Goal: Task Accomplishment & Management: Manage account settings

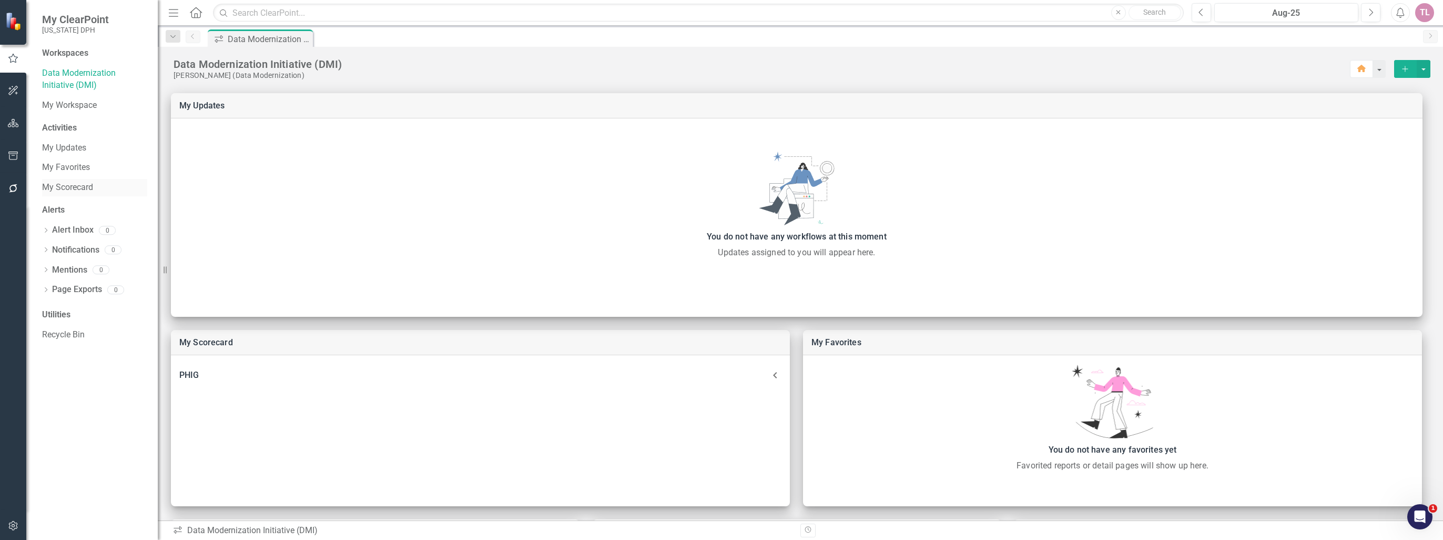
click at [89, 184] on link "My Scorecard" at bounding box center [94, 187] width 105 height 12
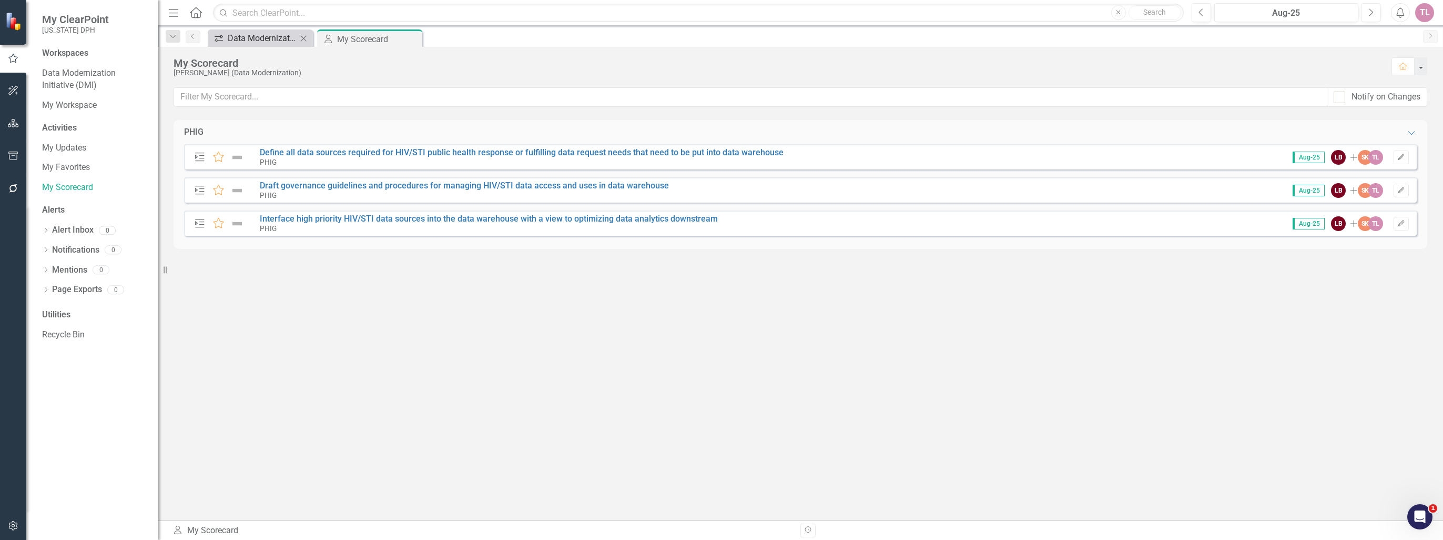
click at [259, 39] on div "Data Modernization Initiative (DMI)" at bounding box center [262, 38] width 69 height 13
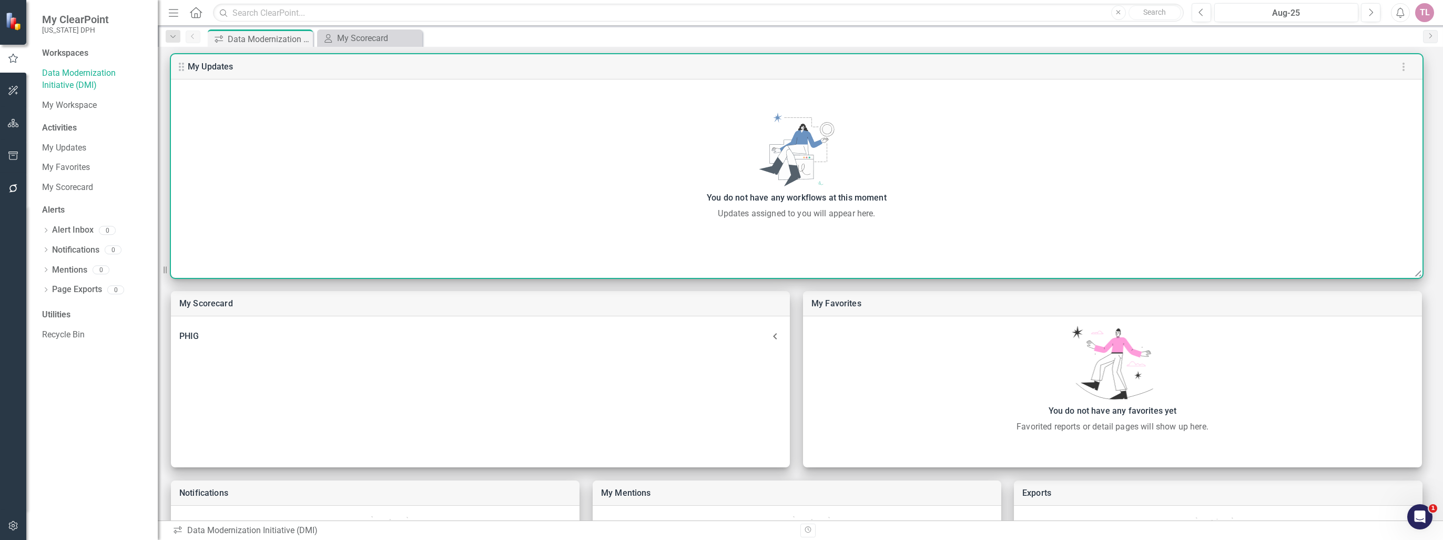
scroll to position [188, 0]
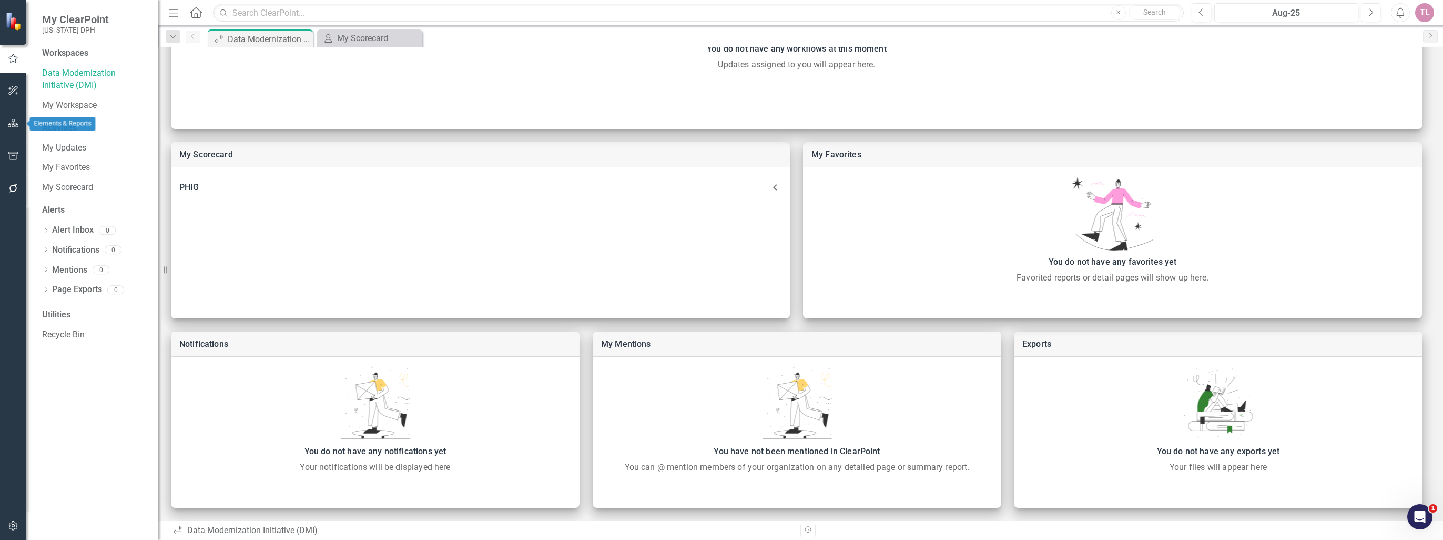
click at [13, 125] on icon "button" at bounding box center [13, 123] width 11 height 8
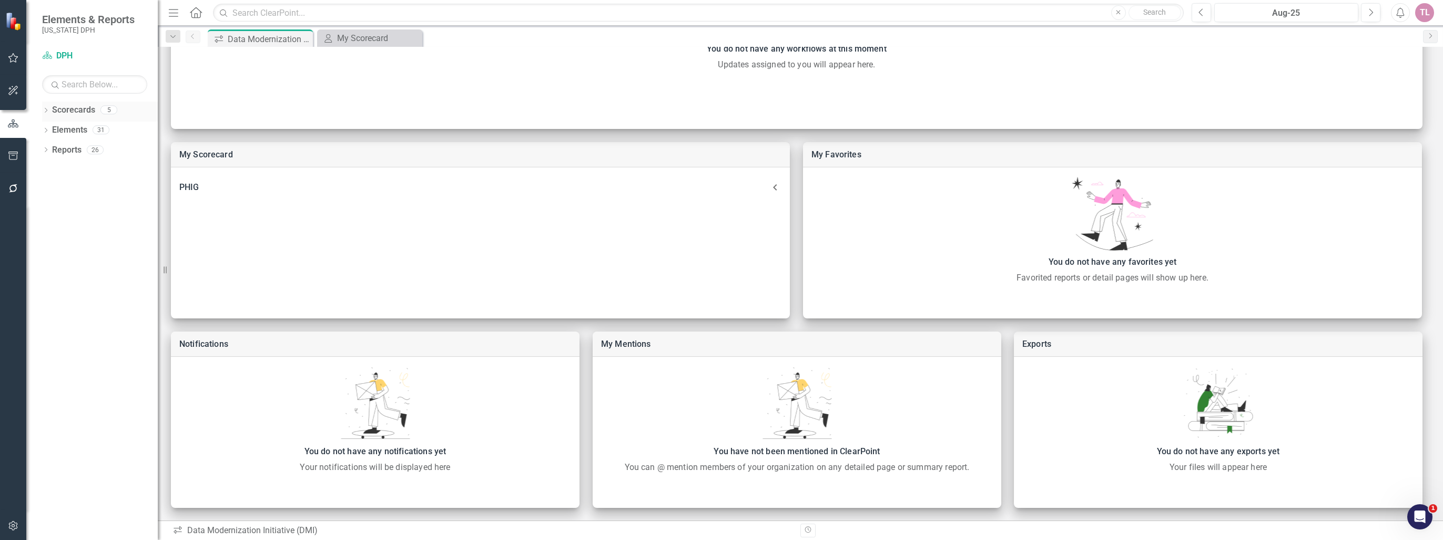
click at [46, 108] on icon at bounding box center [46, 110] width 3 height 5
click at [68, 148] on link "PHIG" at bounding box center [108, 150] width 100 height 12
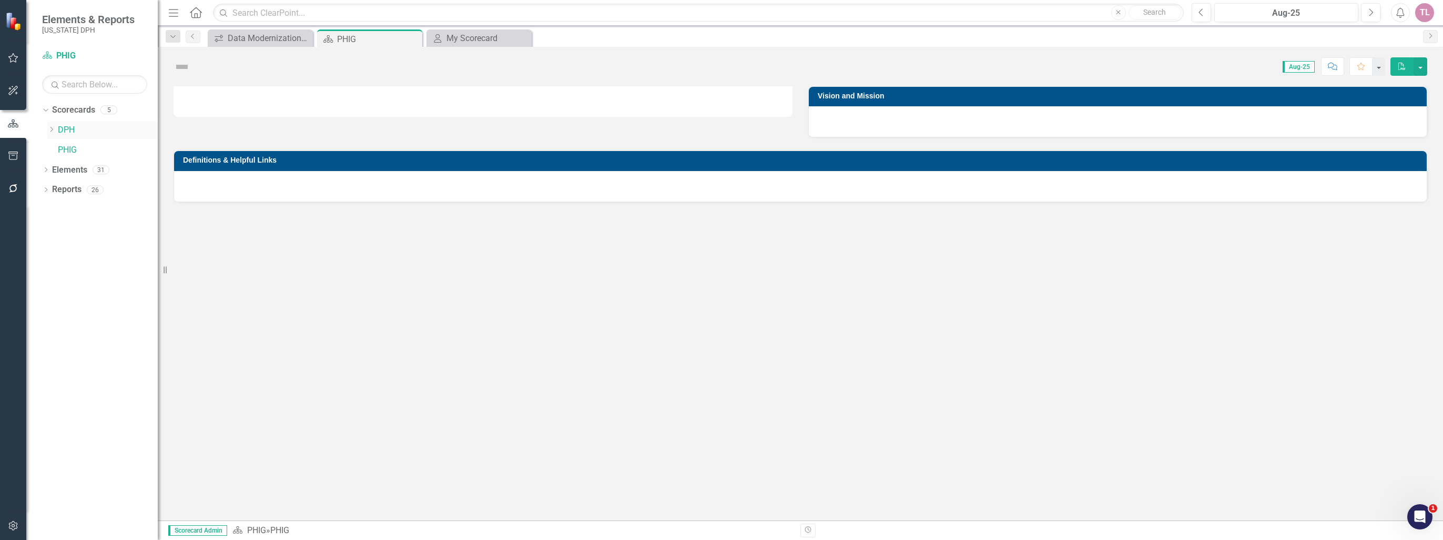
click at [49, 129] on icon "Dropdown" at bounding box center [51, 129] width 8 height 6
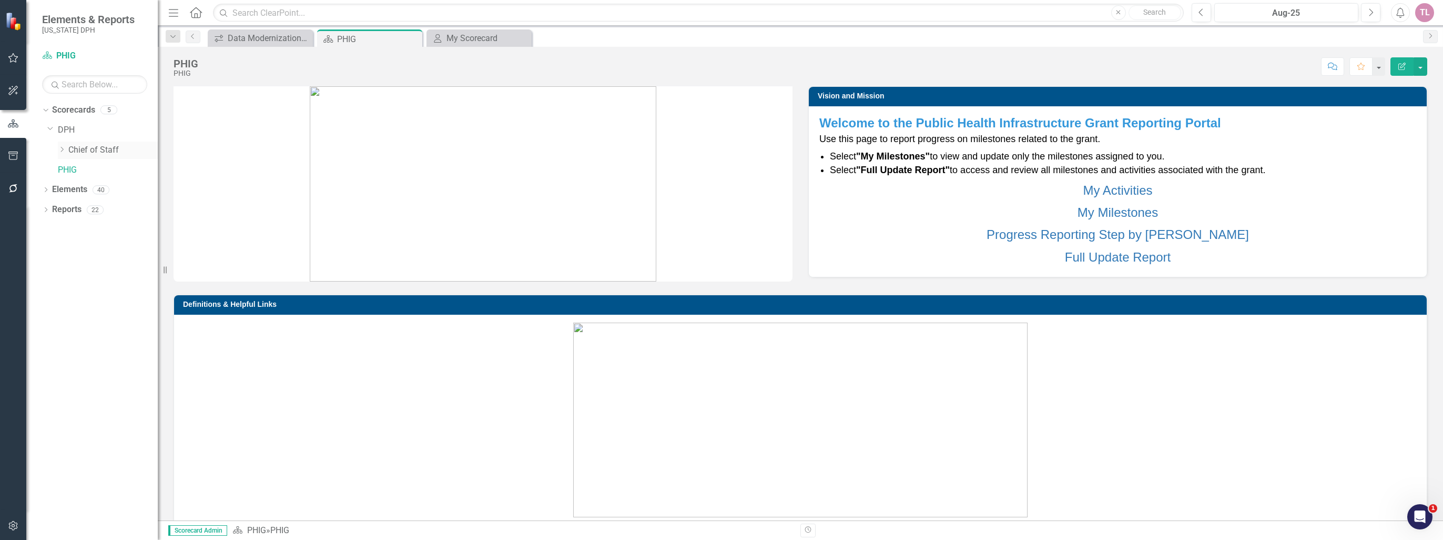
click at [65, 148] on icon "Dropdown" at bounding box center [62, 149] width 8 height 6
click at [72, 166] on icon "Dropdown" at bounding box center [72, 169] width 8 height 6
click at [93, 185] on link "Data Modernization Initiatives" at bounding box center [123, 190] width 68 height 12
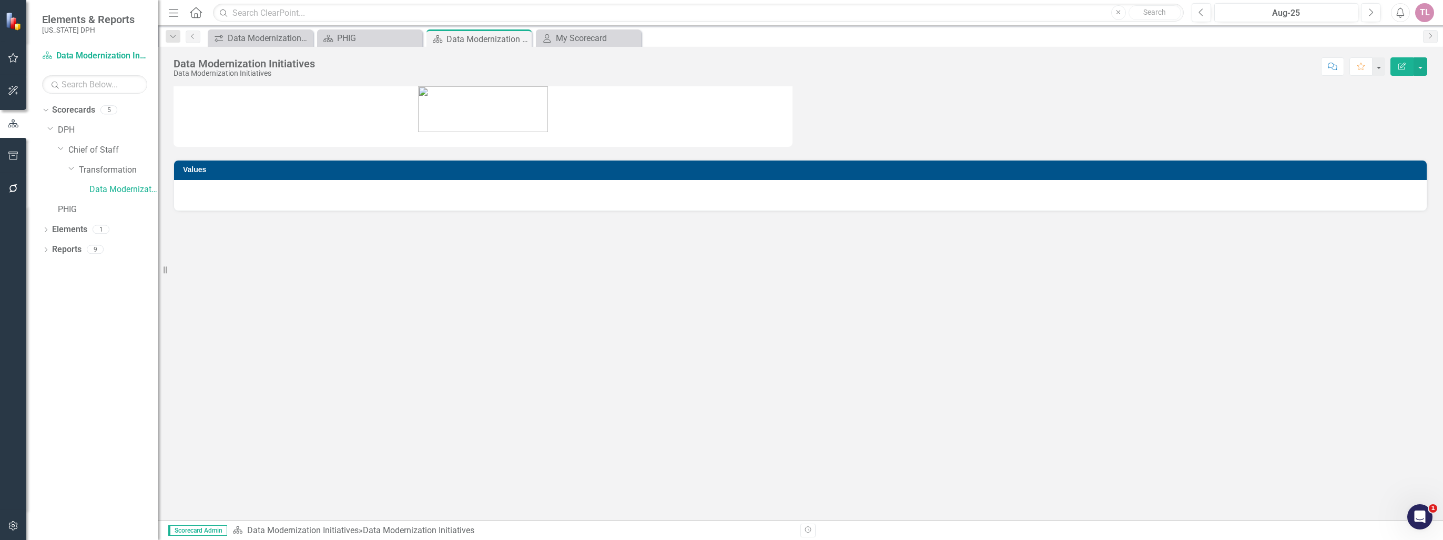
click at [368, 197] on div at bounding box center [800, 195] width 1253 height 31
click at [252, 166] on h3 "Values" at bounding box center [802, 170] width 1239 height 8
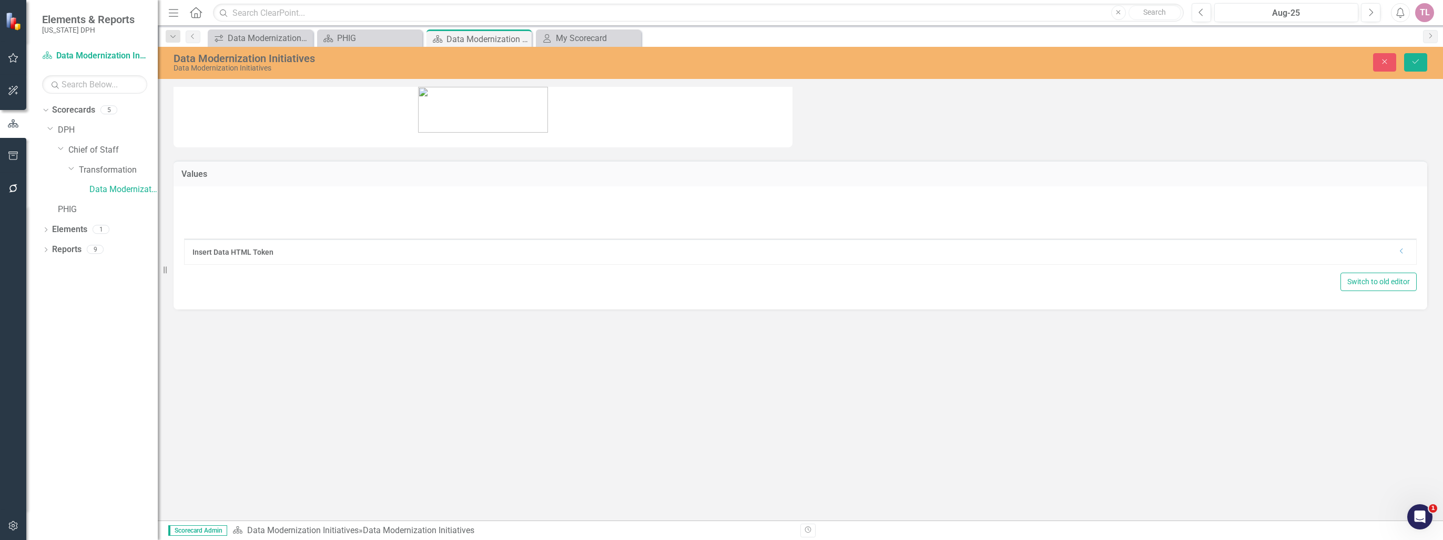
click at [236, 187] on div "Insert Data HTML Token Dropdown Switch to old editor" at bounding box center [801, 247] width 1254 height 123
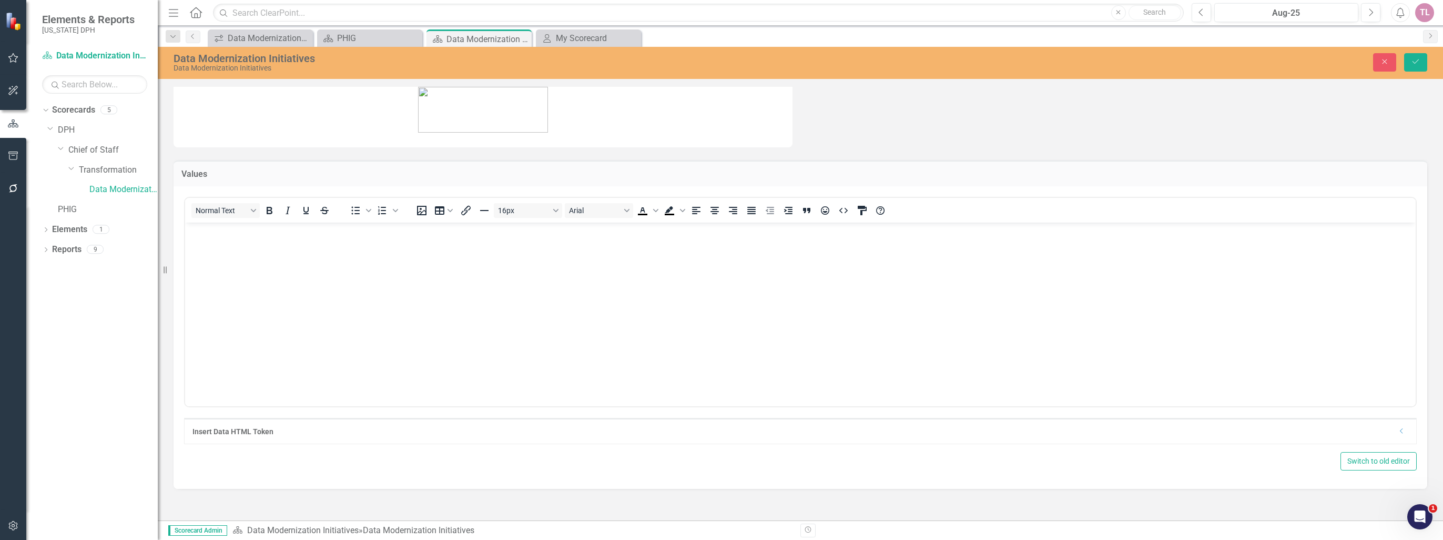
click at [272, 257] on body "Rich Text Area. Press ALT-0 for help." at bounding box center [800, 301] width 1231 height 158
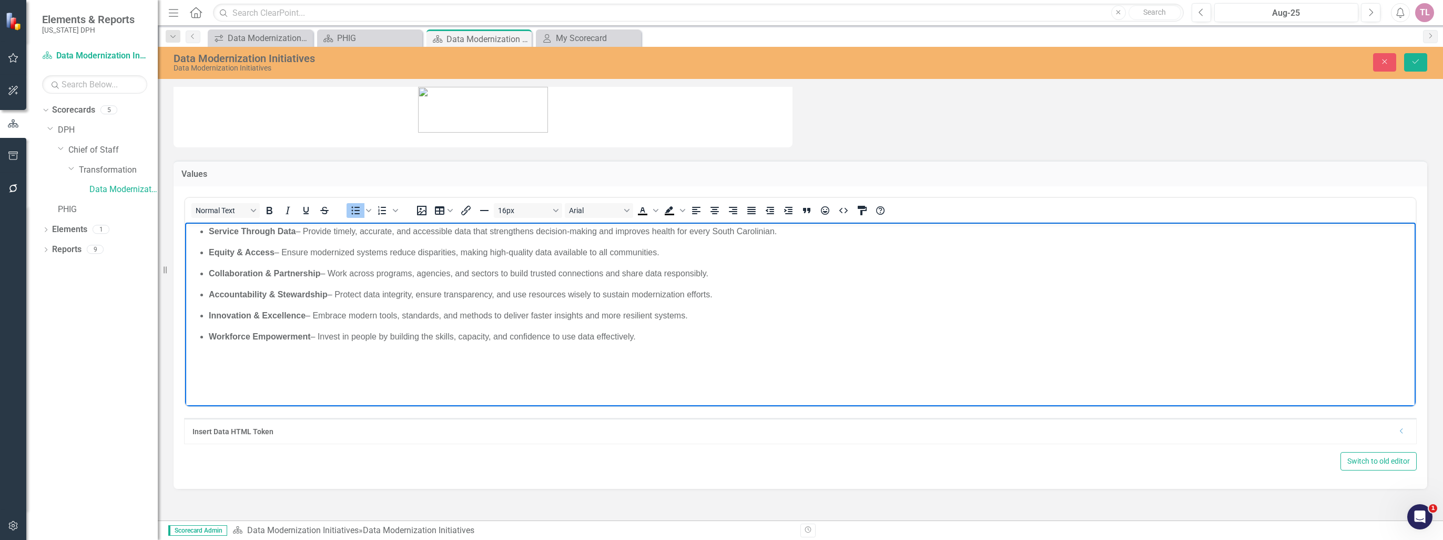
click at [205, 232] on ul "Service Through Data – Provide timely, accurate, and accessible data that stren…" at bounding box center [800, 284] width 1225 height 118
click at [303, 230] on p "Service Through Data – Provide timely, accurate, and accessible data that stren…" at bounding box center [811, 231] width 1204 height 13
click at [282, 253] on p "Equity & Access – Ensure modernized systems reduce disparities, making high-qua…" at bounding box center [811, 252] width 1204 height 13
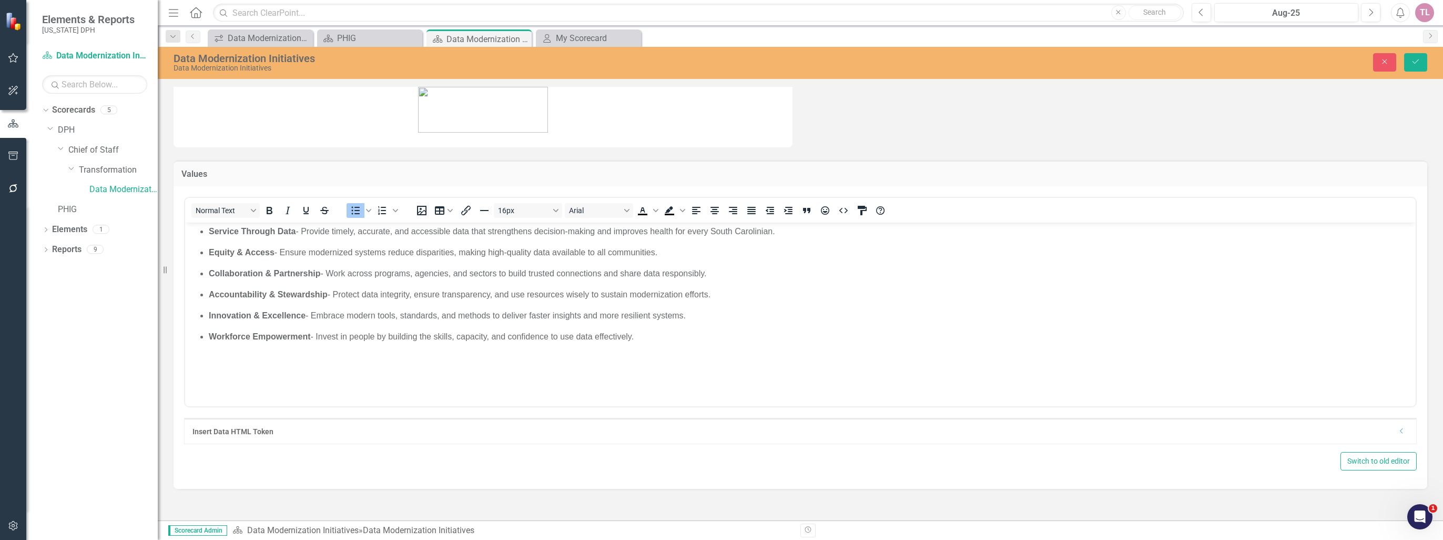
click at [573, 493] on div "Values Normal Text To open the popup, press Shift+Enter To open the popup, pres…" at bounding box center [800, 286] width 1285 height 425
click at [1419, 63] on icon "Save" at bounding box center [1415, 61] width 9 height 7
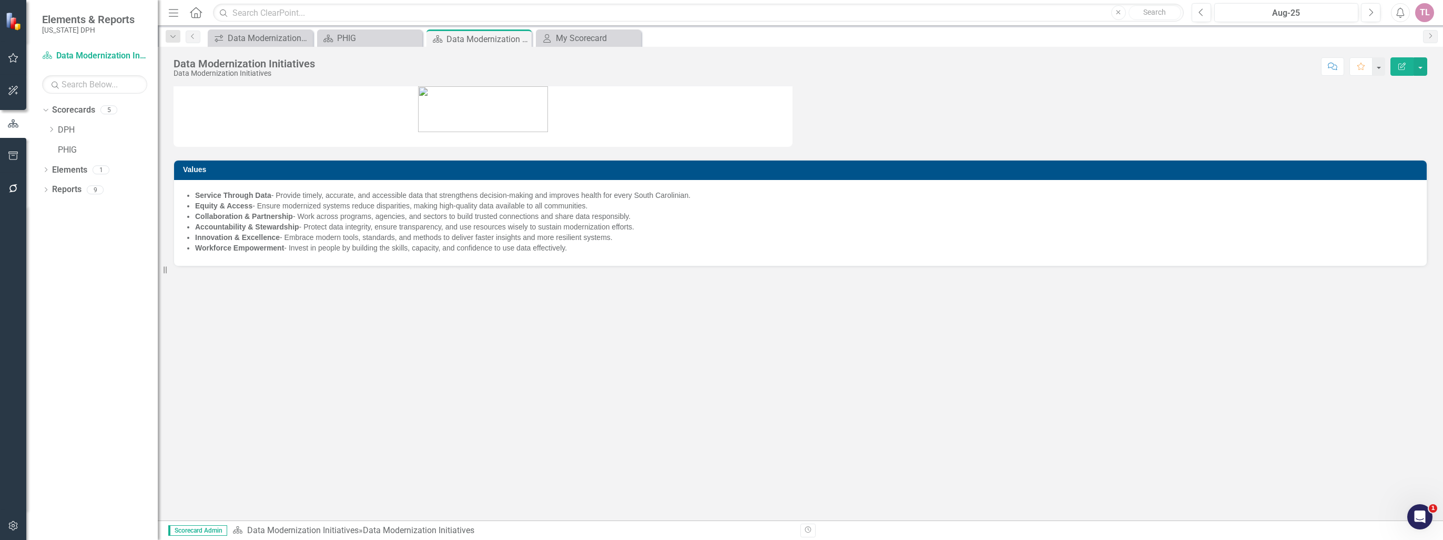
click at [1405, 65] on icon "Edit Report" at bounding box center [1401, 66] width 9 height 7
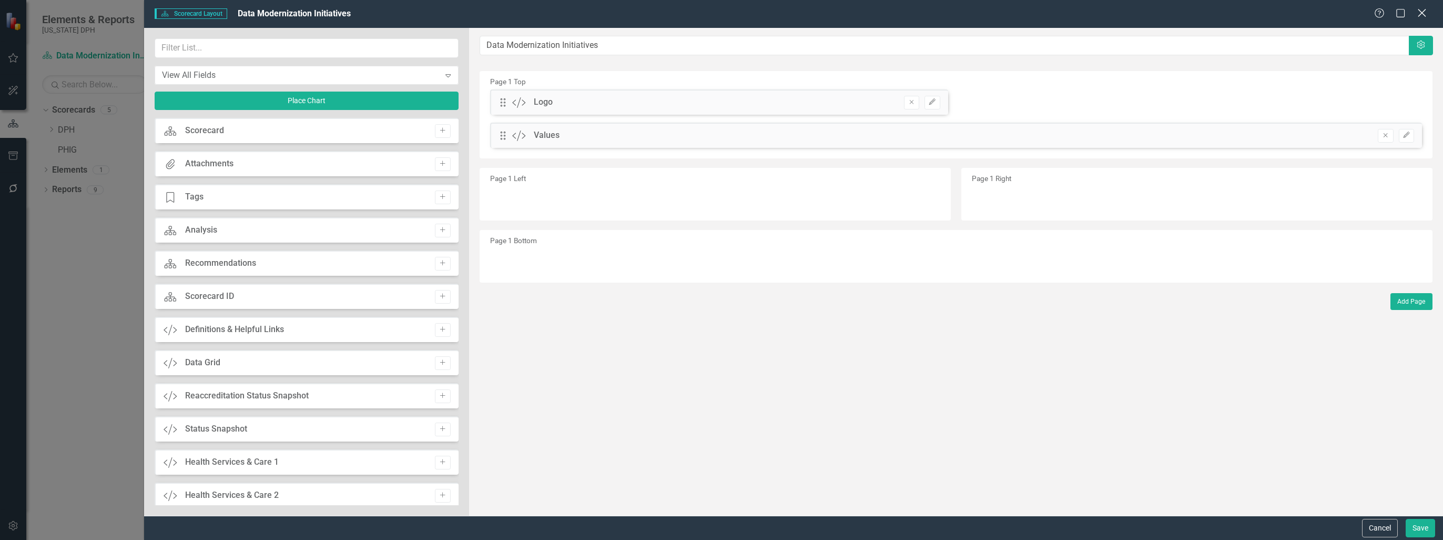
click at [1423, 15] on icon at bounding box center [1422, 13] width 8 height 8
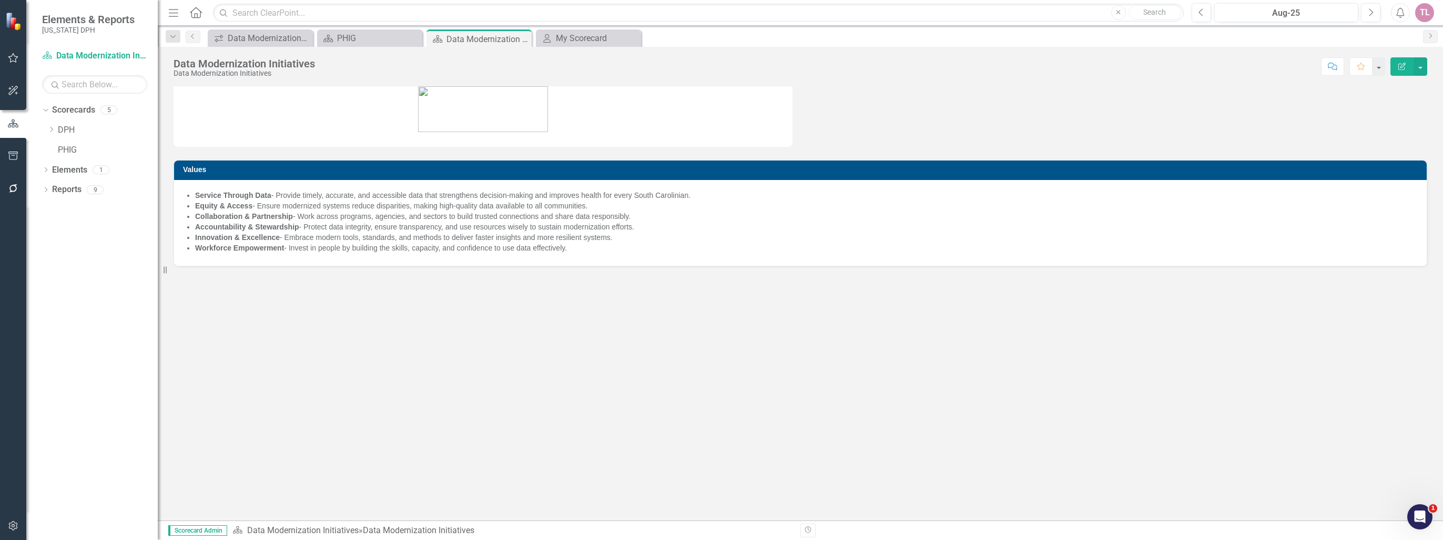
click at [1397, 66] on icon "Edit Report" at bounding box center [1401, 66] width 9 height 7
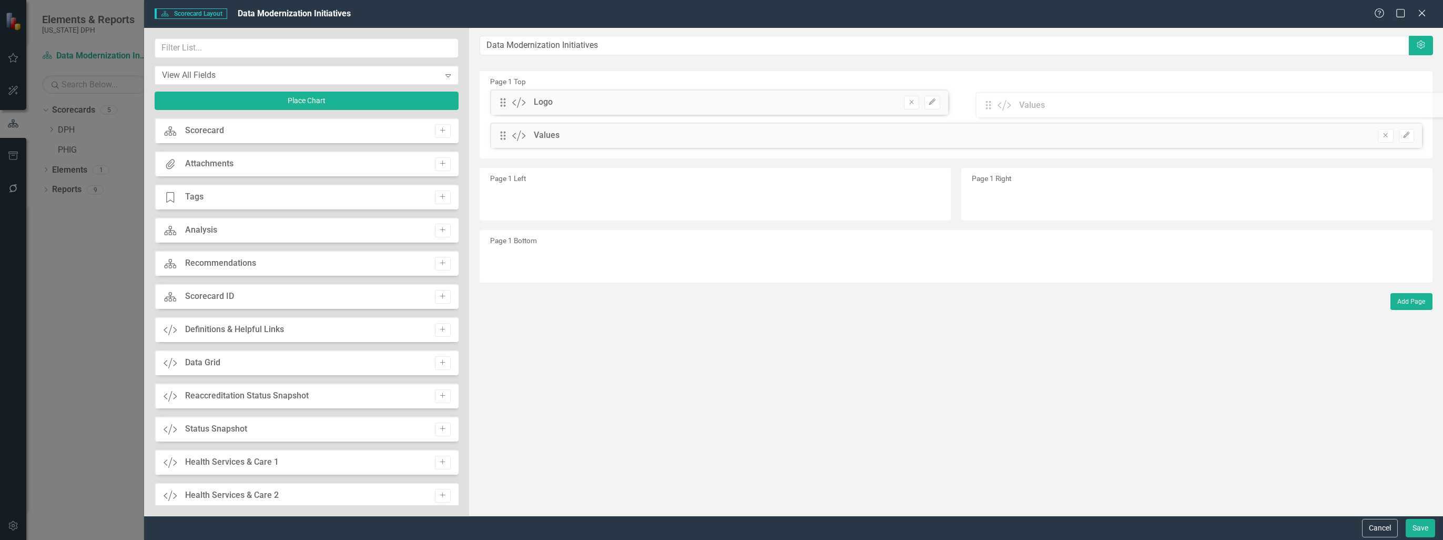
drag, startPoint x: 504, startPoint y: 134, endPoint x: 998, endPoint y: 104, distance: 494.2
click at [998, 104] on div "The fields (or pods) that are available for you to include on the detail page a…" at bounding box center [956, 272] width 974 height 488
drag, startPoint x: 498, startPoint y: 134, endPoint x: 514, endPoint y: 131, distance: 16.5
click at [514, 131] on div "Drag Custom Values Remove Edit" at bounding box center [956, 135] width 932 height 25
drag, startPoint x: 500, startPoint y: 136, endPoint x: 977, endPoint y: 104, distance: 478.6
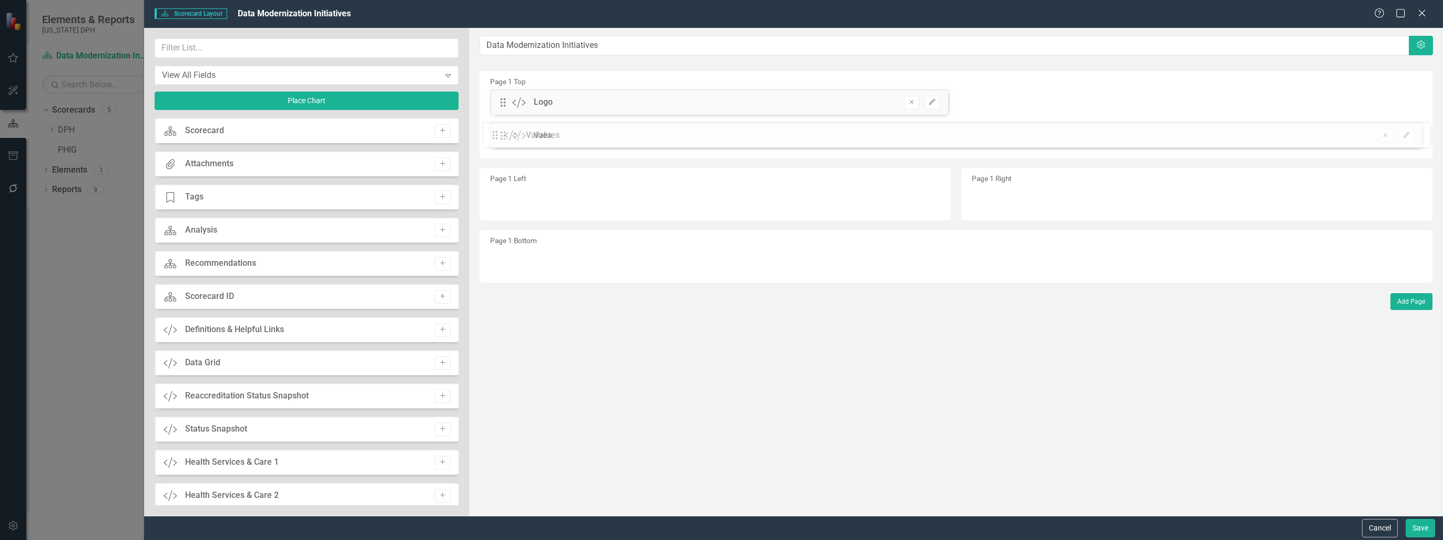
click at [977, 104] on div "The fields (or pods) that are available for you to include on the detail page a…" at bounding box center [956, 272] width 974 height 488
click at [1408, 139] on button "Edit" at bounding box center [1406, 136] width 15 height 14
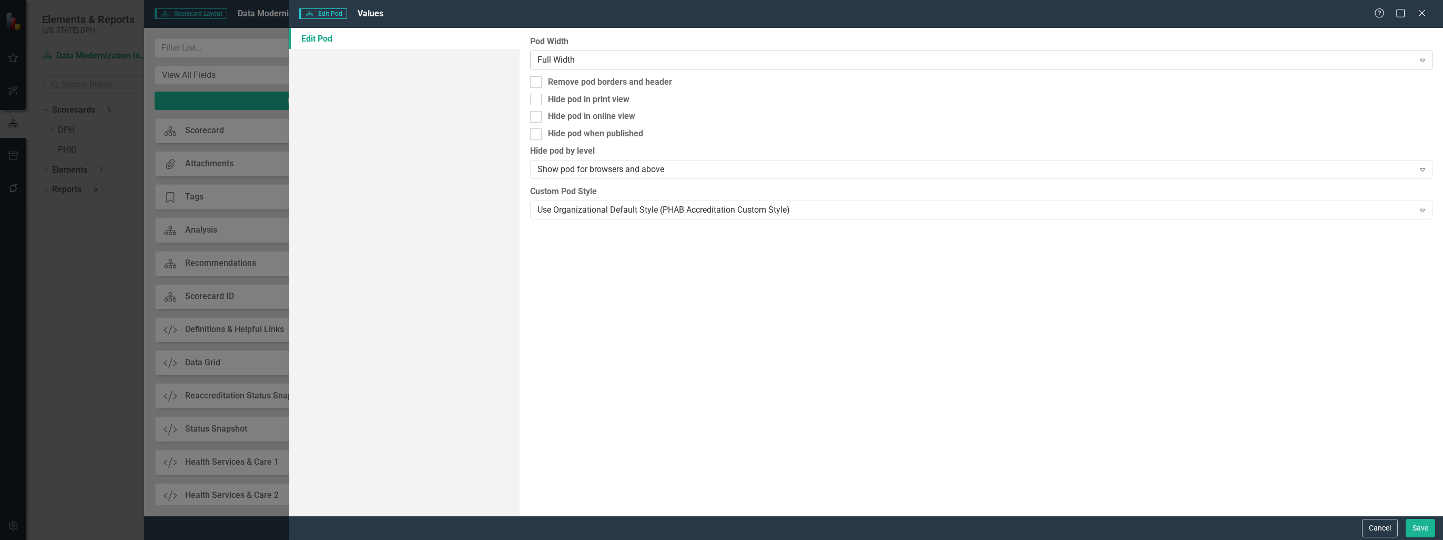
click at [558, 53] on div "Full Width Expand" at bounding box center [981, 59] width 902 height 19
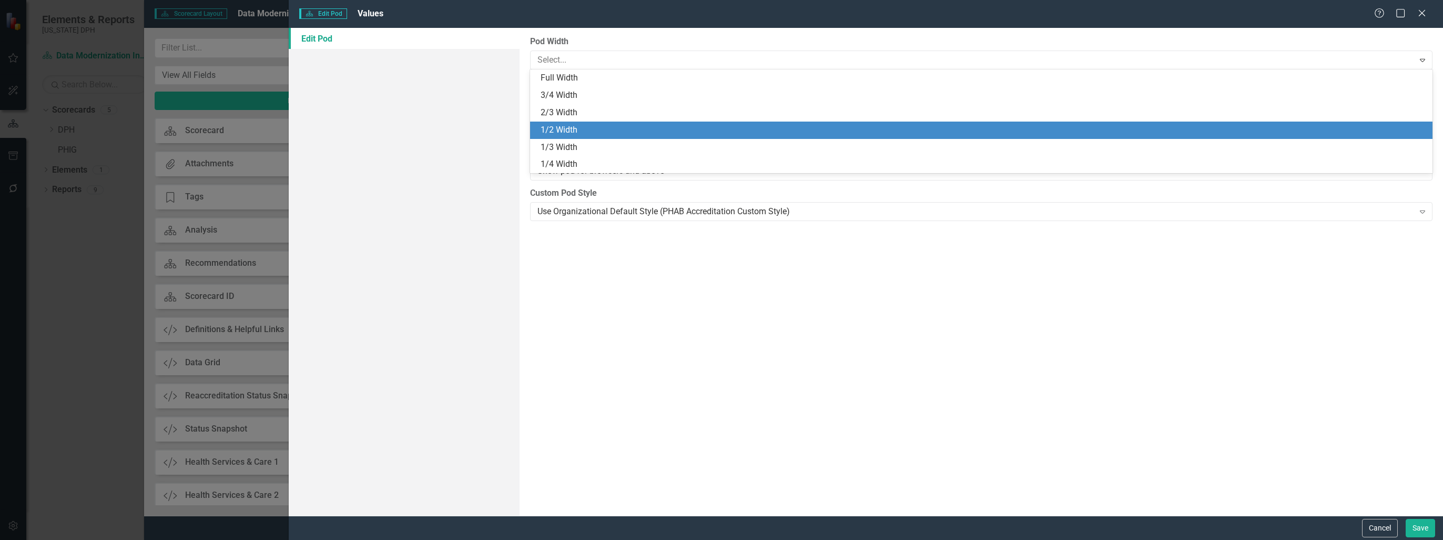
click at [598, 134] on div "1/2 Width" at bounding box center [984, 130] width 886 height 12
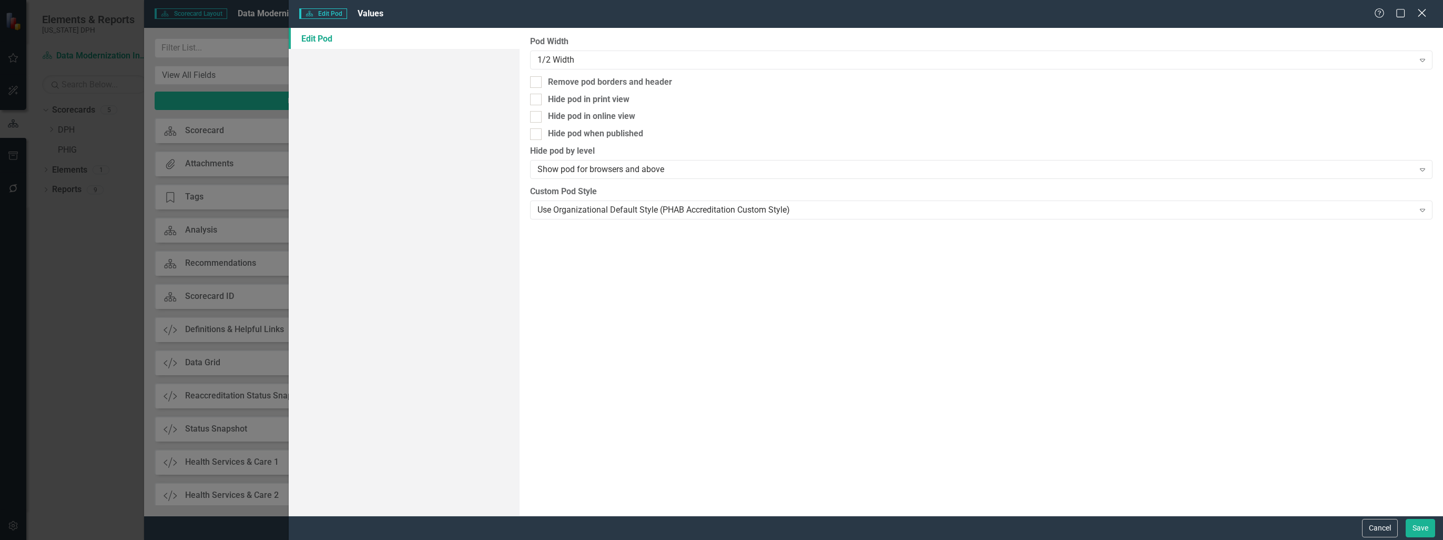
click at [1418, 18] on div "Close" at bounding box center [1421, 14] width 13 height 14
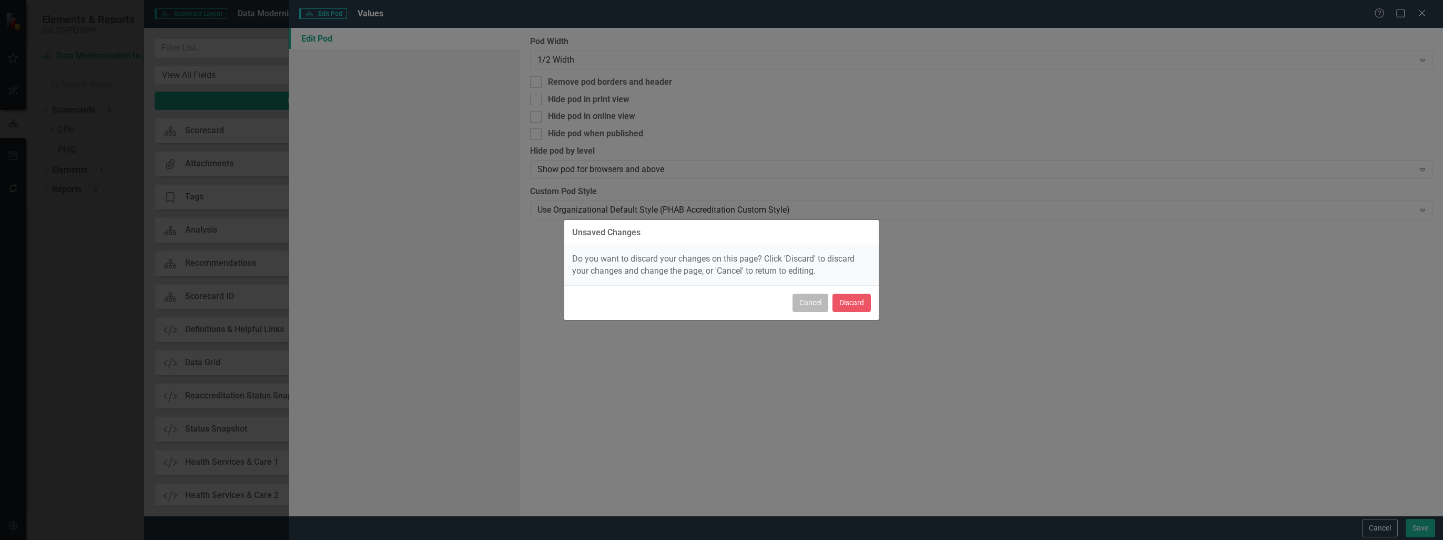
click at [810, 302] on button "Cancel" at bounding box center [811, 302] width 36 height 18
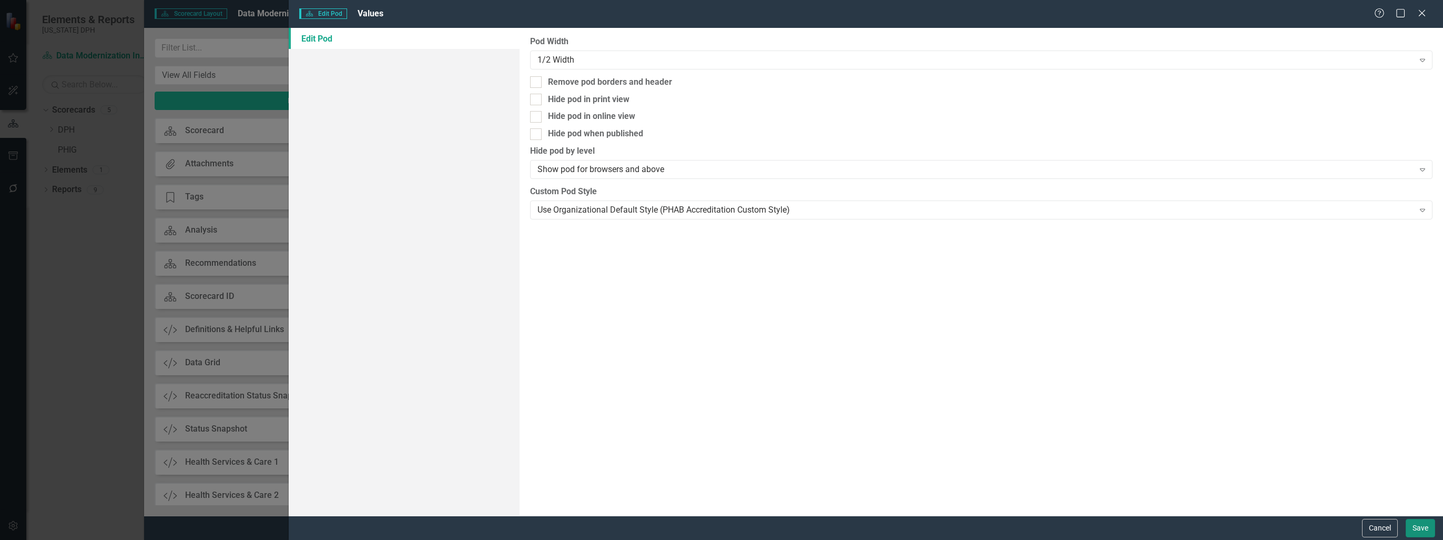
click at [1433, 528] on button "Save" at bounding box center [1420, 528] width 29 height 18
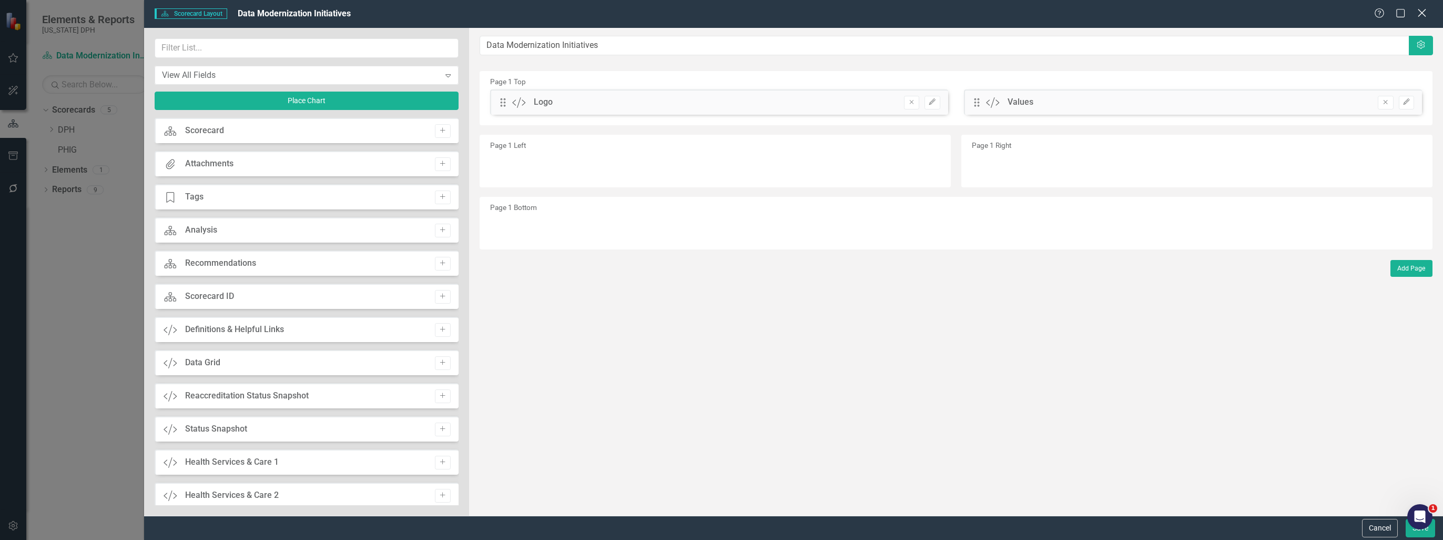
click at [1425, 12] on icon "Close" at bounding box center [1421, 13] width 13 height 10
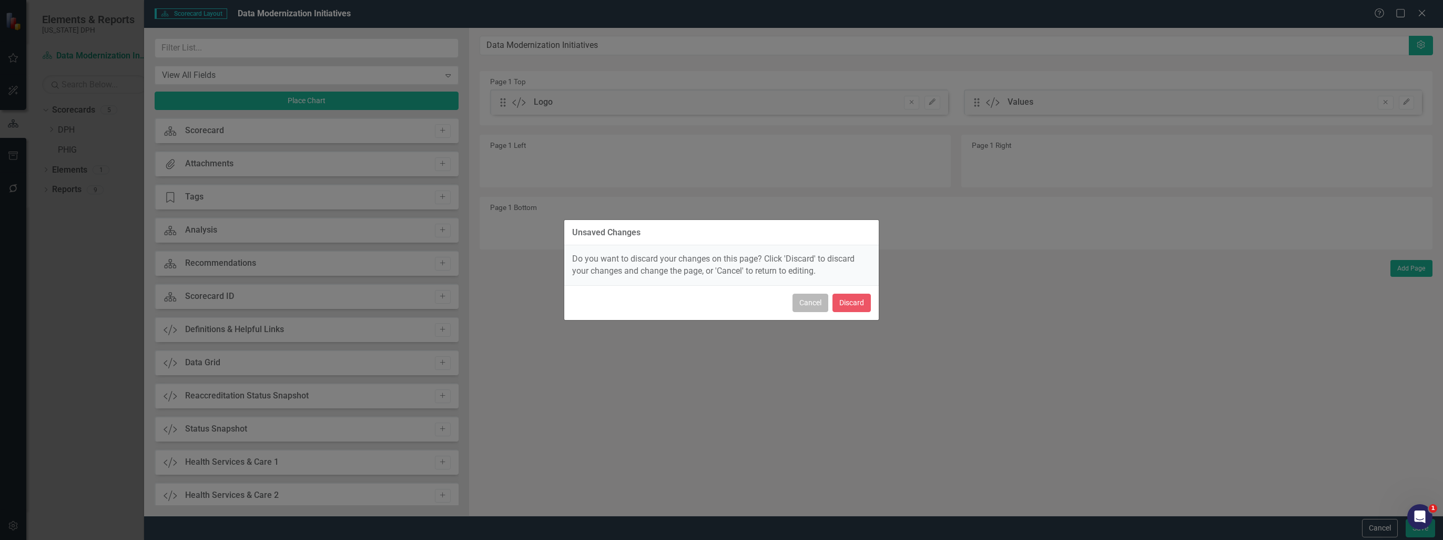
click at [814, 305] on button "Cancel" at bounding box center [811, 302] width 36 height 18
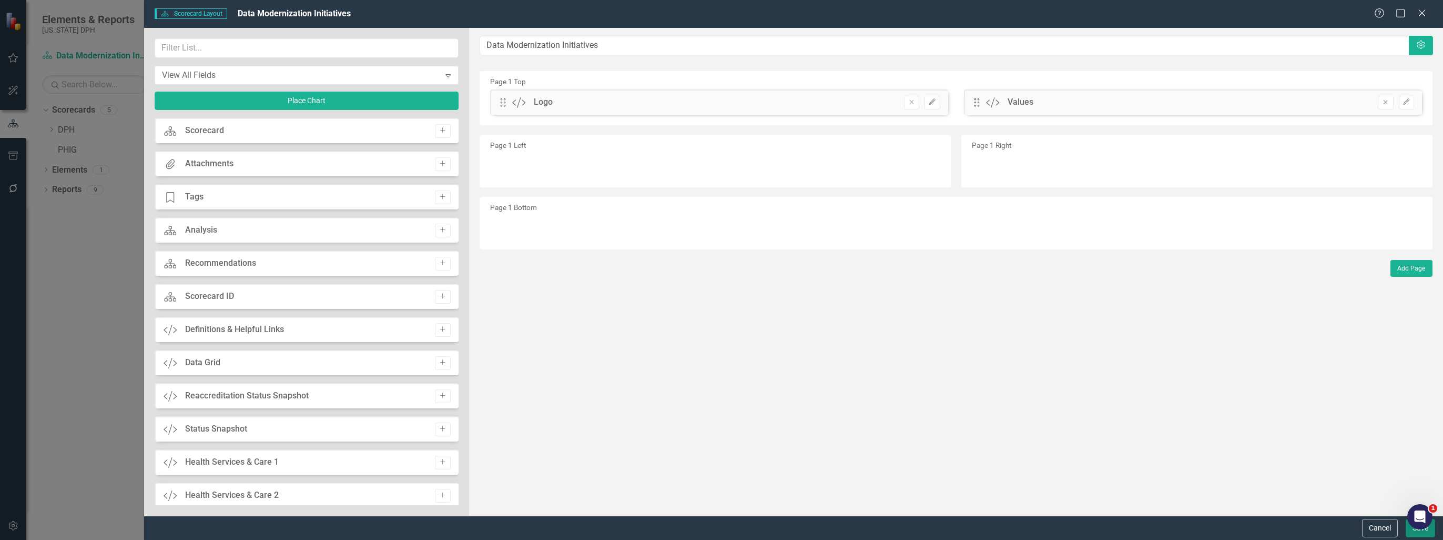
click at [1422, 533] on button "Save" at bounding box center [1420, 528] width 29 height 18
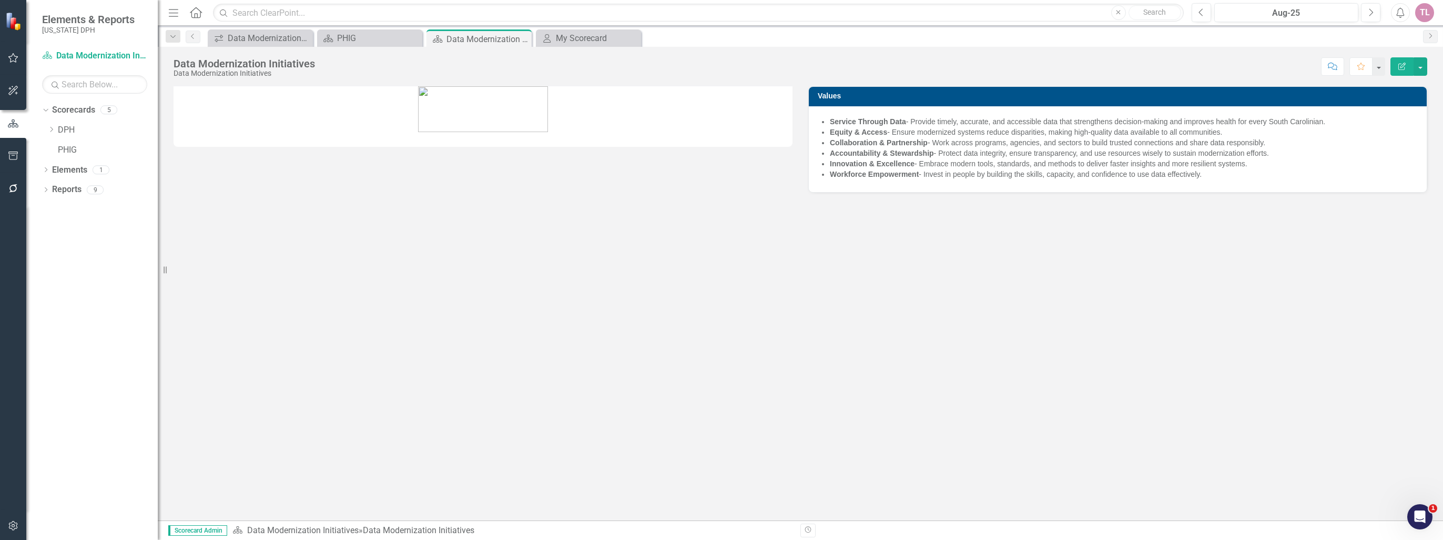
click at [1399, 67] on icon "Edit Report" at bounding box center [1401, 66] width 9 height 7
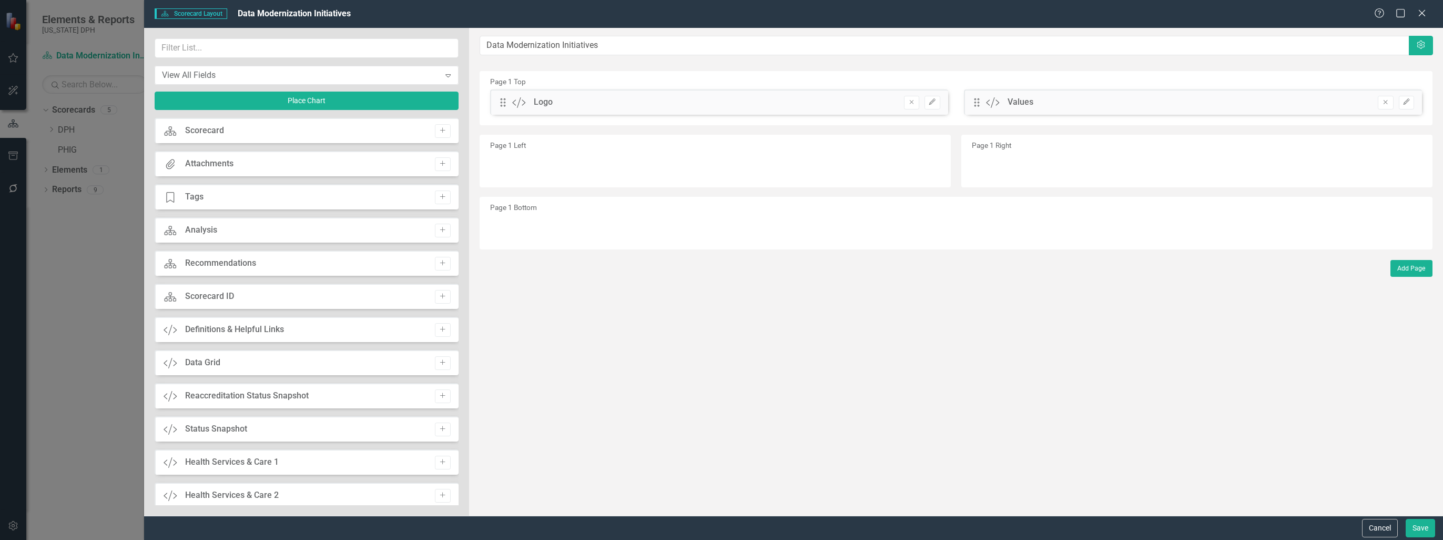
click at [652, 174] on div "Page 1 Left" at bounding box center [715, 161] width 471 height 53
click at [327, 77] on div "View All Fields" at bounding box center [301, 75] width 278 height 12
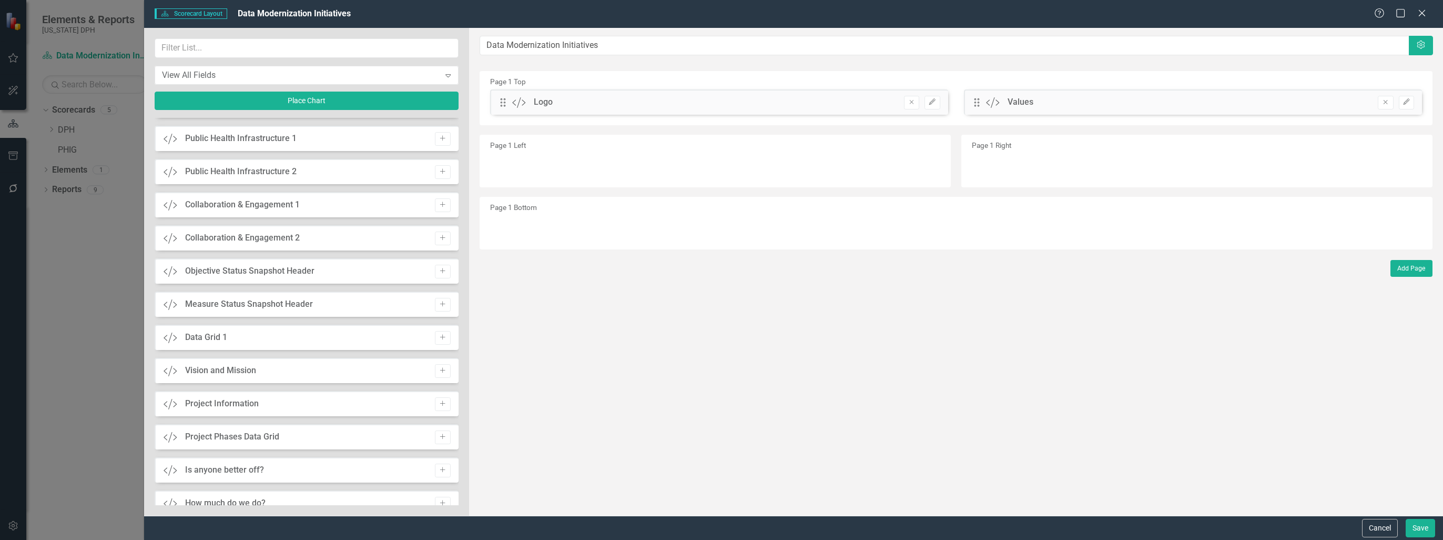
scroll to position [473, 0]
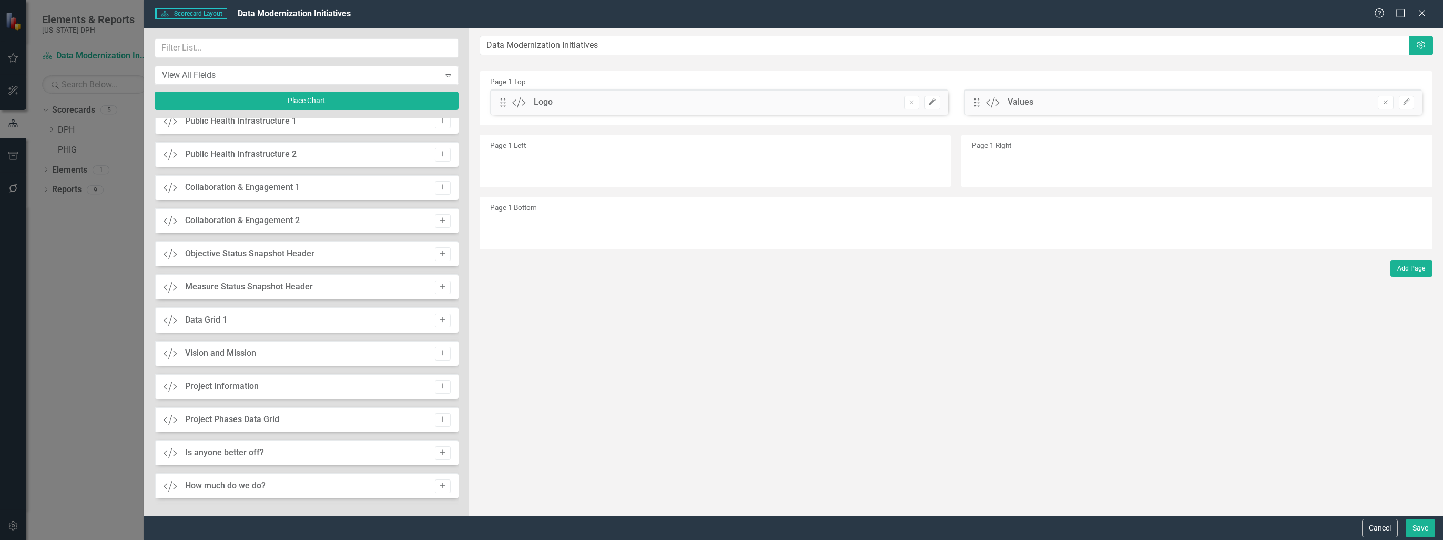
drag, startPoint x: 164, startPoint y: 356, endPoint x: 253, endPoint y: 339, distance: 91.0
click at [253, 339] on div "Scorecard Scorecard Add Attachments Attachments Add Tage Tags Add Scorecard Ana…" at bounding box center [306, 311] width 303 height 387
click at [439, 351] on icon "Add" at bounding box center [443, 353] width 8 height 6
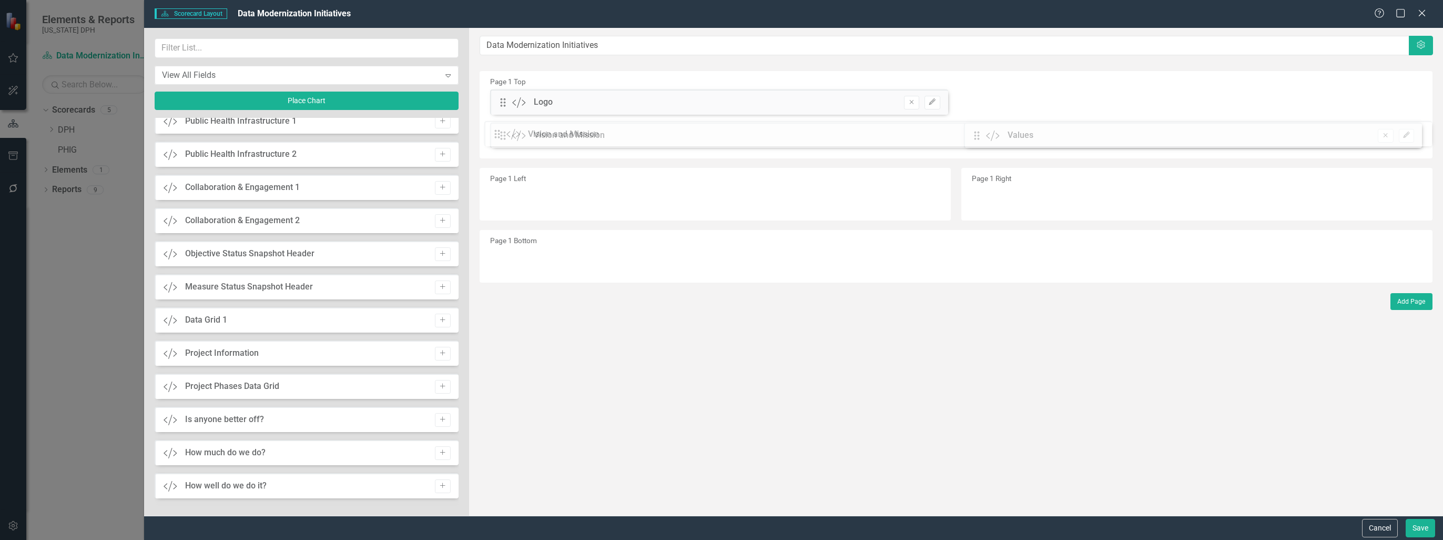
drag, startPoint x: 505, startPoint y: 102, endPoint x: 507, endPoint y: 134, distance: 32.1
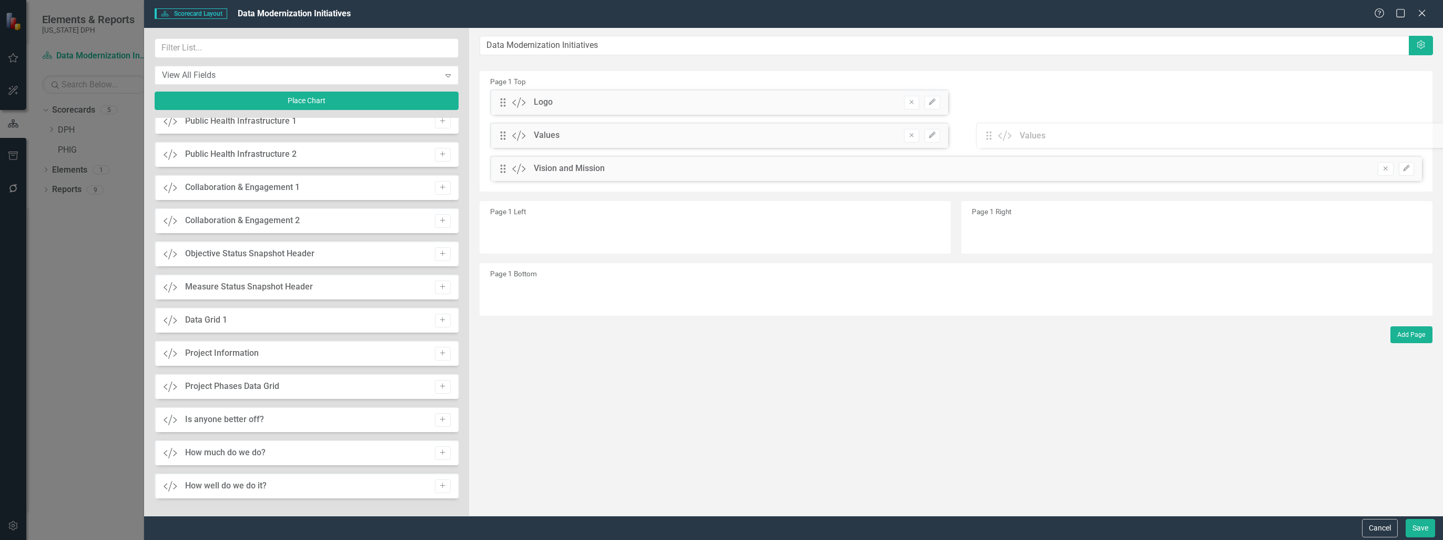
drag, startPoint x: 504, startPoint y: 166, endPoint x: 998, endPoint y: 132, distance: 494.5
click at [998, 133] on div "The fields (or pods) that are available for you to include on the detail page a…" at bounding box center [956, 272] width 974 height 488
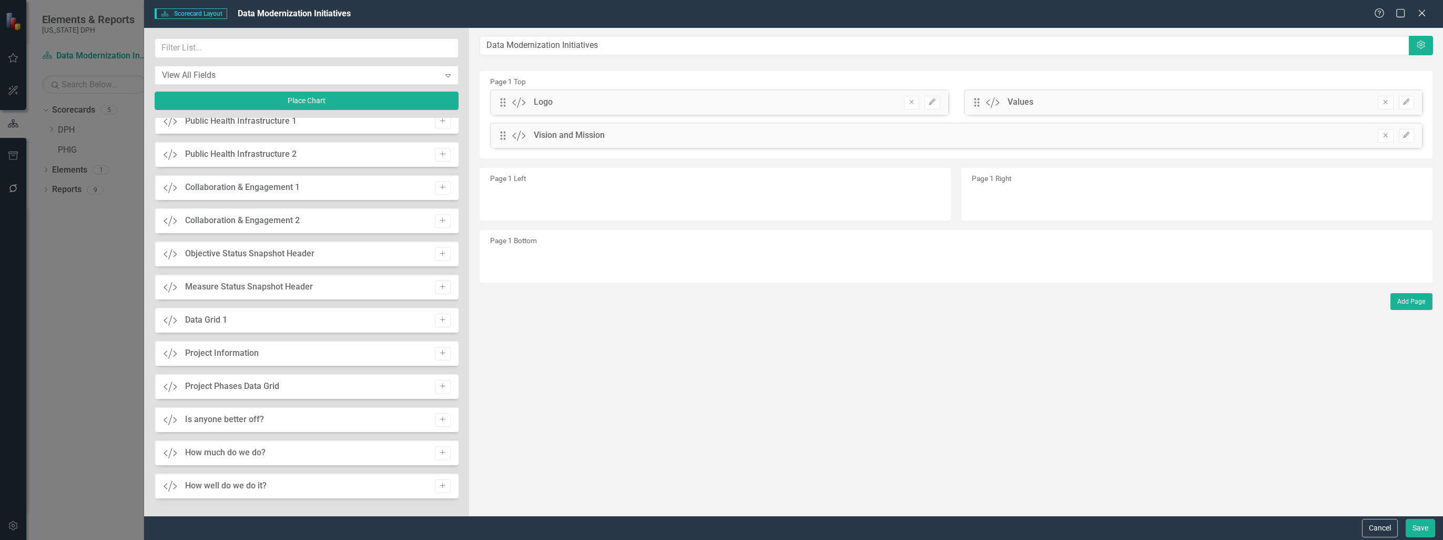
click at [726, 138] on div "Drag Custom Vision and Mission Remove Edit" at bounding box center [956, 135] width 932 height 25
click at [1413, 132] on button "Edit" at bounding box center [1406, 136] width 15 height 14
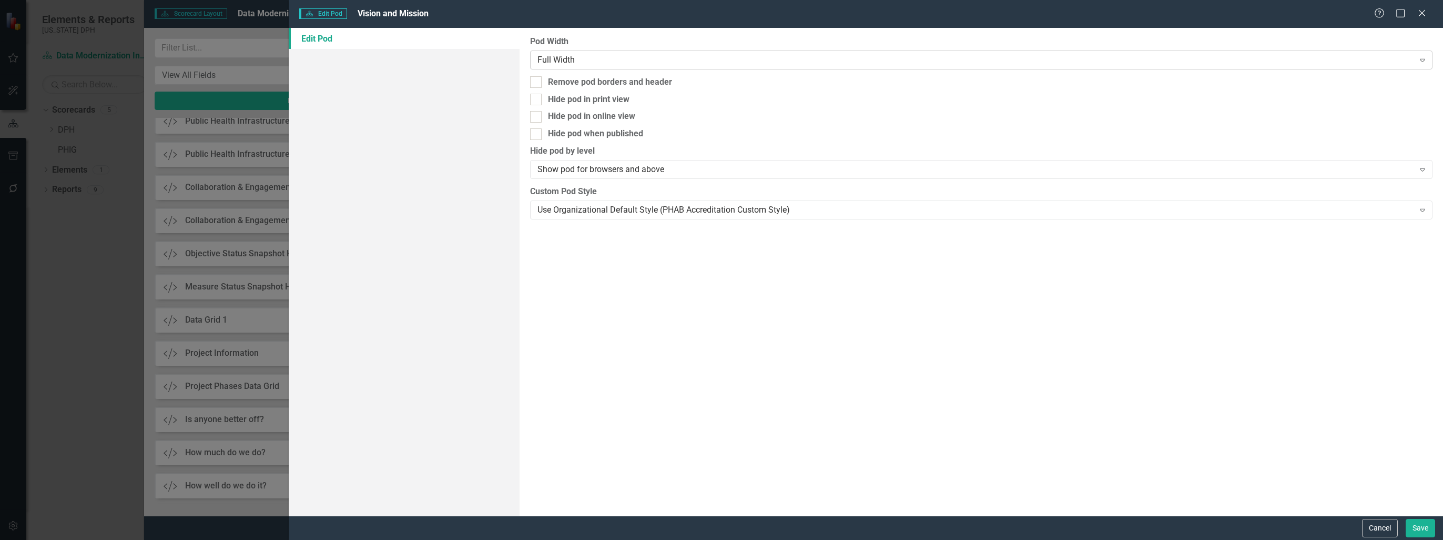
click at [590, 56] on div "Full Width" at bounding box center [975, 60] width 877 height 12
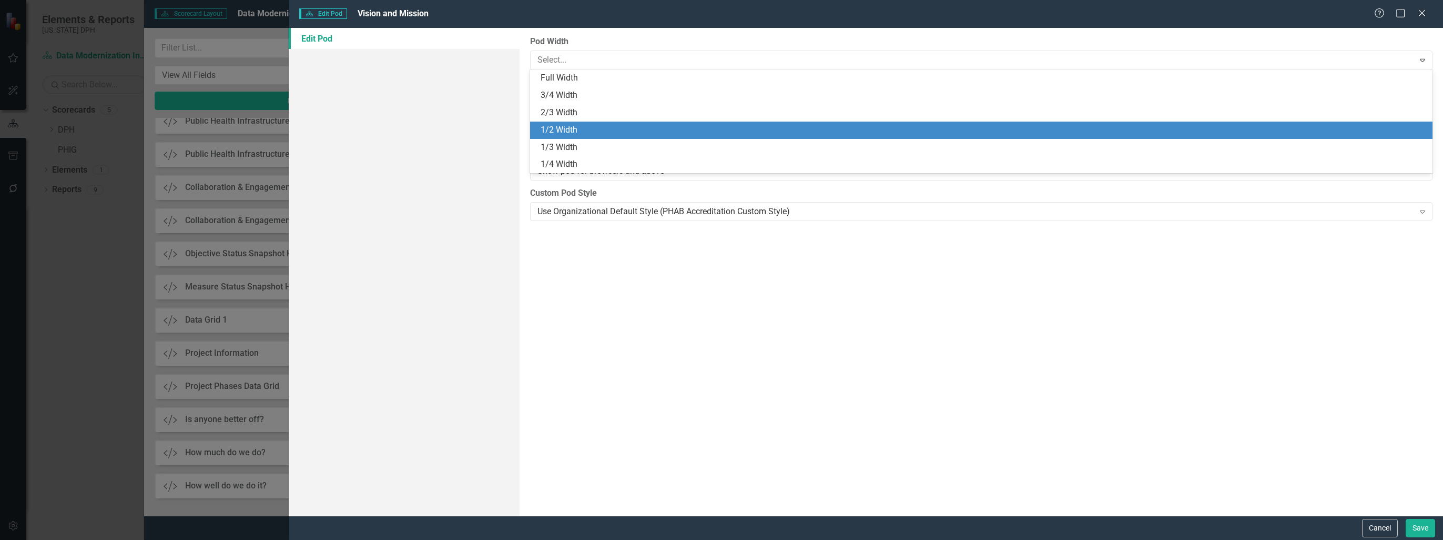
click at [581, 134] on div "1/2 Width" at bounding box center [984, 130] width 886 height 12
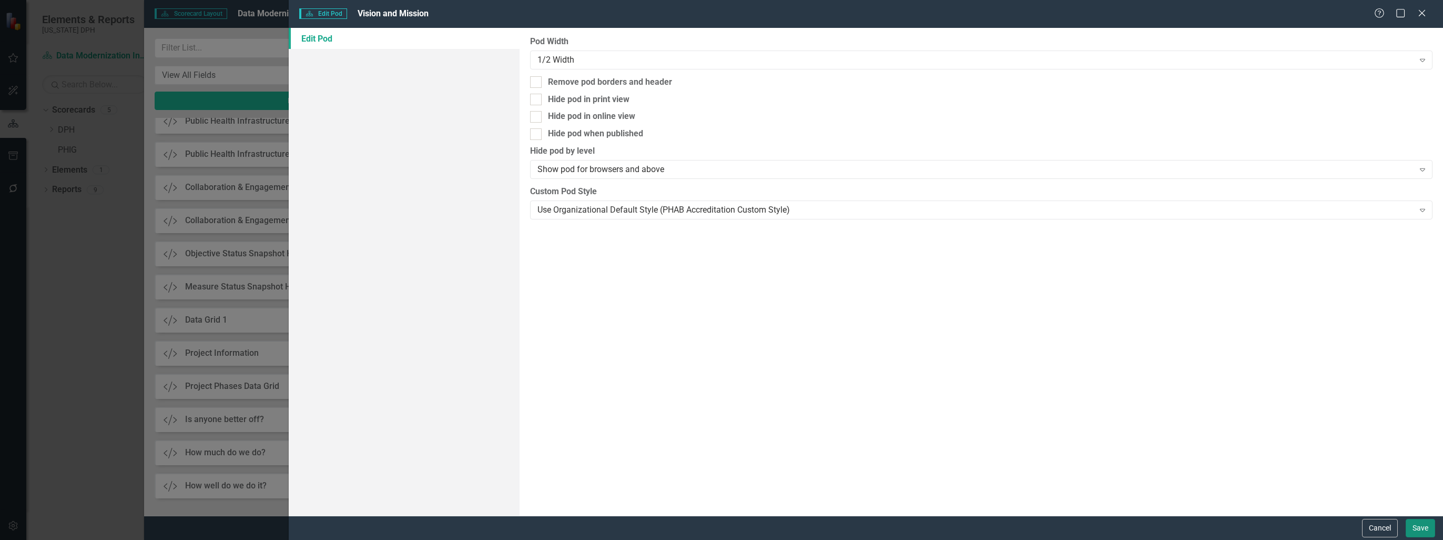
click at [1429, 532] on button "Save" at bounding box center [1420, 528] width 29 height 18
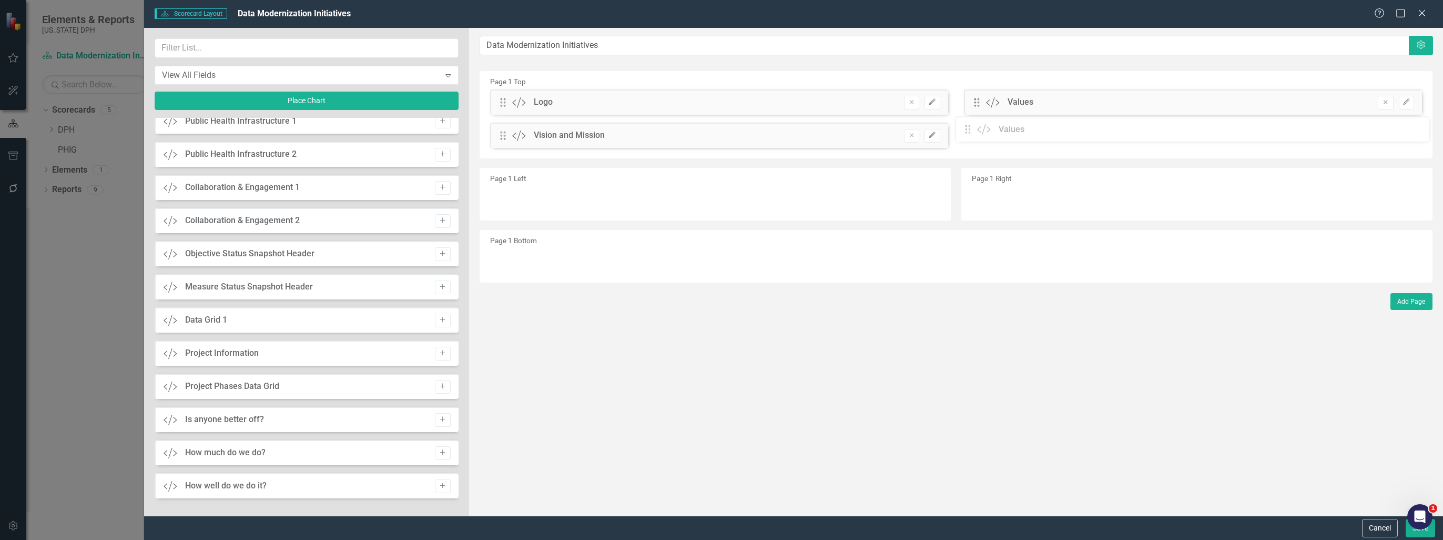
drag, startPoint x: 980, startPoint y: 102, endPoint x: 979, endPoint y: 129, distance: 27.4
click at [979, 129] on div "The fields (or pods) that are available for you to include on the detail page a…" at bounding box center [956, 272] width 974 height 488
drag, startPoint x: 977, startPoint y: 105, endPoint x: 978, endPoint y: 139, distance: 34.2
click at [978, 139] on div "The fields (or pods) that are available for you to include on the detail page a…" at bounding box center [956, 272] width 974 height 488
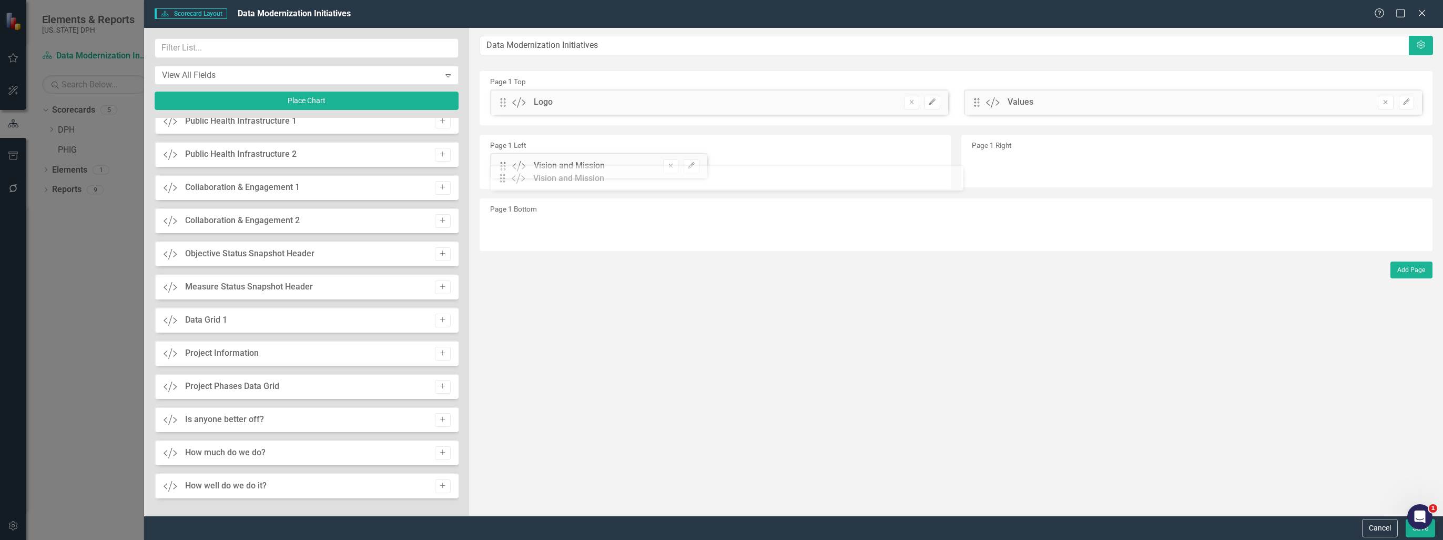
drag, startPoint x: 502, startPoint y: 134, endPoint x: 509, endPoint y: 177, distance: 43.7
drag, startPoint x: 978, startPoint y: 97, endPoint x: 1005, endPoint y: 159, distance: 67.1
click at [1420, 531] on button "Save" at bounding box center [1420, 528] width 29 height 18
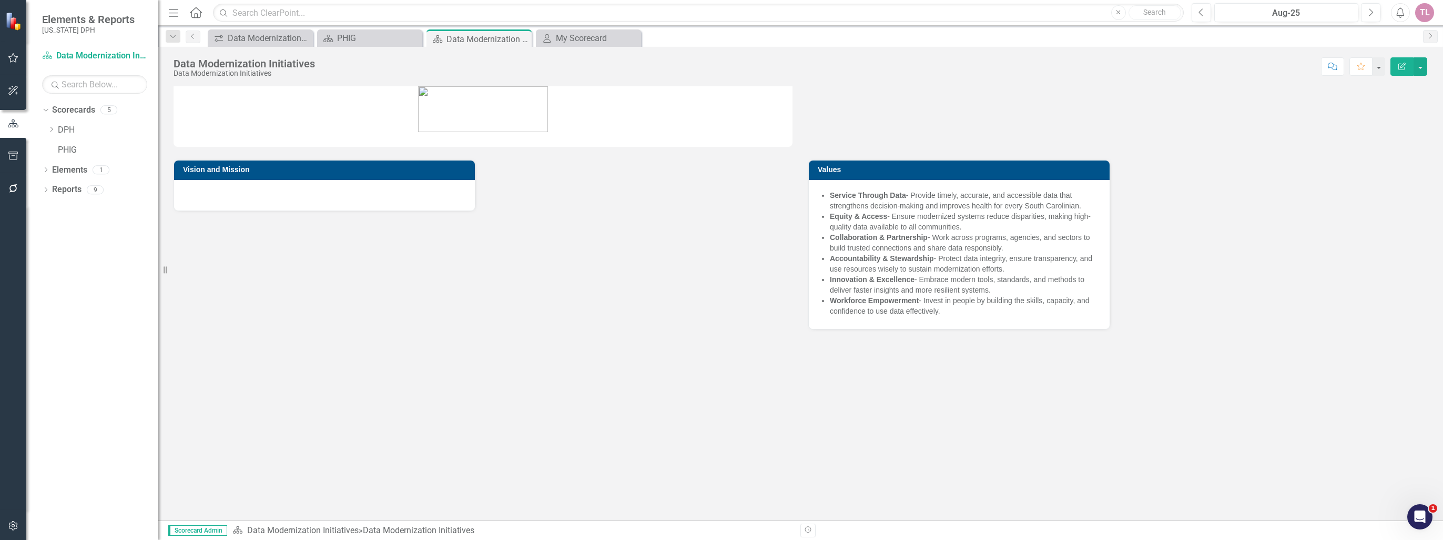
click at [329, 194] on div at bounding box center [324, 195] width 301 height 31
click at [327, 169] on h3 "Vision and Mission" at bounding box center [326, 170] width 287 height 8
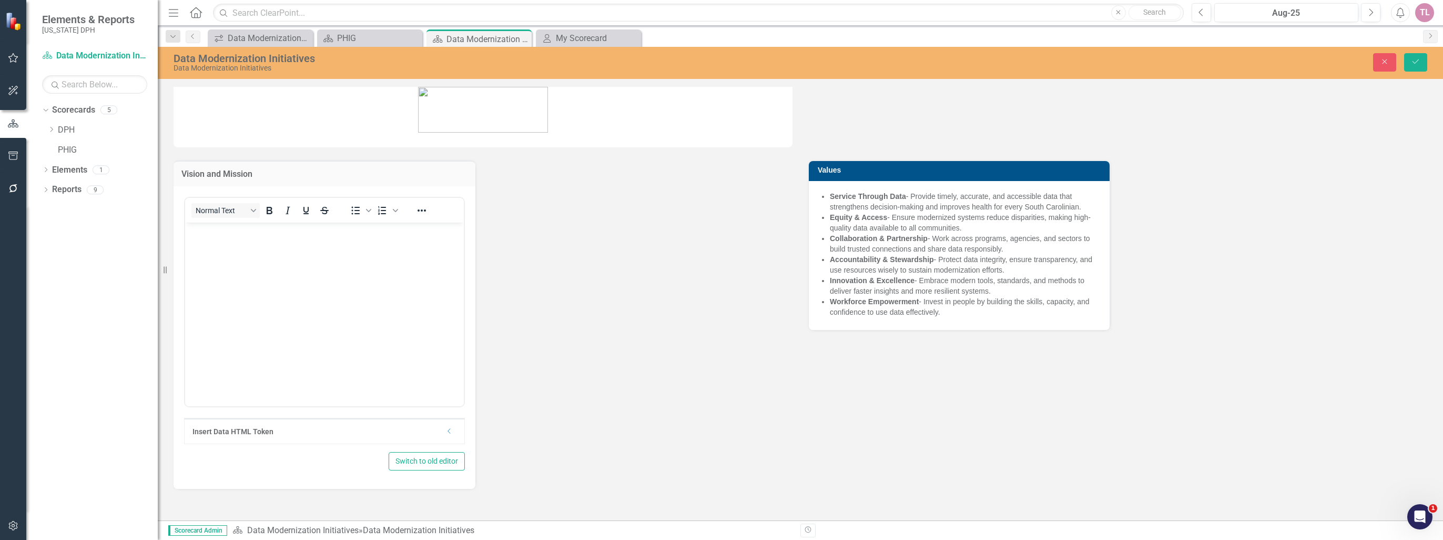
scroll to position [0, 0]
click at [267, 284] on body "Rich Text Area. Press ALT-0 for help." at bounding box center [324, 301] width 279 height 158
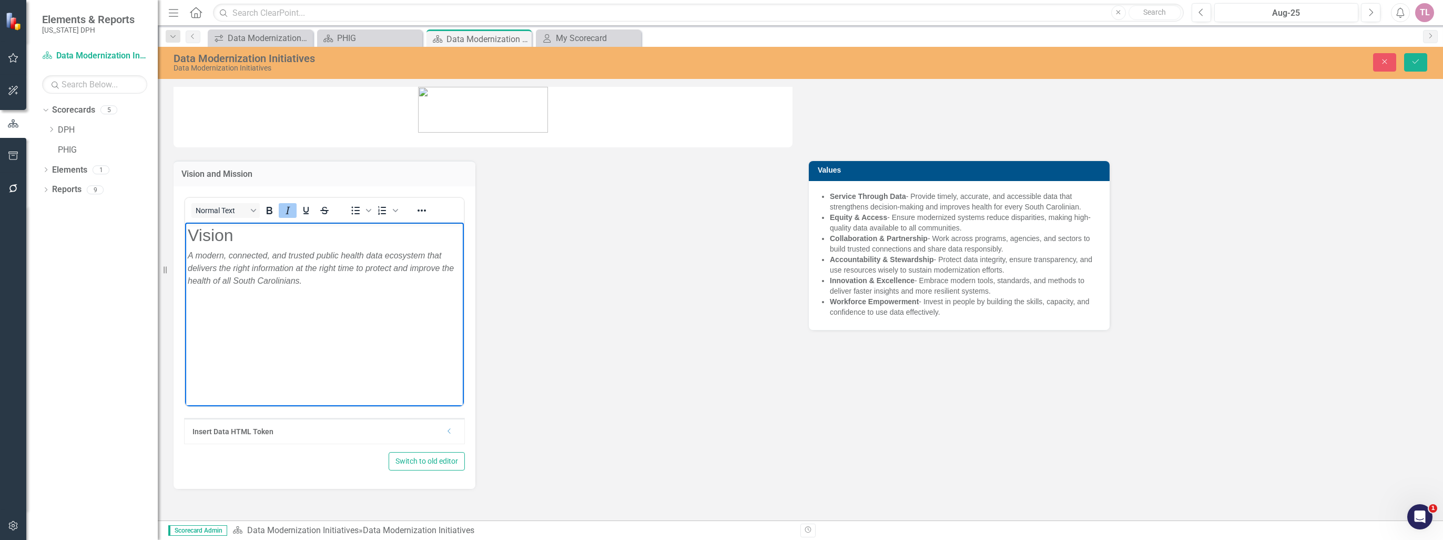
click at [230, 357] on body "Vision A modern, connected, and trusted public health data ecosystem that deliv…" at bounding box center [324, 301] width 279 height 158
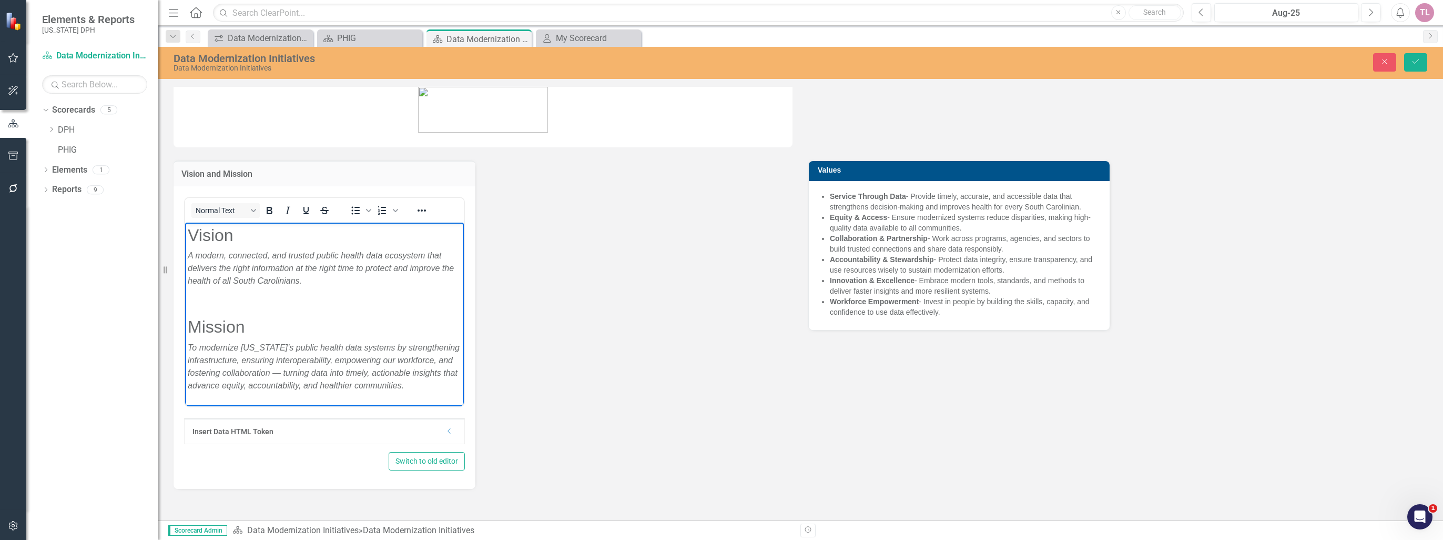
click at [255, 306] on p "Rich Text Area. Press ALT-0 for help." at bounding box center [324, 301] width 273 height 13
click at [337, 363] on em "To modernize [US_STATE]’s public health data systems by strengthening infrastru…" at bounding box center [324, 365] width 272 height 47
click at [642, 234] on div "Vision and Mission Normal Text To open the popup, press Shift+Enter To open the…" at bounding box center [483, 317] width 635 height 341
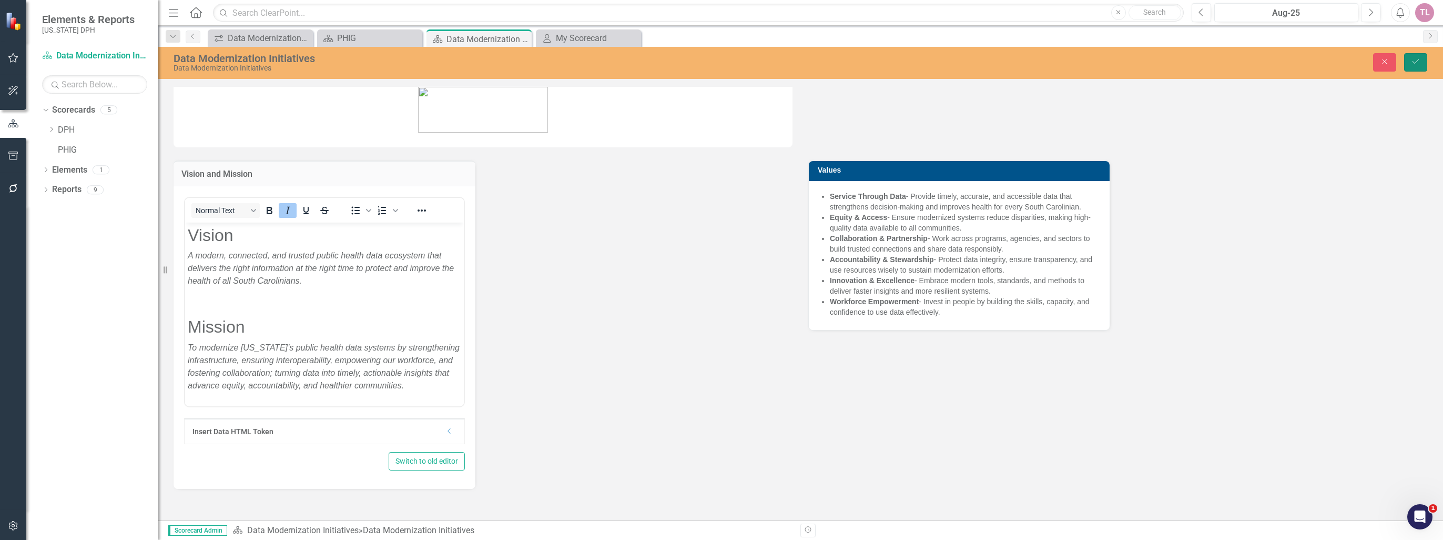
click at [1419, 61] on icon "Save" at bounding box center [1415, 61] width 9 height 7
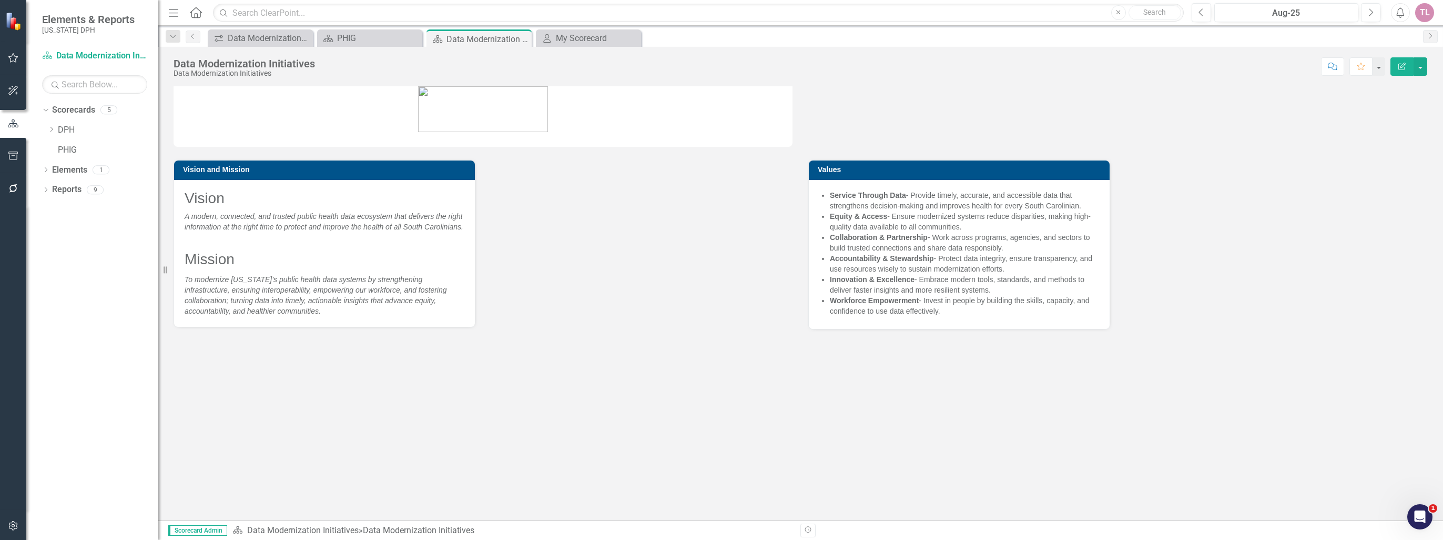
click at [1399, 63] on icon "Edit Report" at bounding box center [1401, 66] width 9 height 7
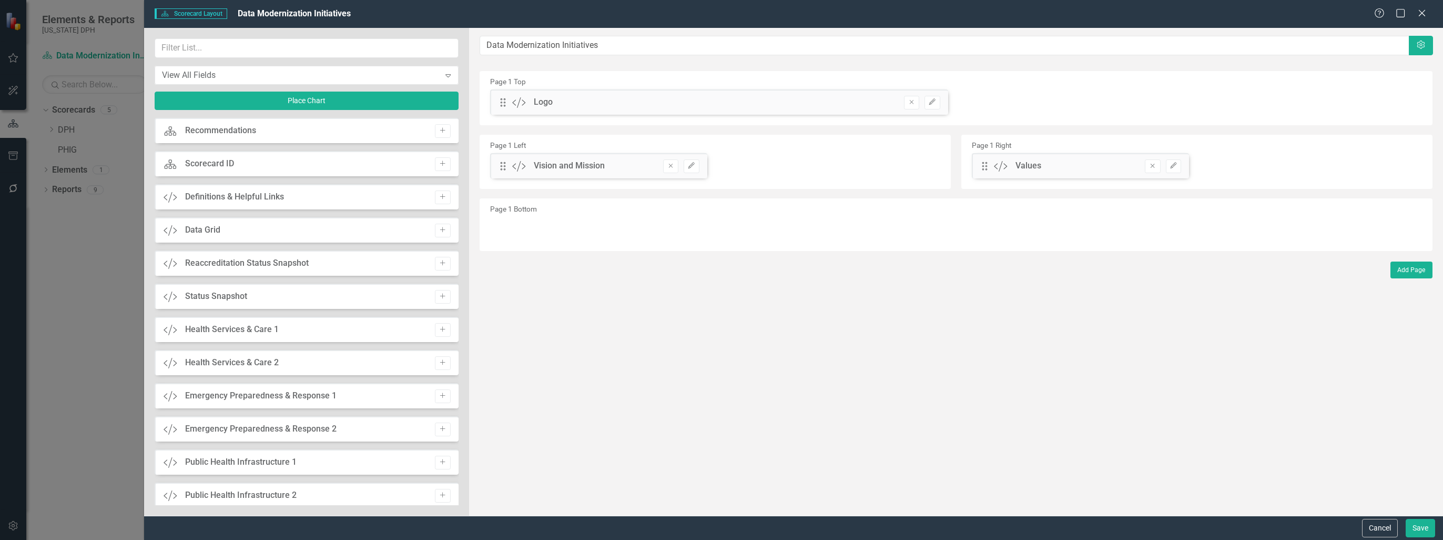
scroll to position [158, 0]
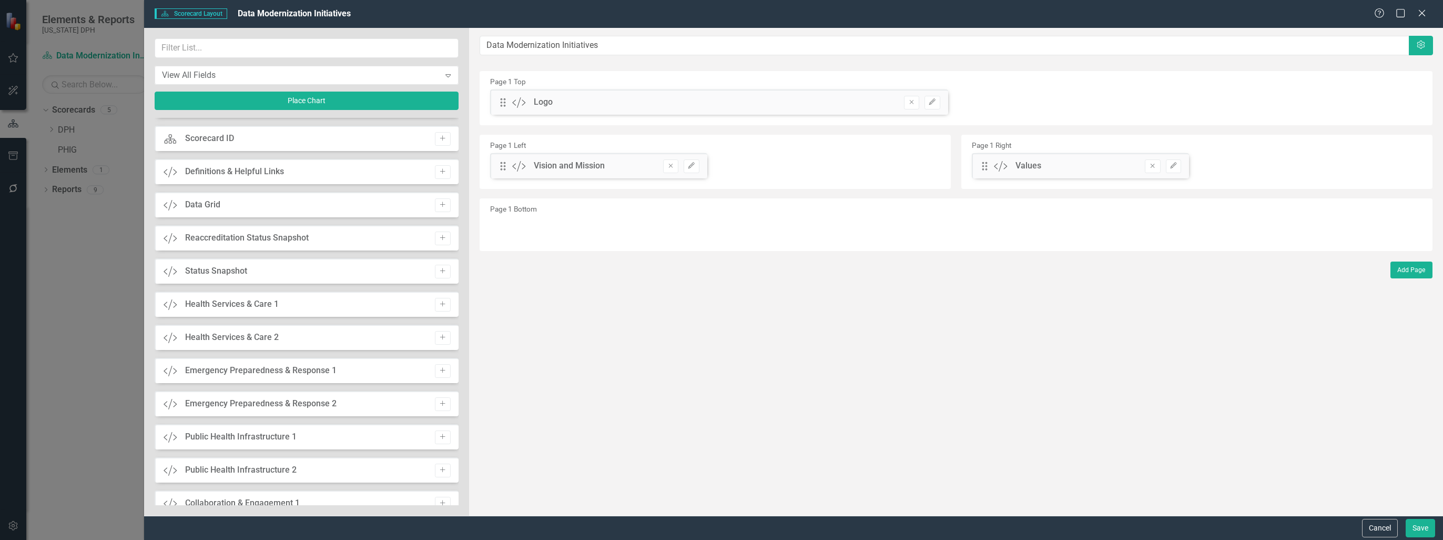
drag, startPoint x: 175, startPoint y: 171, endPoint x: 374, endPoint y: 160, distance: 200.2
click at [374, 160] on div "Custom Definitions & Helpful Links Add" at bounding box center [306, 171] width 303 height 25
click at [435, 169] on button "Add" at bounding box center [442, 172] width 15 height 14
drag, startPoint x: 502, startPoint y: 103, endPoint x: 525, endPoint y: 237, distance: 136.1
click at [1412, 529] on button "Save" at bounding box center [1420, 528] width 29 height 18
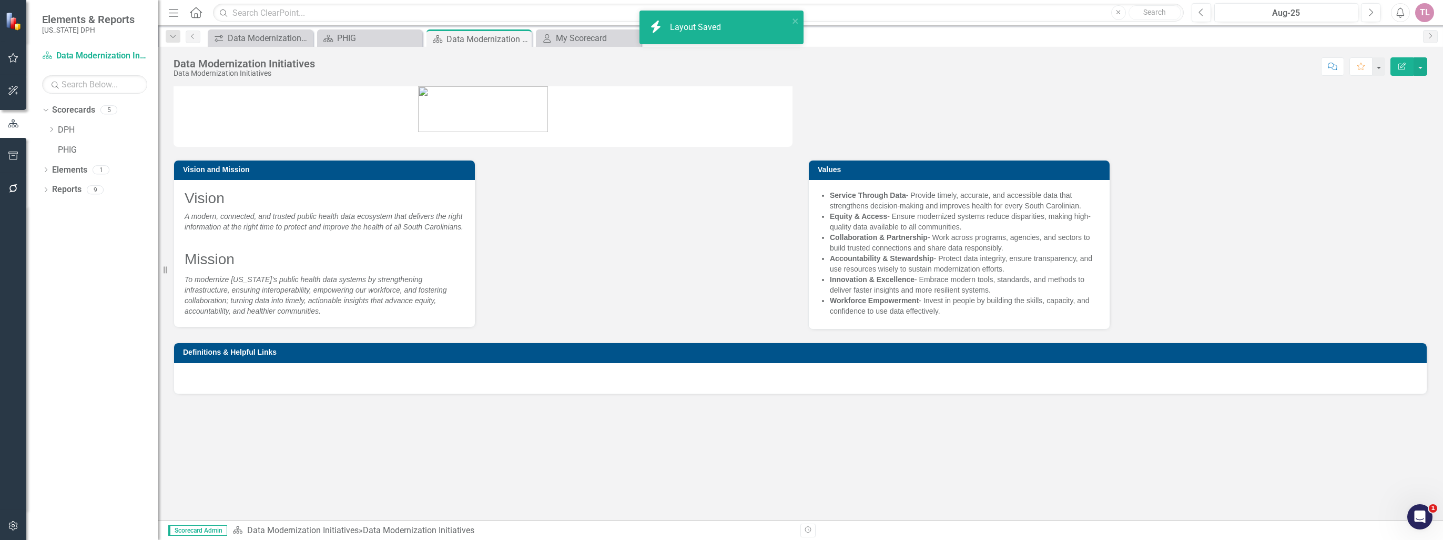
click at [268, 370] on div at bounding box center [800, 378] width 1253 height 31
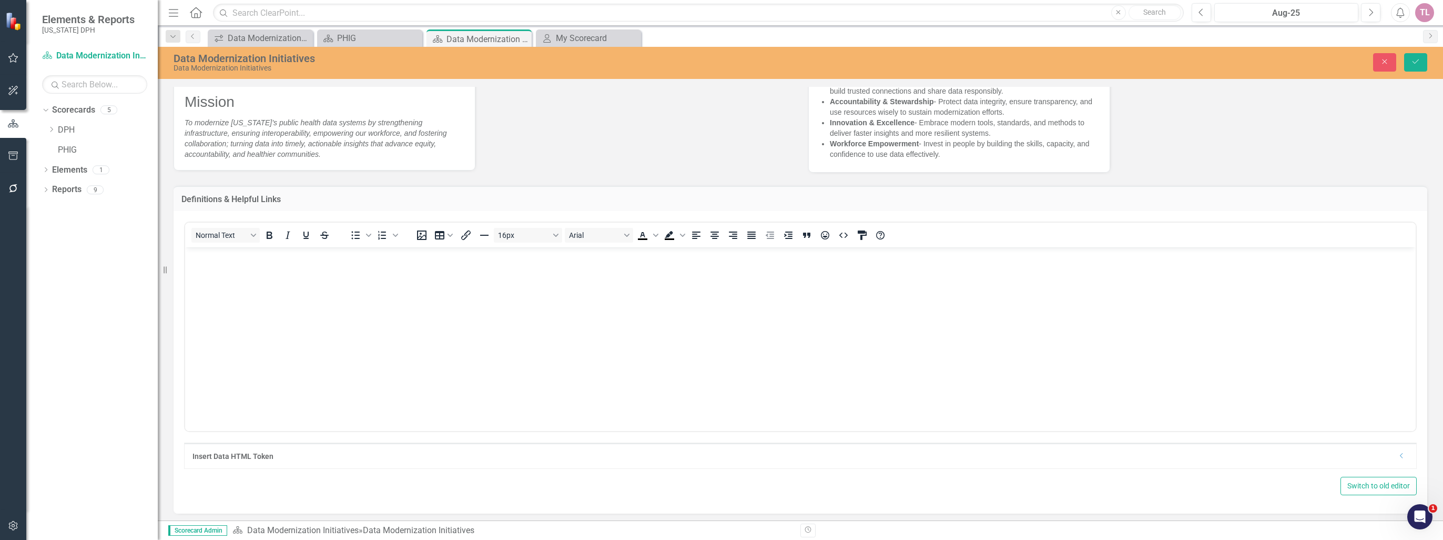
click at [278, 333] on body "Rich Text Area. Press ALT-0 for help." at bounding box center [800, 326] width 1231 height 158
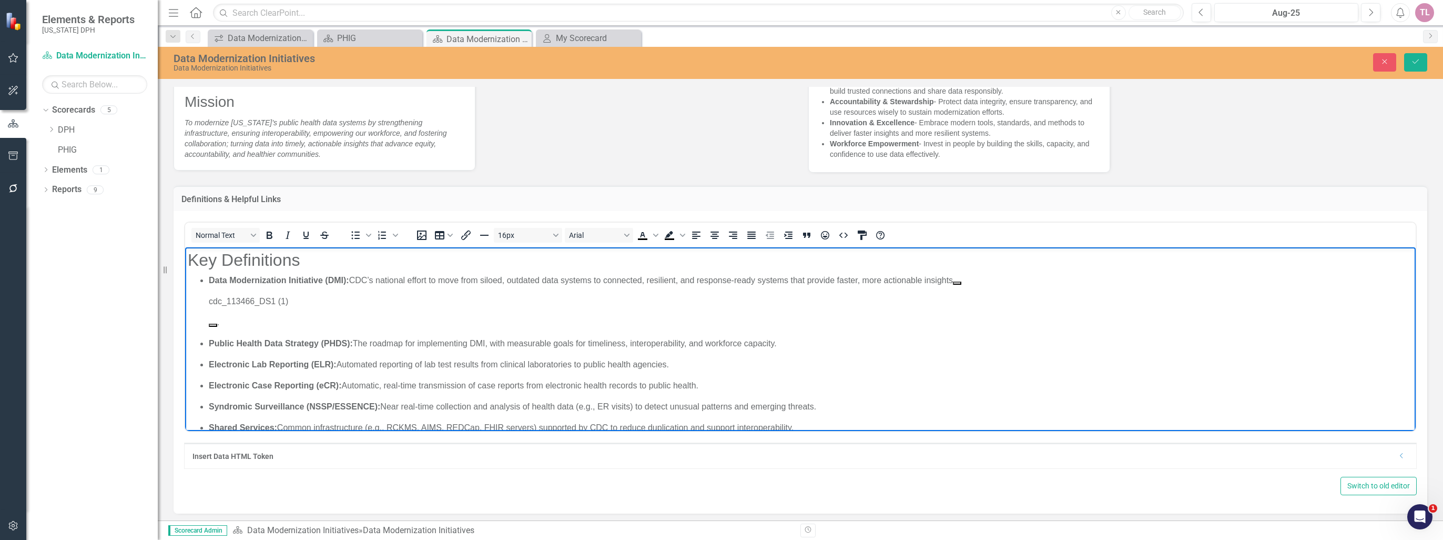
scroll to position [22, 0]
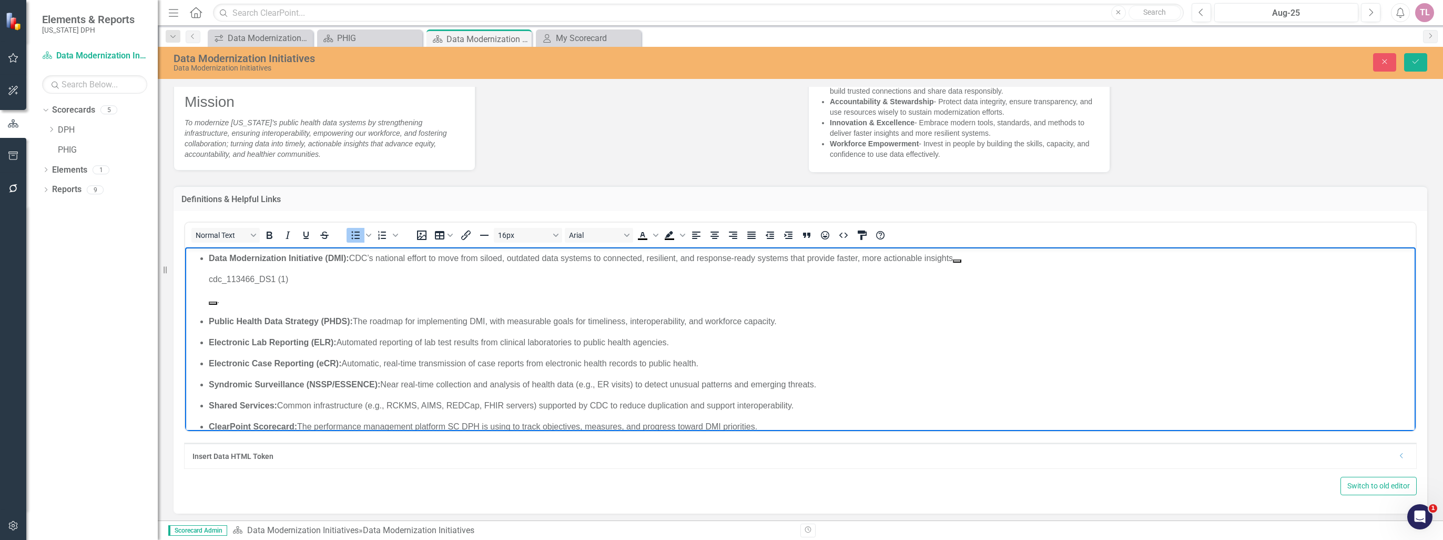
click at [290, 302] on p "." at bounding box center [811, 300] width 1204 height 13
drag, startPoint x: 290, startPoint y: 302, endPoint x: 186, endPoint y: 271, distance: 108.7
click at [186, 271] on body "Key Definitions Data Modernization Initiative (DMI): CDC’s national effort to m…" at bounding box center [800, 334] width 1231 height 219
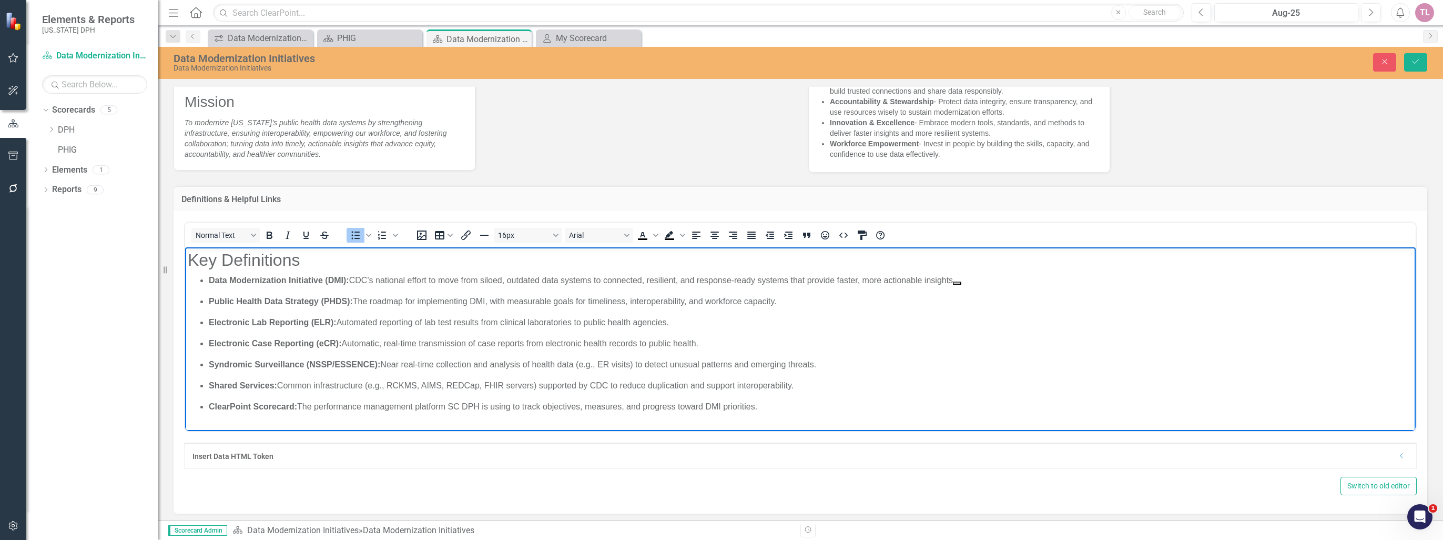
click at [980, 281] on p "Data Modernization Initiative (DMI): CDC’s national effort to move from siloed,…" at bounding box center [811, 280] width 1204 height 13
drag, startPoint x: 752, startPoint y: 340, endPoint x: 210, endPoint y: 326, distance: 541.4
click at [210, 326] on ul "Data Modernization Initiative (DMI): CDC’s national effort to move from siloed,…" at bounding box center [800, 343] width 1225 height 139
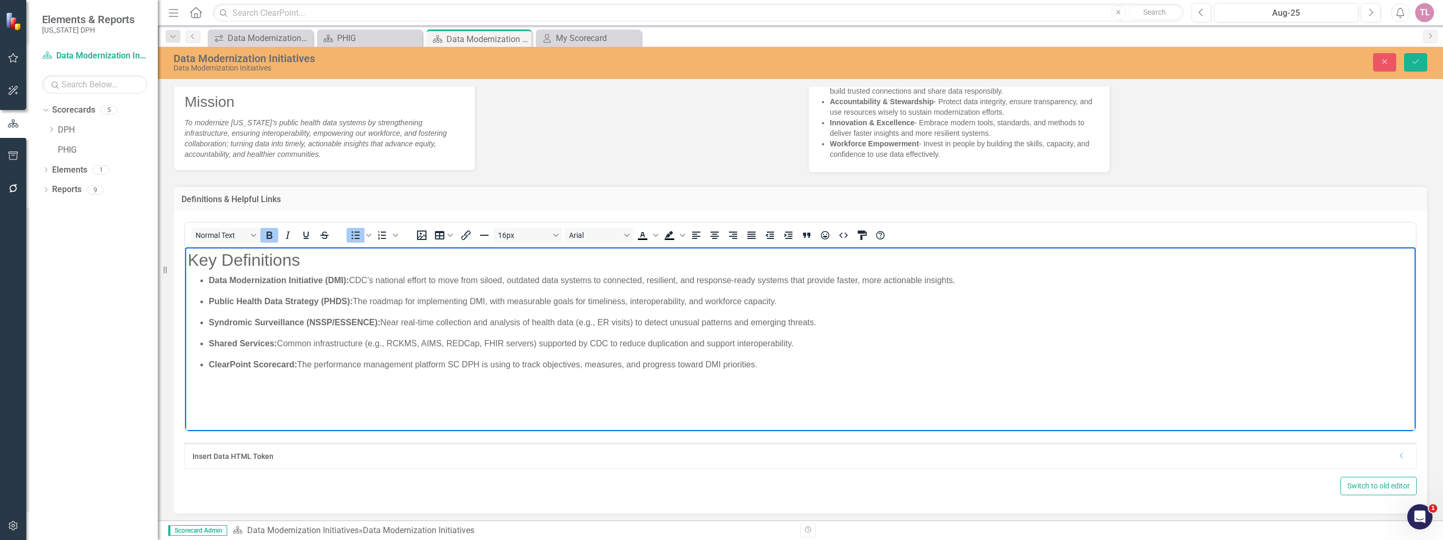
drag, startPoint x: 841, startPoint y: 323, endPoint x: 204, endPoint y: 315, distance: 637.5
click at [204, 315] on ul "Data Modernization Initiative (DMI): CDC’s national effort to move from siloed,…" at bounding box center [800, 322] width 1225 height 97
click at [214, 387] on body "Key Definitions Data Modernization Initiative (DMI): CDC’s national effort to m…" at bounding box center [800, 326] width 1231 height 158
click at [847, 346] on p "ClearPoint Scorecard: The performance management platform SC DPH is using to tr…" at bounding box center [811, 343] width 1204 height 13
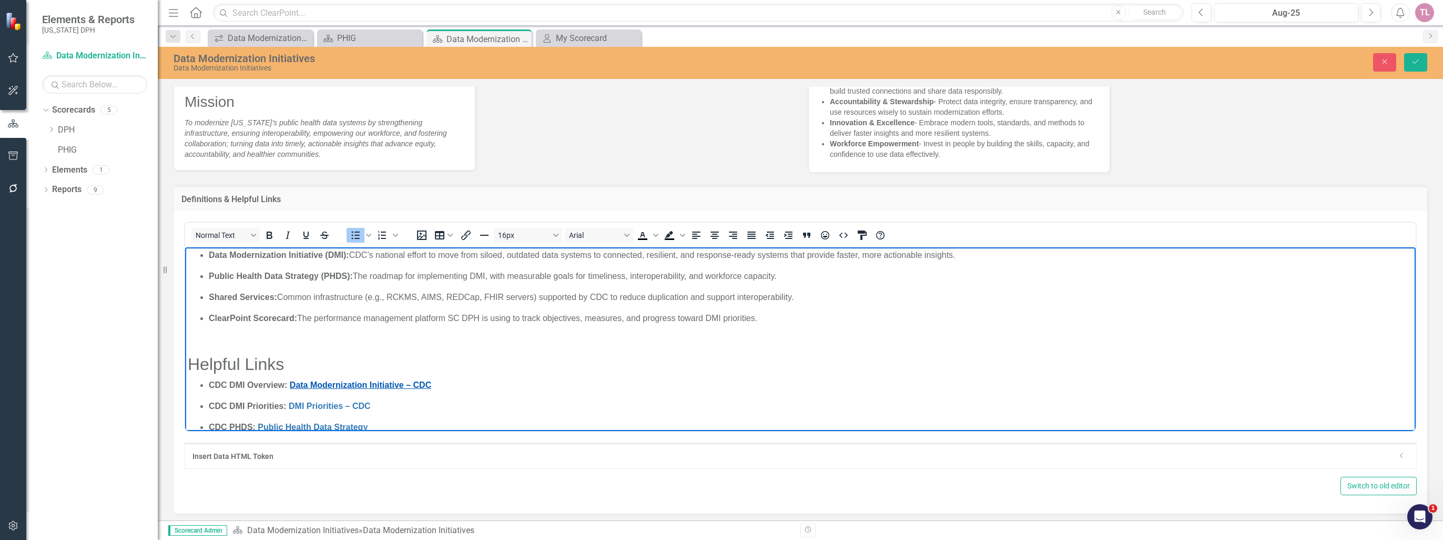
scroll to position [38, 0]
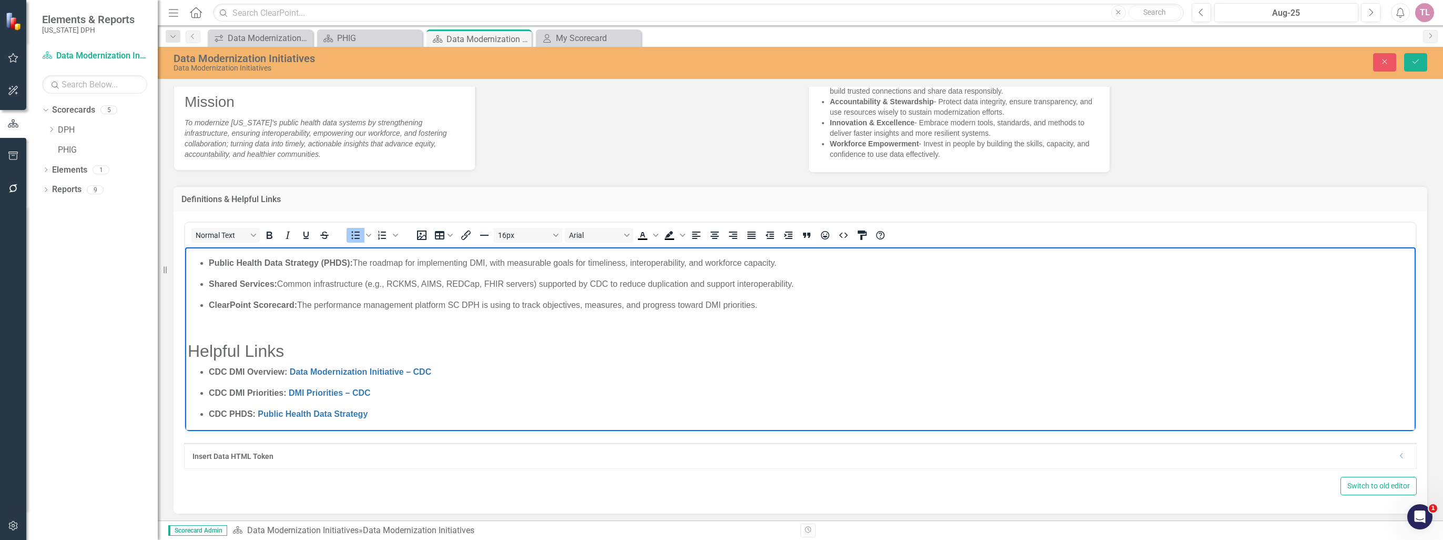
click at [304, 338] on body "Key Definitions Data Modernization Initiative (DMI): CDC’s national effort to m…" at bounding box center [800, 320] width 1231 height 222
click at [295, 322] on p "Rich Text Area. Press ALT-0 for help." at bounding box center [800, 326] width 1225 height 13
click at [386, 412] on p "CDC PHDS: Public Health Data Strategy" at bounding box center [811, 414] width 1204 height 13
click at [404, 410] on p "CDC PHDS: Public Health Data Strategy﻿" at bounding box center [811, 414] width 1204 height 13
click at [405, 415] on p "CDC PHDS: Public Health Data Strategy﻿" at bounding box center [811, 414] width 1204 height 13
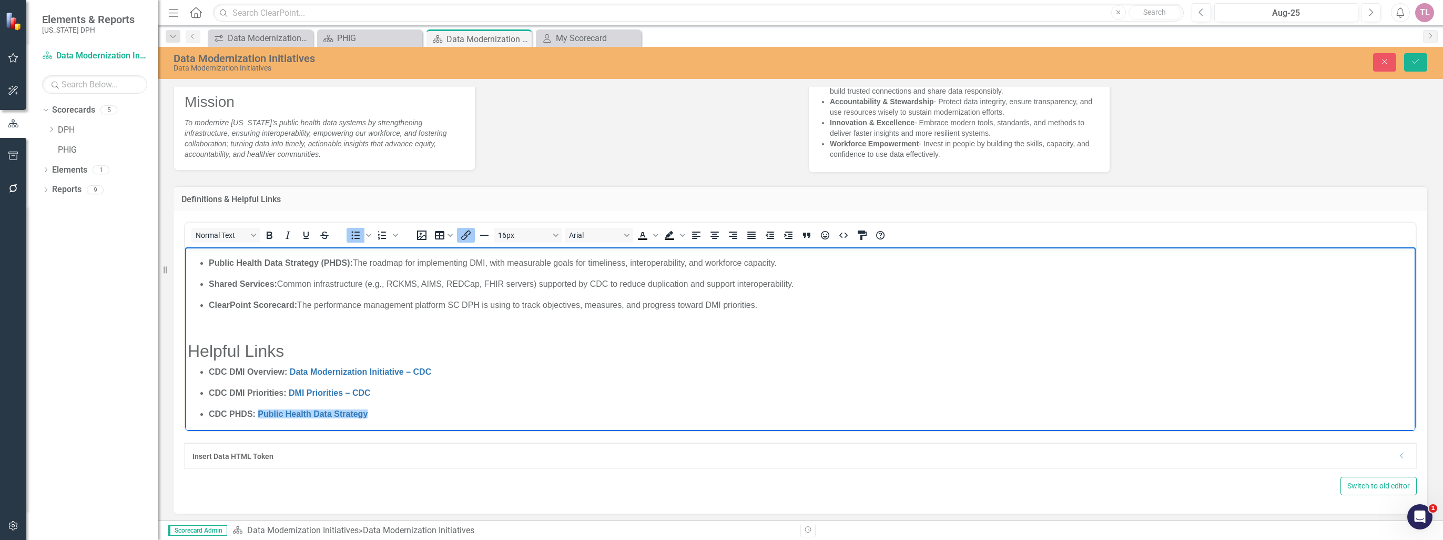
click at [405, 415] on p "CDC PHDS: Public Health Data Strategy﻿" at bounding box center [811, 414] width 1204 height 13
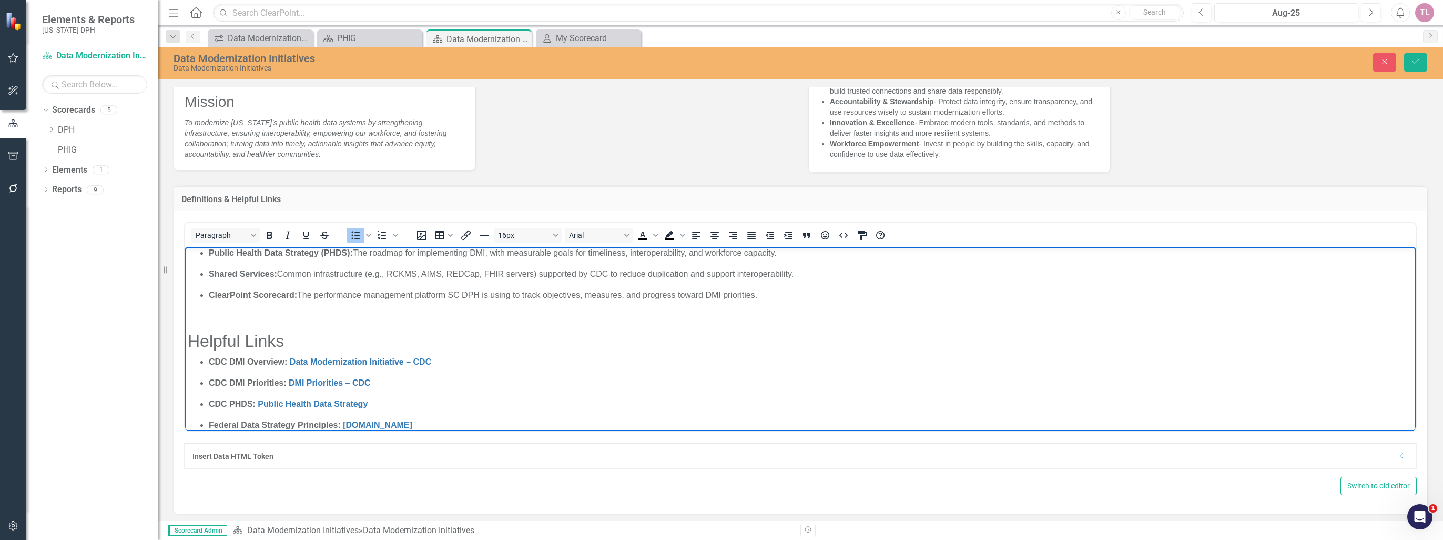
click at [1292, 111] on div "Values Service Through Data - Provide timely, accurate, and accessible data tha…" at bounding box center [1117, 80] width 635 height 182
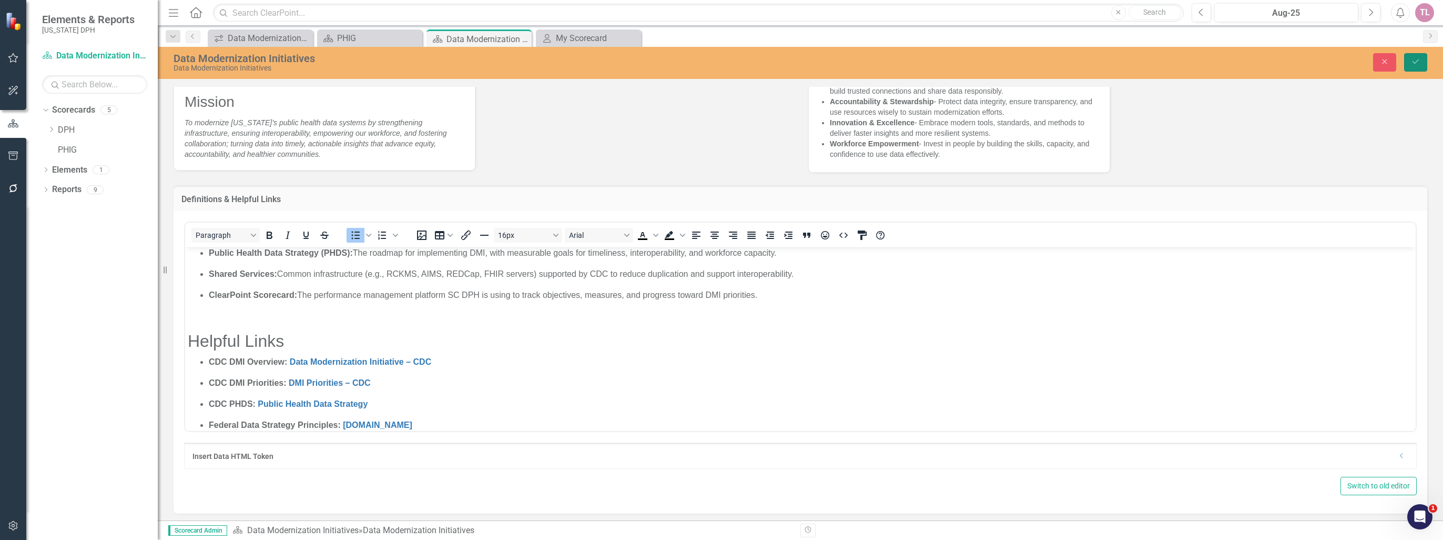
click at [1418, 63] on icon "Save" at bounding box center [1415, 61] width 9 height 7
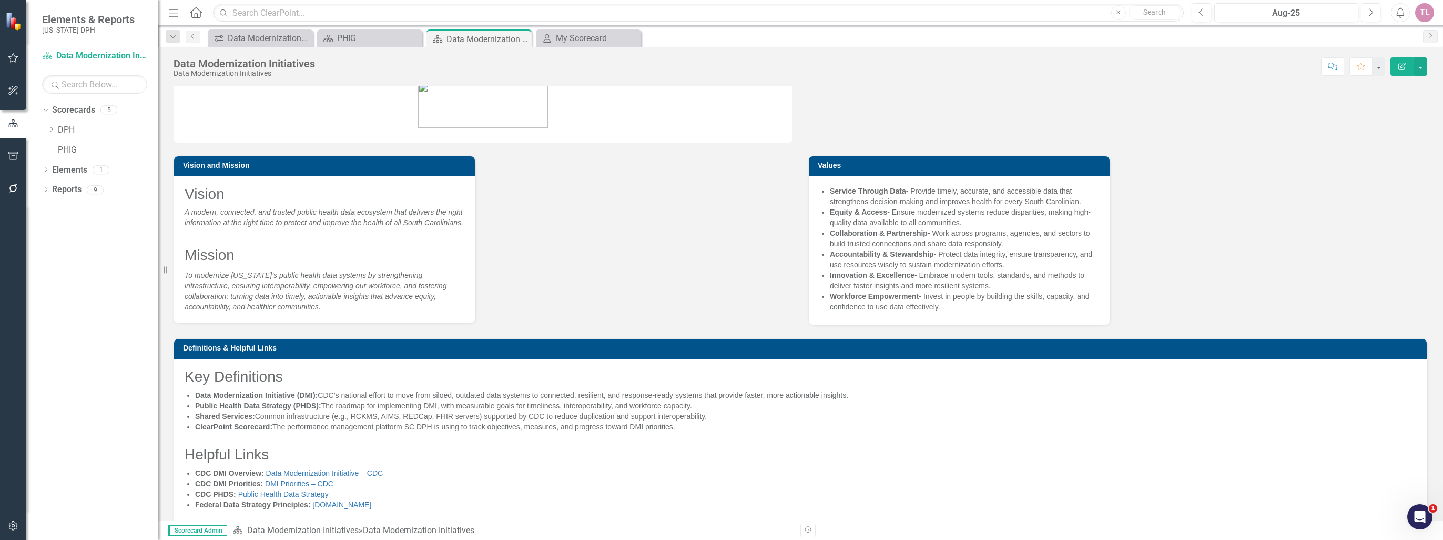
scroll to position [0, 0]
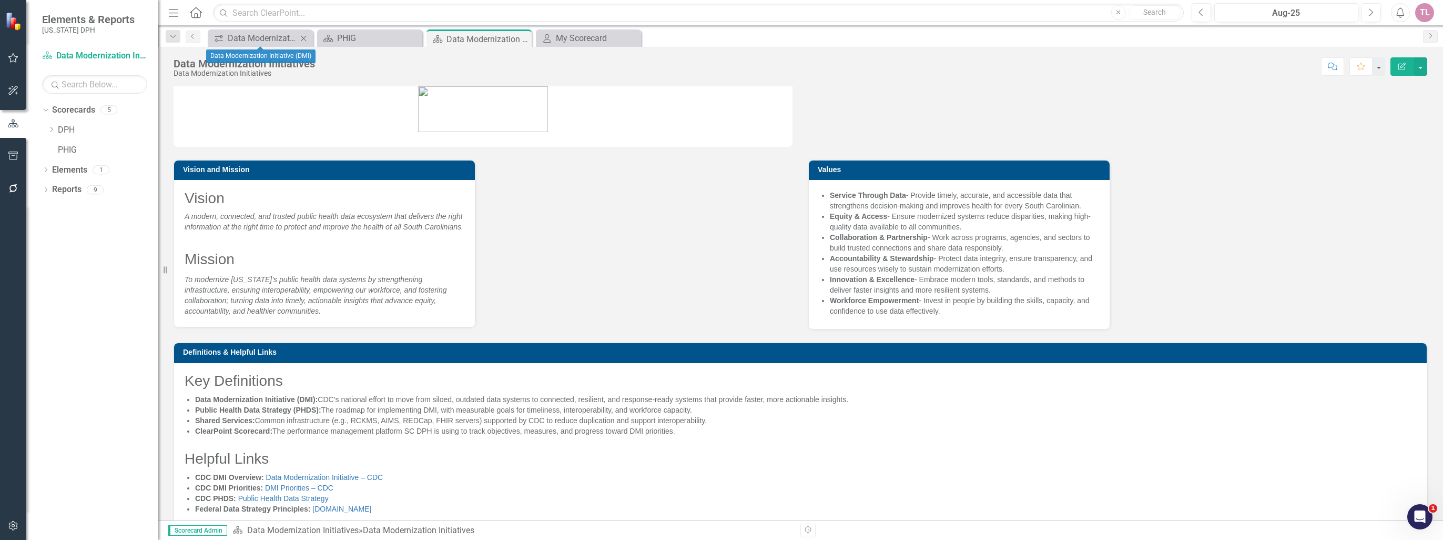
click at [303, 38] on icon at bounding box center [304, 38] width 6 height 6
click at [304, 38] on icon "Close" at bounding box center [303, 38] width 11 height 8
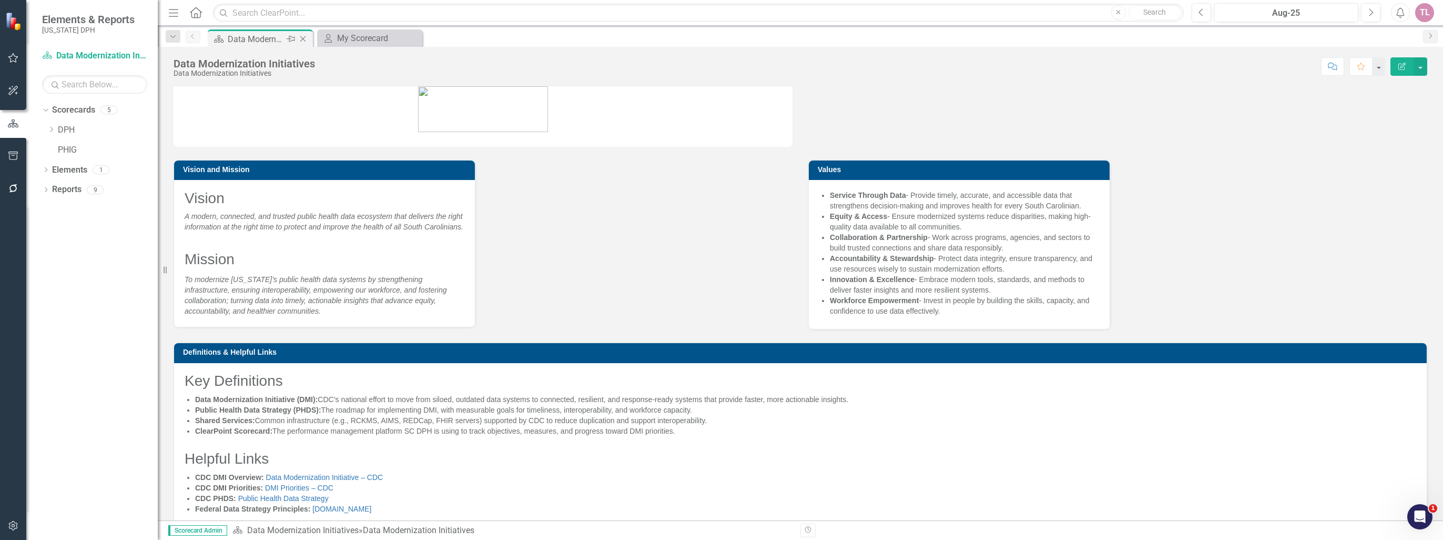
click at [219, 38] on icon at bounding box center [218, 38] width 9 height 7
drag, startPoint x: 2830, startPoint y: 1006, endPoint x: 1422, endPoint y: 506, distance: 1494.4
click at [1422, 506] on div "Open Intercom Messenger" at bounding box center [1418, 515] width 35 height 35
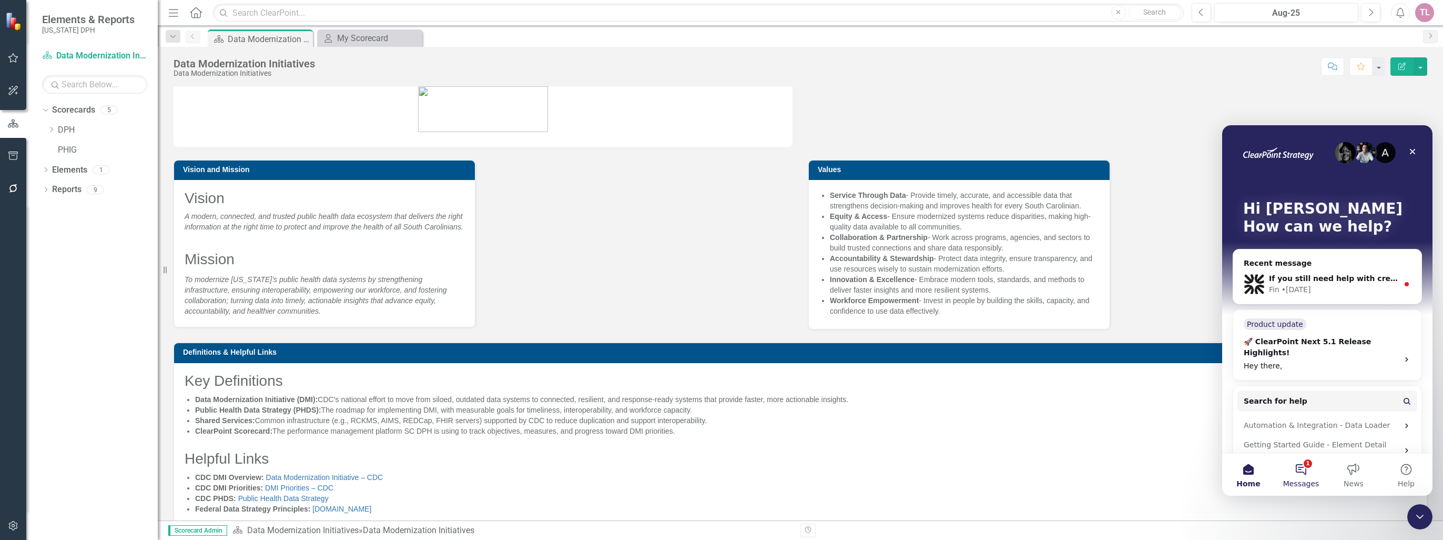
drag, startPoint x: 1321, startPoint y: 476, endPoint x: 1314, endPoint y: 476, distance: 6.3
click at [1319, 476] on button "1 Messages" at bounding box center [1301, 474] width 53 height 42
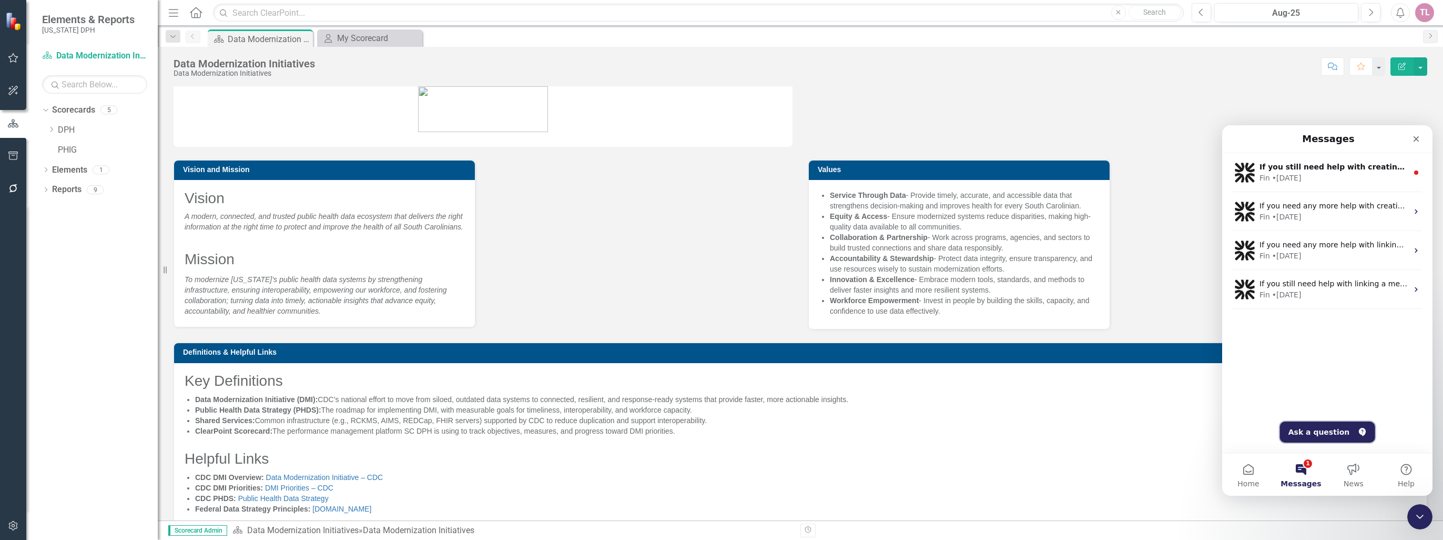
click at [1321, 433] on button "Ask a question" at bounding box center [1327, 431] width 95 height 21
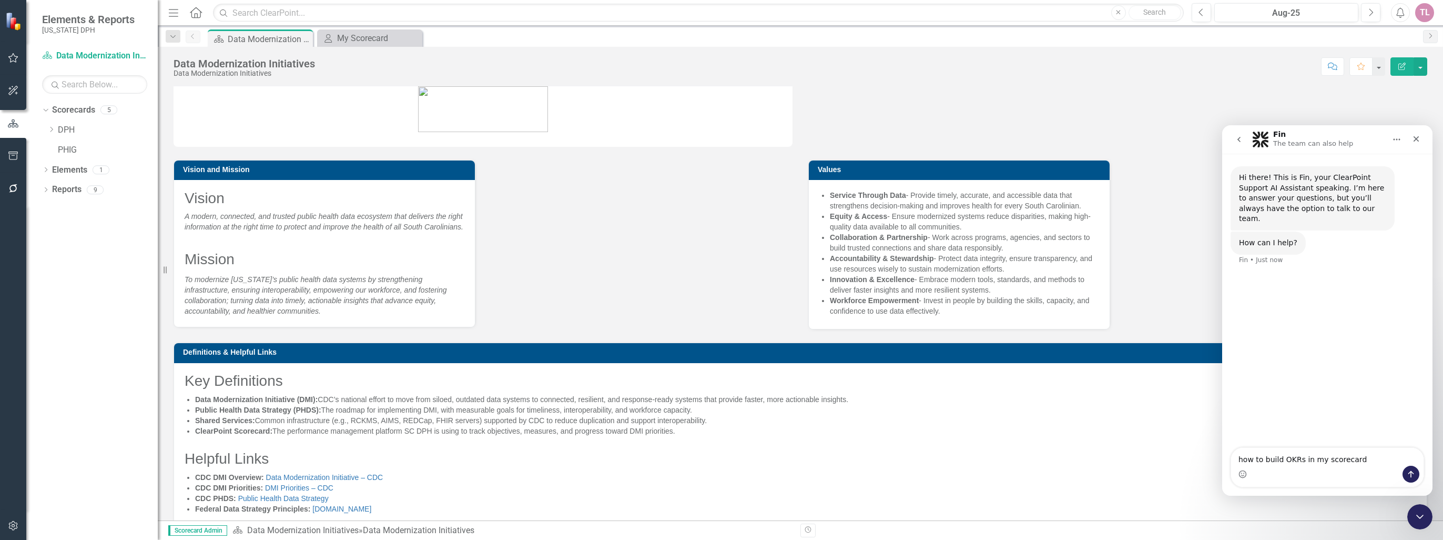
type textarea "how to build OKRs in my scorecard"
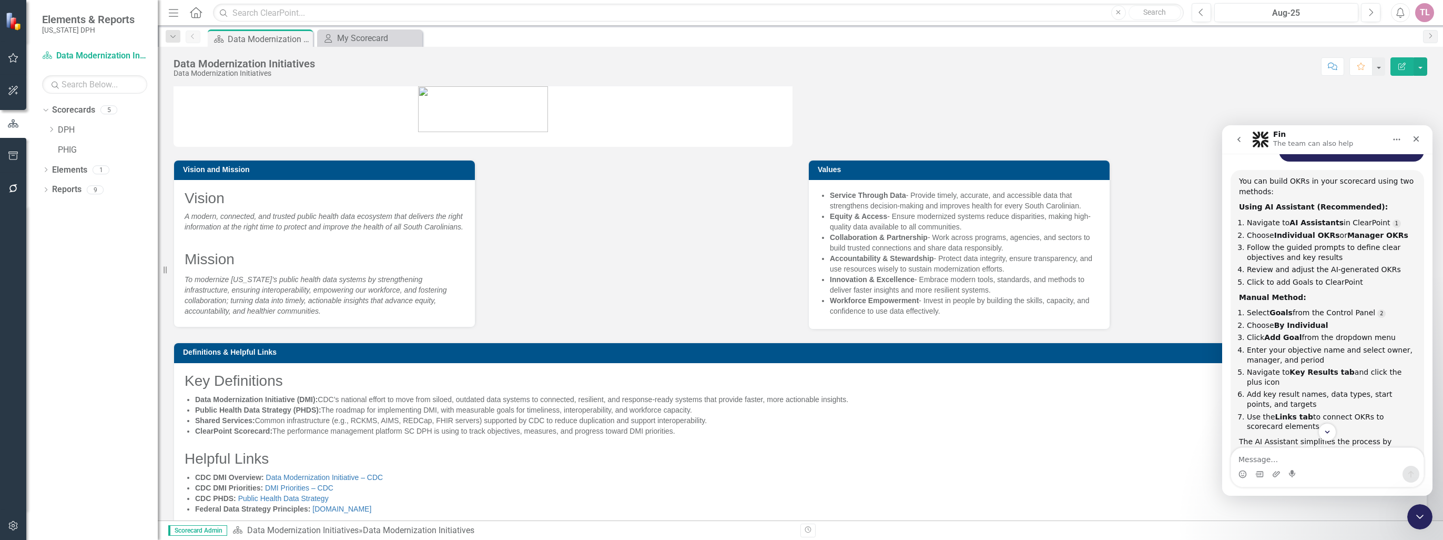
scroll to position [175, 0]
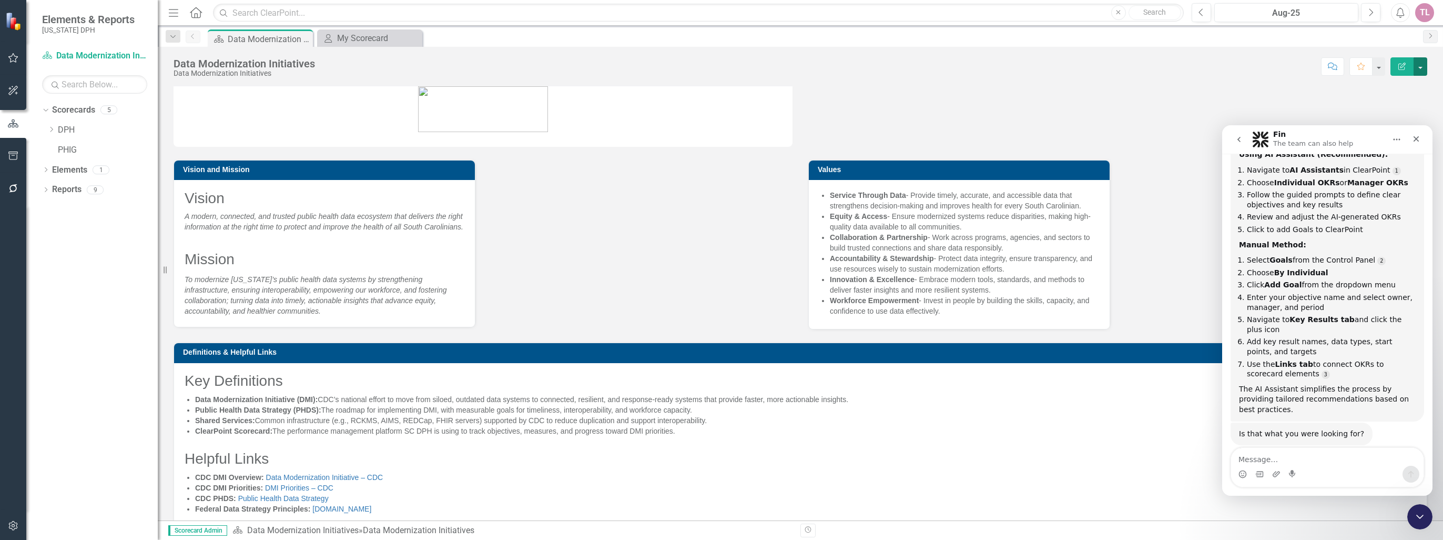
click at [1418, 66] on button "button" at bounding box center [1421, 66] width 14 height 18
click at [1395, 89] on link "Edit Edit Scorecard" at bounding box center [1384, 85] width 85 height 19
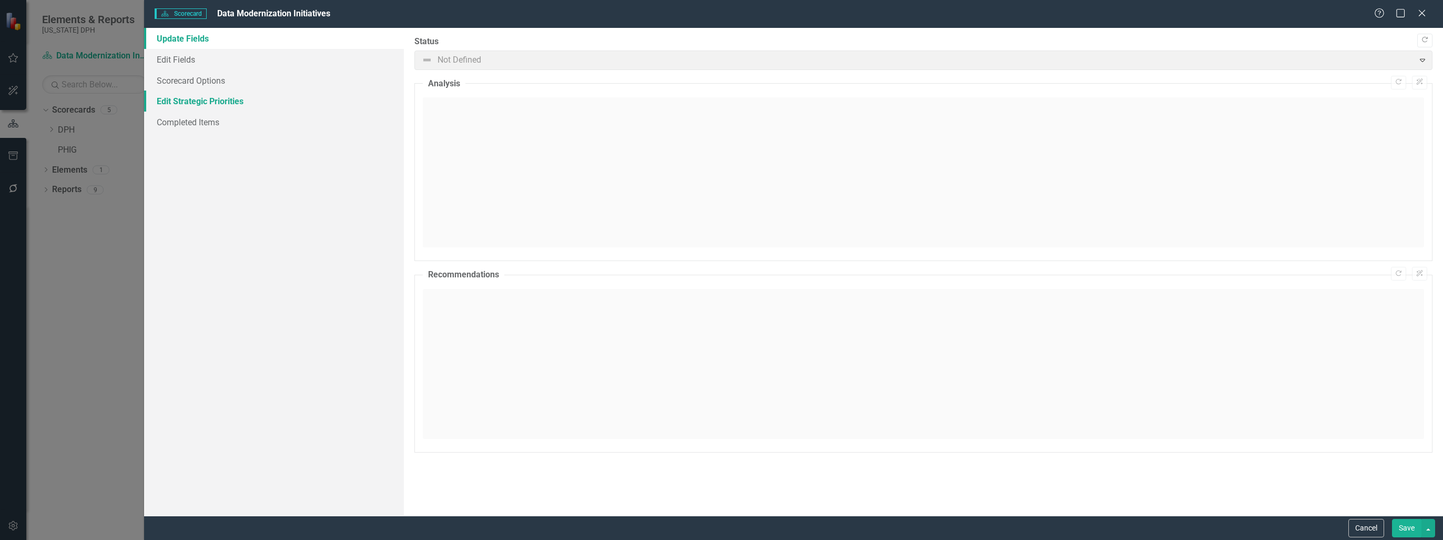
click at [216, 102] on link "Edit Strategic Priorities" at bounding box center [274, 100] width 260 height 21
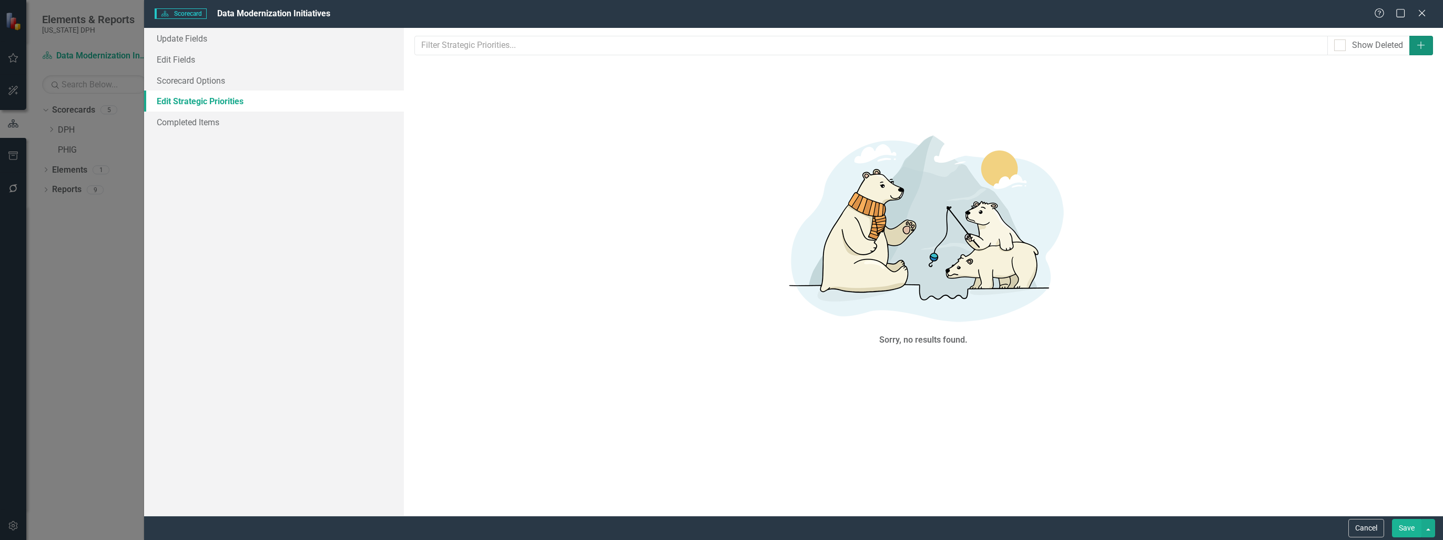
click at [1426, 48] on button "Add" at bounding box center [1421, 45] width 24 height 19
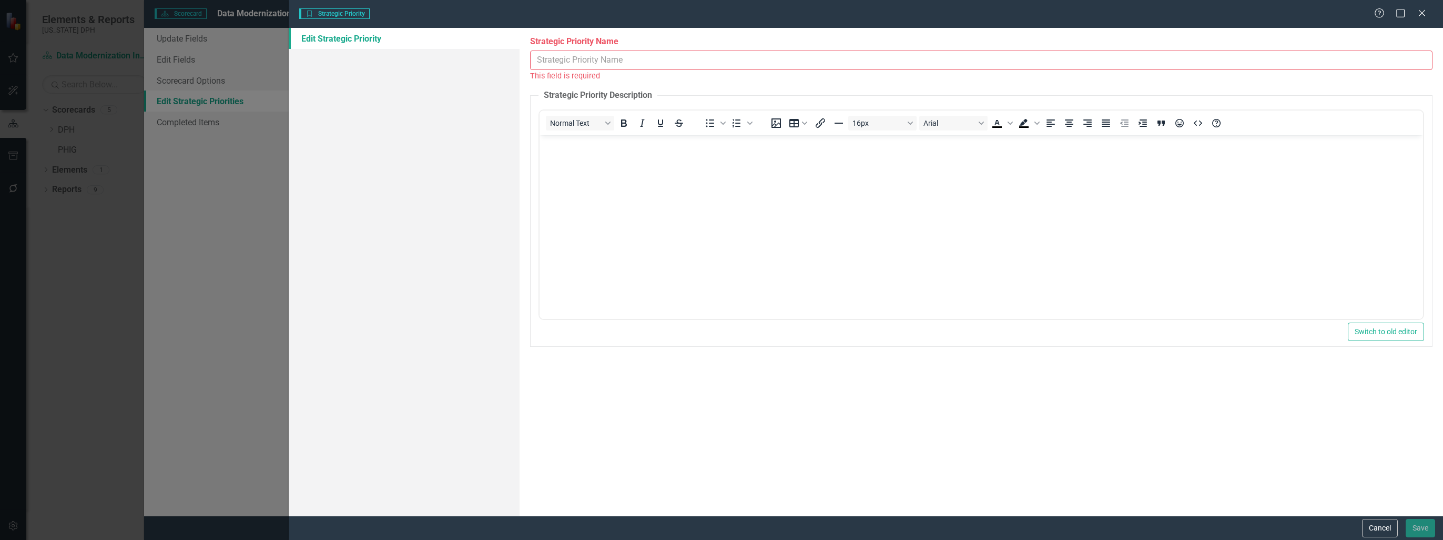
scroll to position [0, 0]
click at [1422, 16] on icon "Close" at bounding box center [1421, 13] width 13 height 10
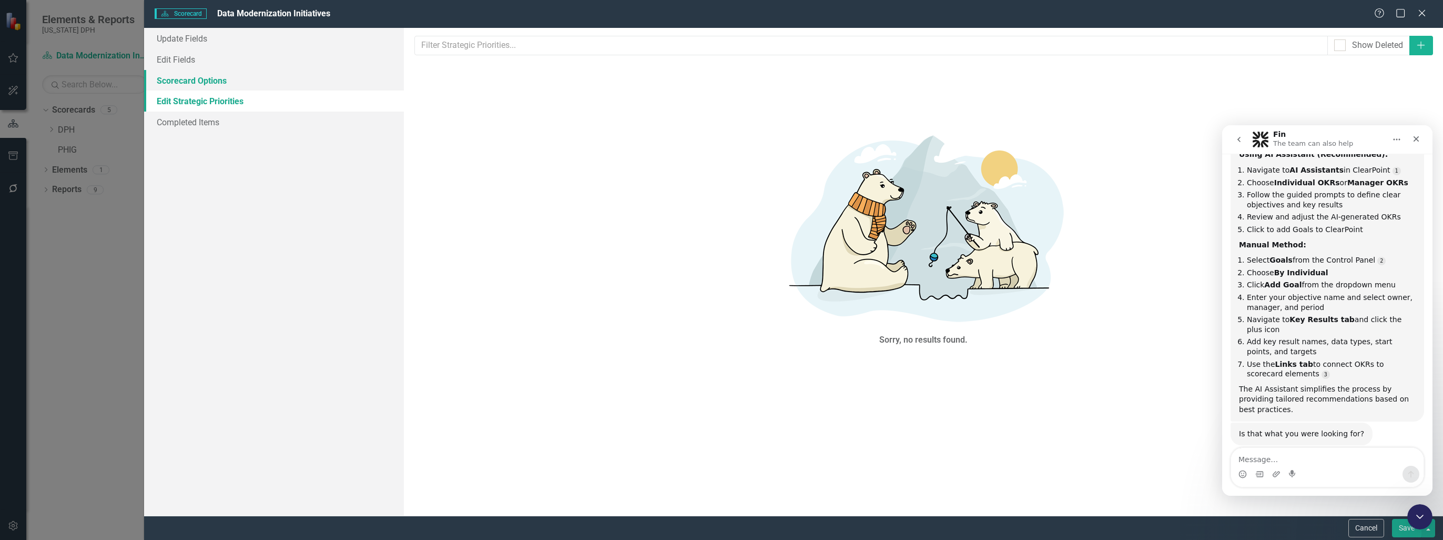
click at [221, 78] on link "Scorecard Options" at bounding box center [274, 80] width 260 height 21
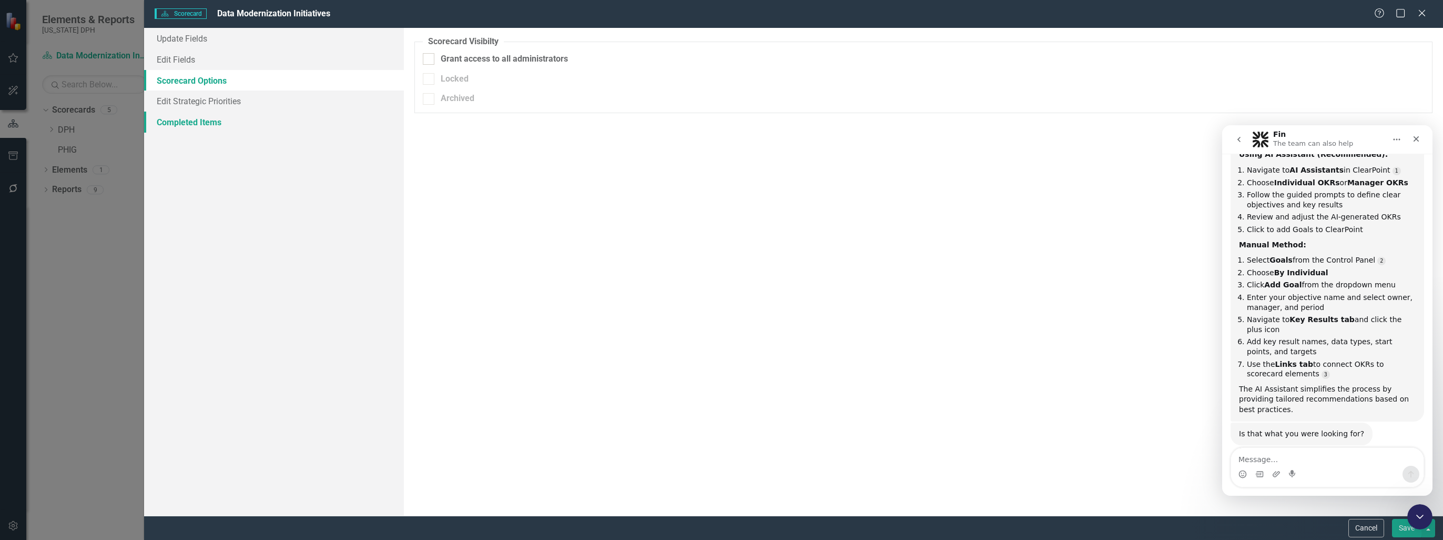
click at [217, 119] on link "Completed Items" at bounding box center [274, 121] width 260 height 21
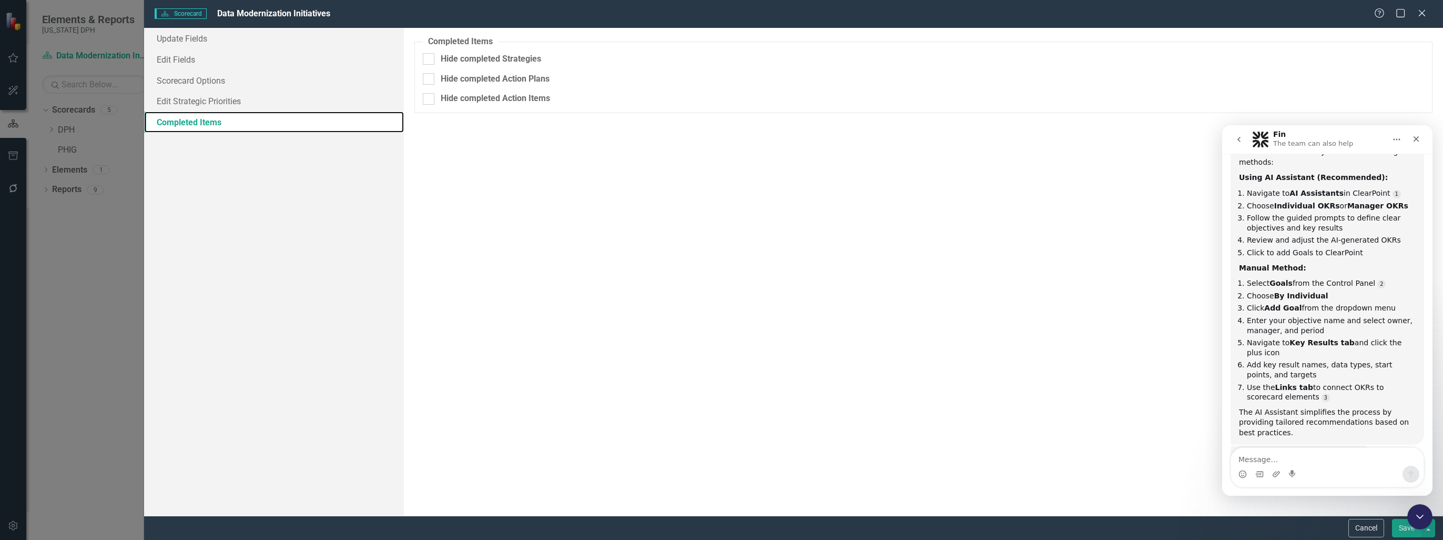
scroll to position [175, 0]
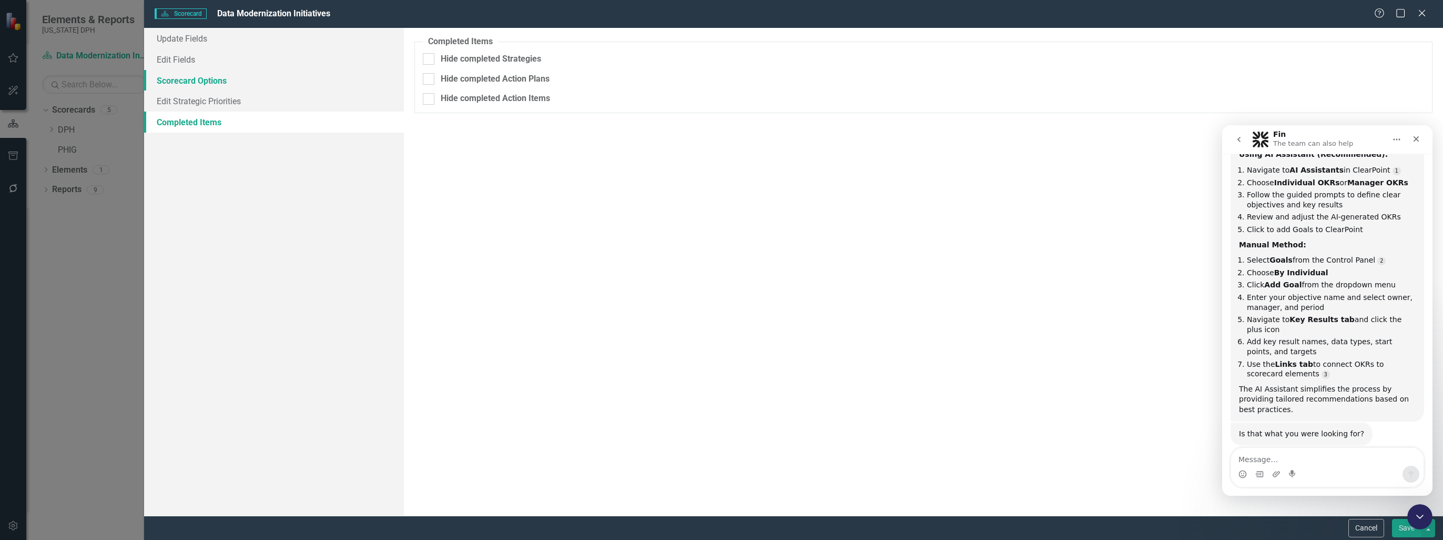
click at [211, 79] on link "Scorecard Options" at bounding box center [274, 80] width 260 height 21
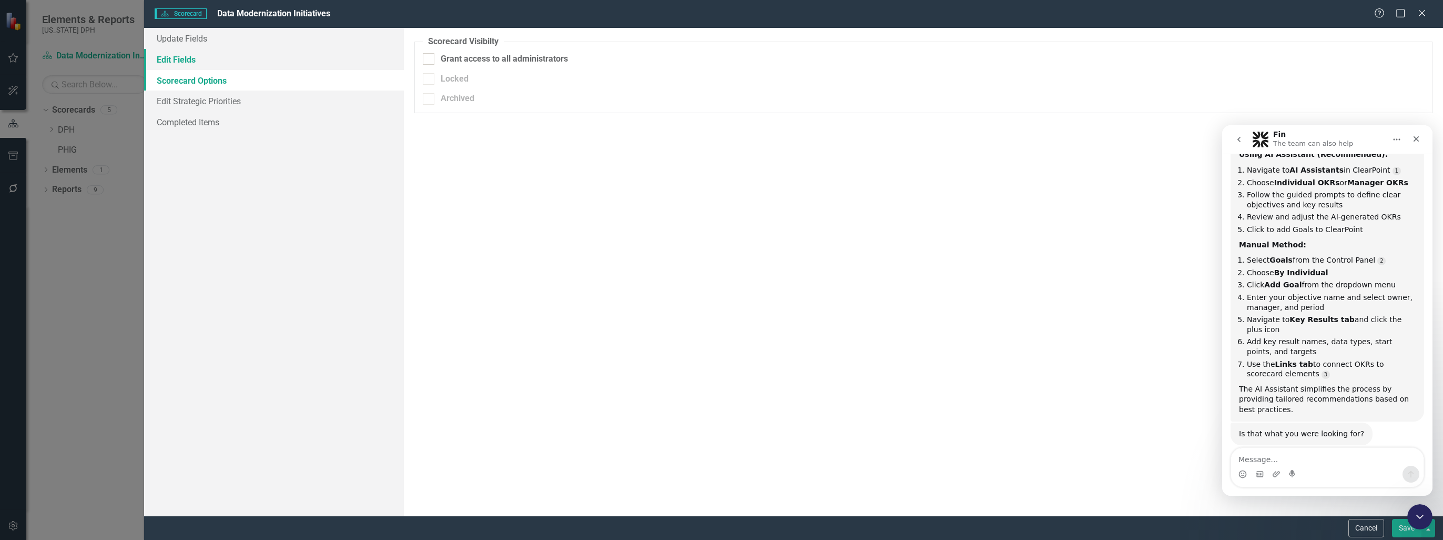
click at [210, 64] on link "Edit Fields" at bounding box center [274, 59] width 260 height 21
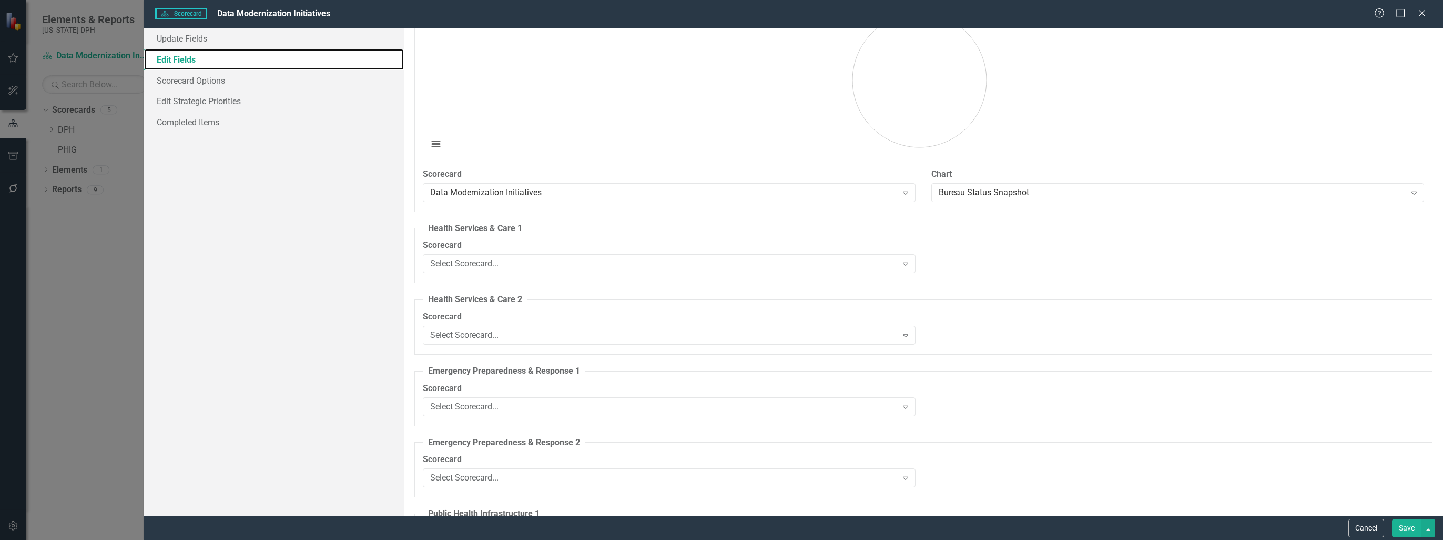
scroll to position [1052, 0]
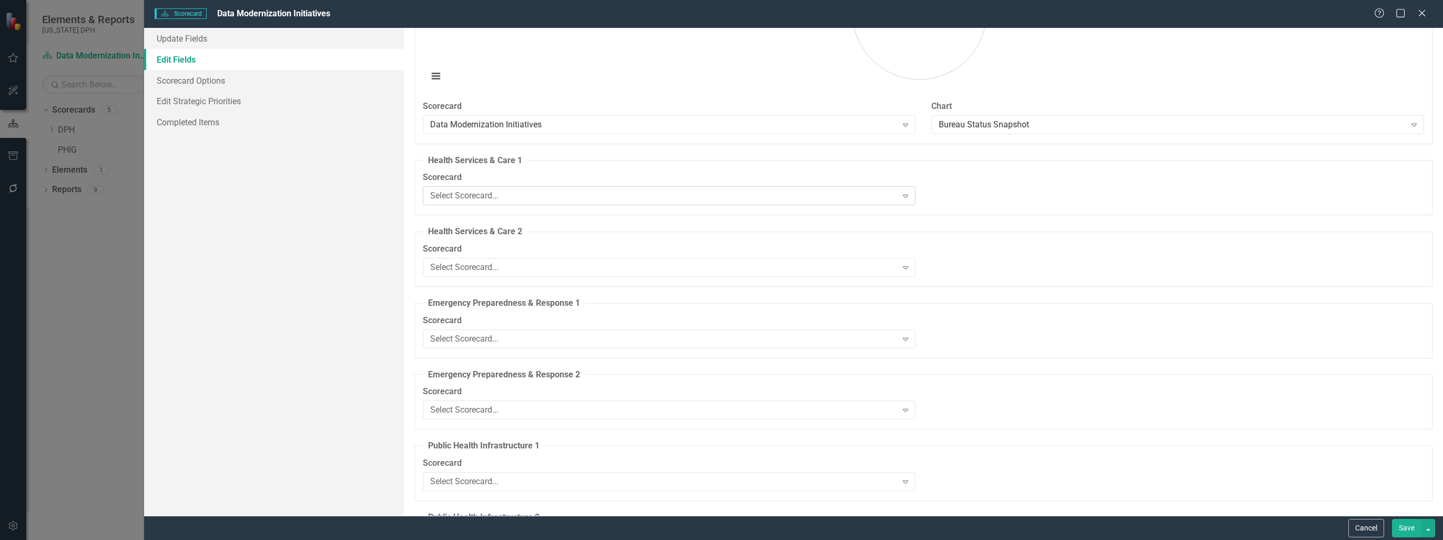
click at [634, 197] on div "Select Scorecard..." at bounding box center [663, 196] width 466 height 12
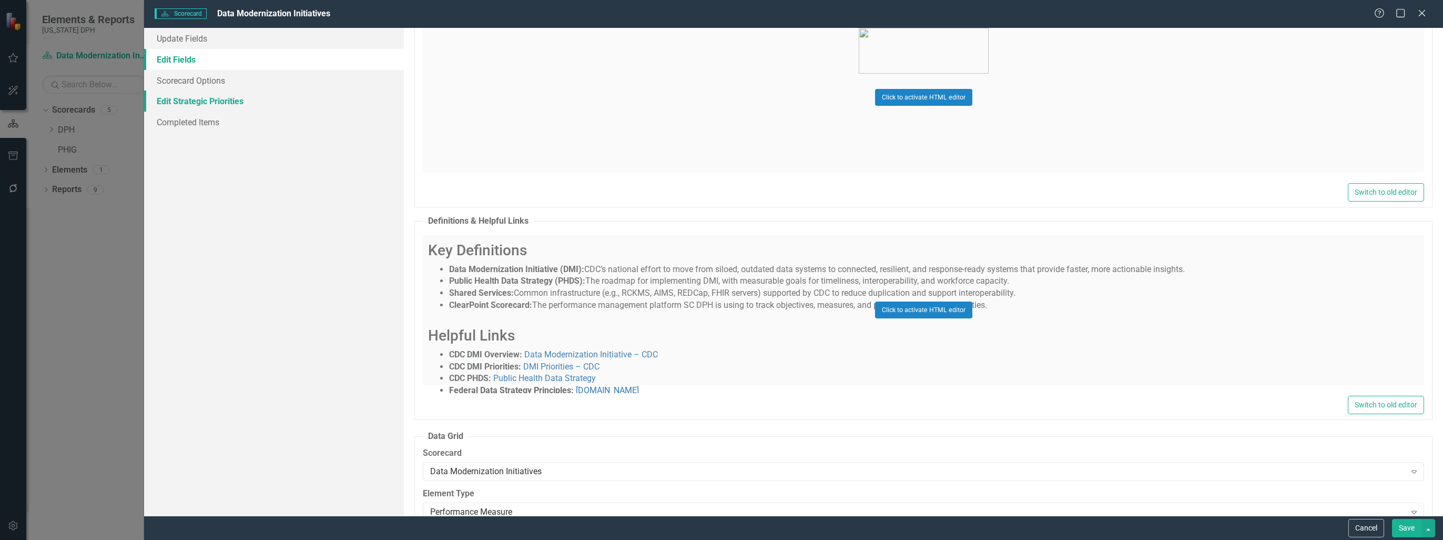
scroll to position [0, 0]
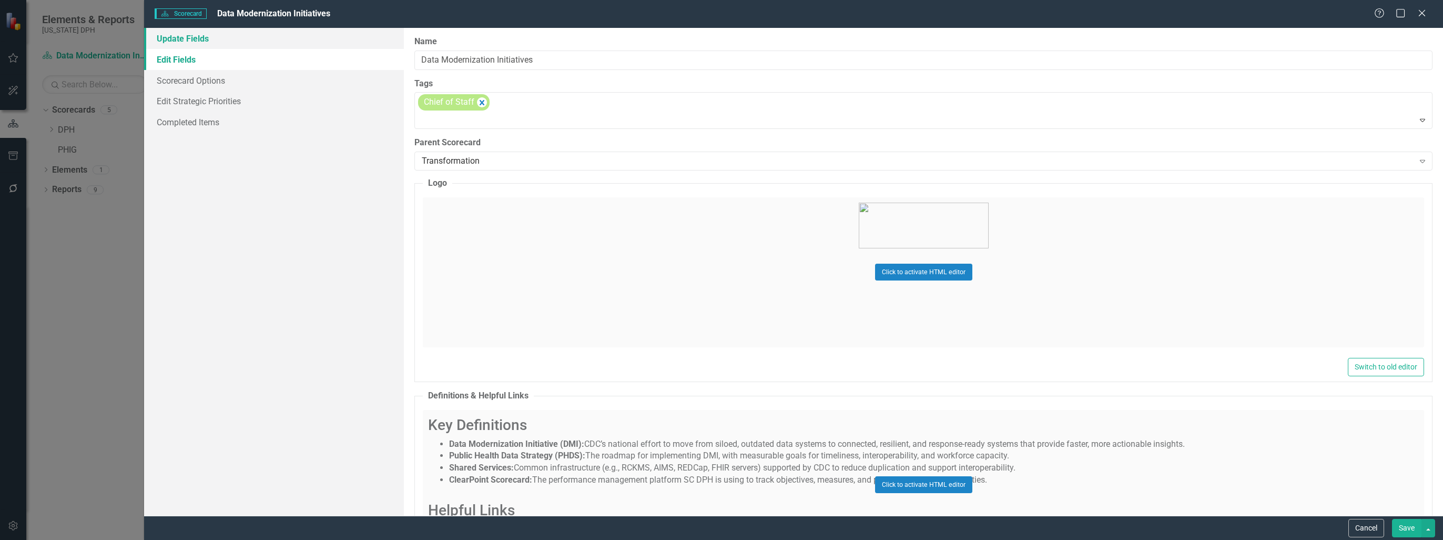
click at [240, 46] on link "Update Fields" at bounding box center [274, 38] width 260 height 21
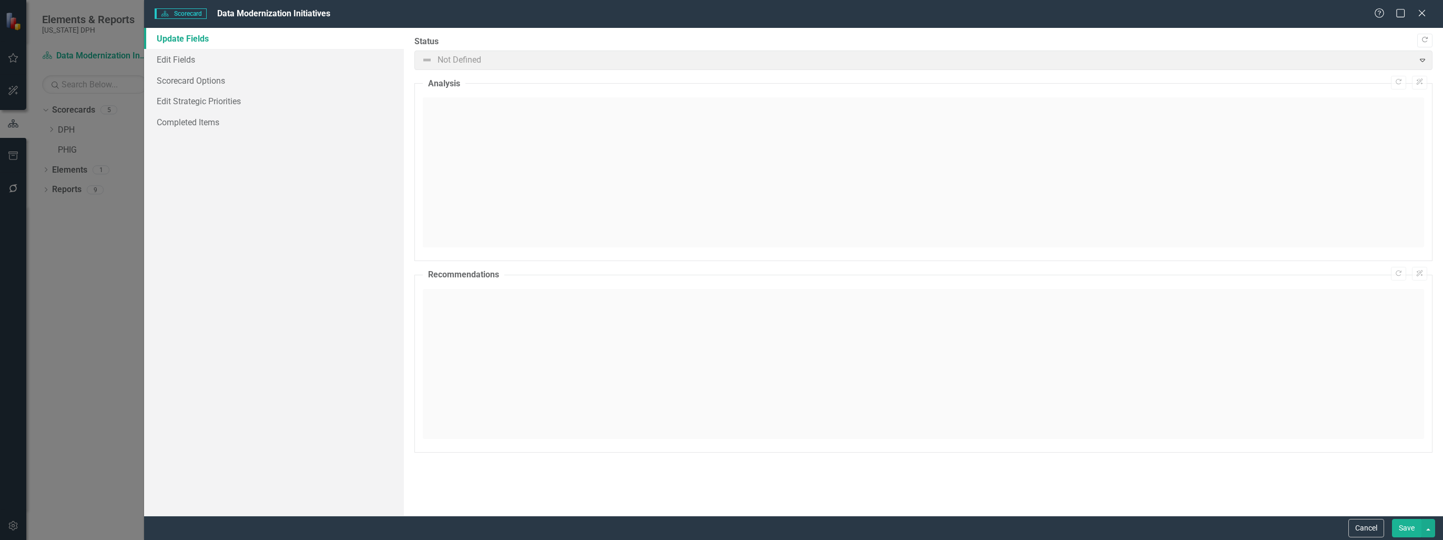
click at [86, 280] on div "Scorecard Scorecard Data Modernization Initiatives Help Maximize Close Update F…" at bounding box center [721, 270] width 1443 height 540
click at [1419, 17] on icon "Close" at bounding box center [1421, 13] width 13 height 10
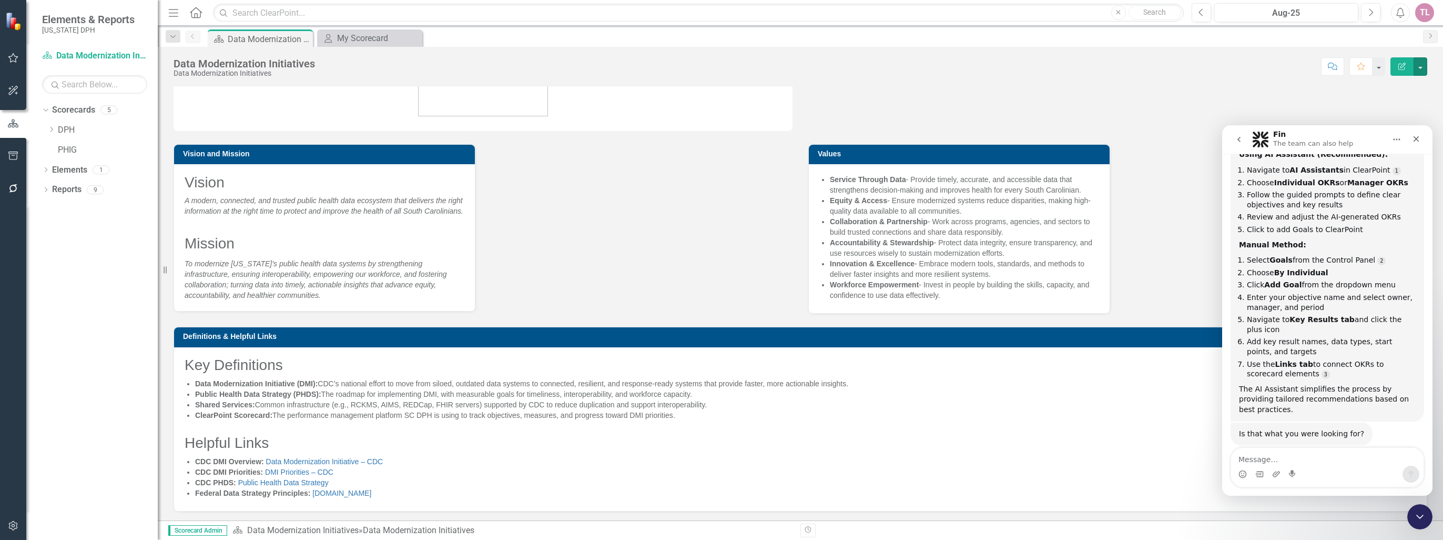
scroll to position [24, 0]
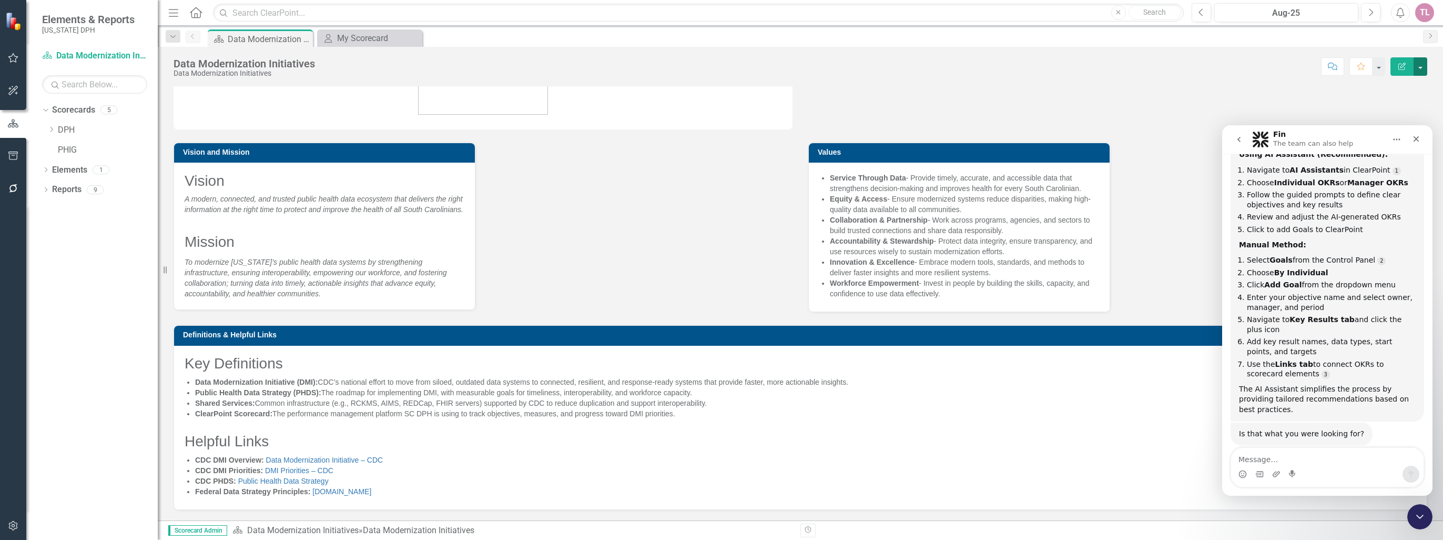
click at [1420, 62] on button "button" at bounding box center [1421, 66] width 14 height 18
click at [1241, 141] on icon "go back" at bounding box center [1239, 139] width 8 height 8
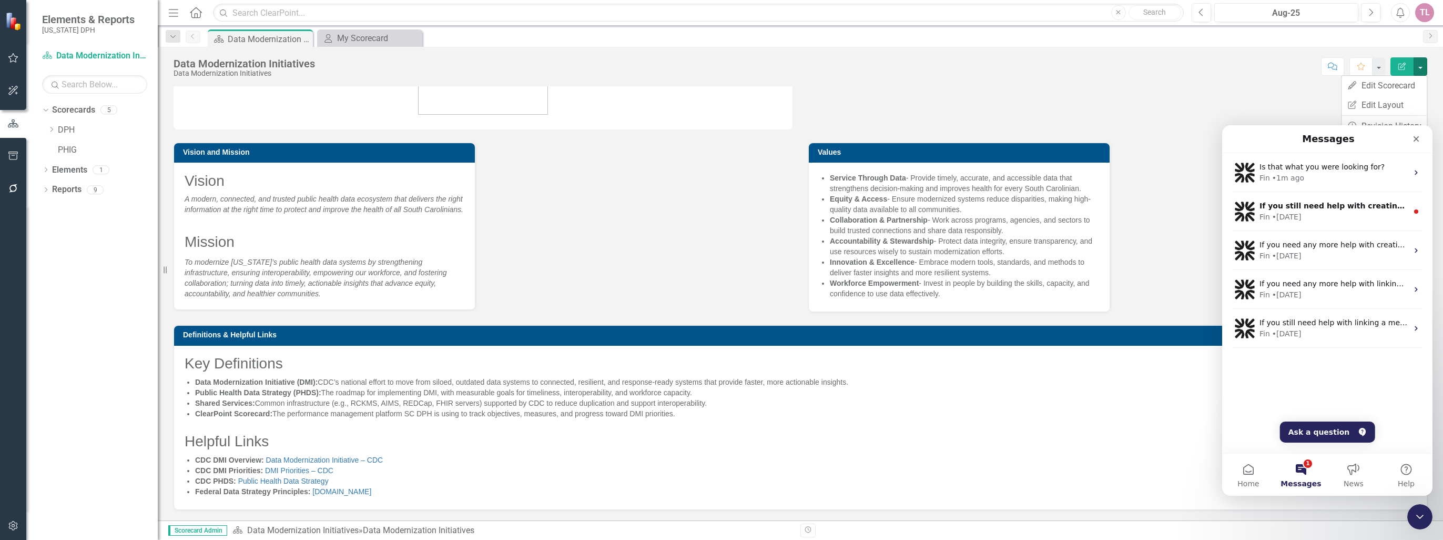
scroll to position [133, 0]
click at [1418, 141] on icon "Close" at bounding box center [1416, 139] width 8 height 8
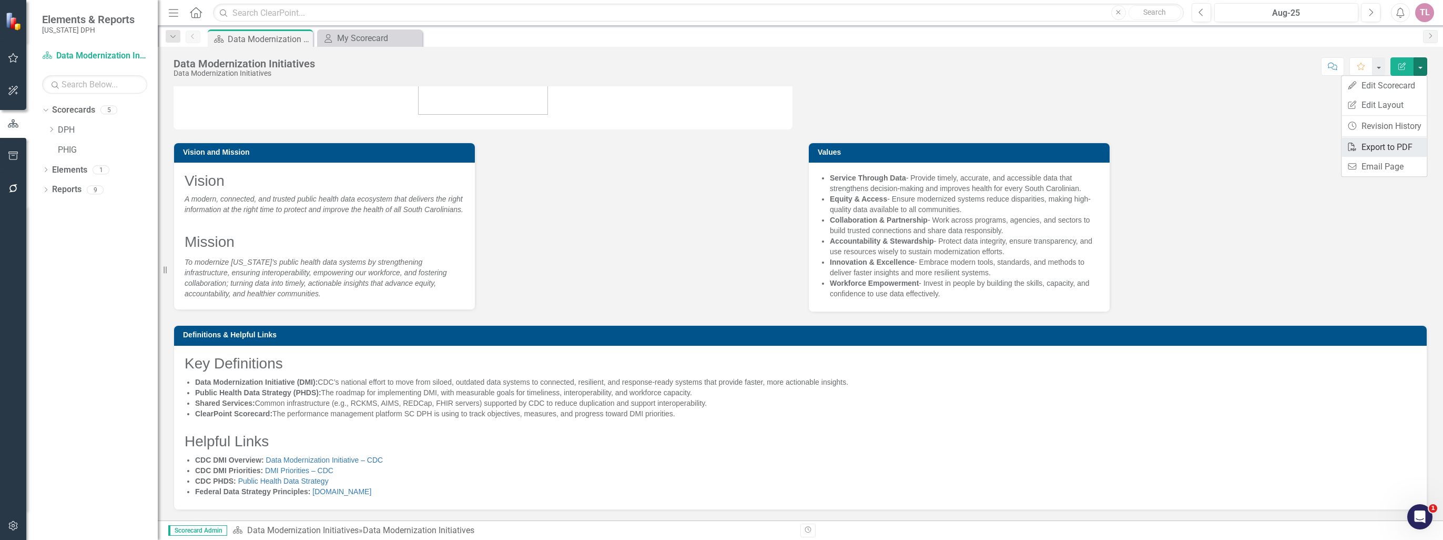
scroll to position [0, 0]
click at [1394, 87] on link "Edit Edit Scorecard" at bounding box center [1384, 85] width 85 height 19
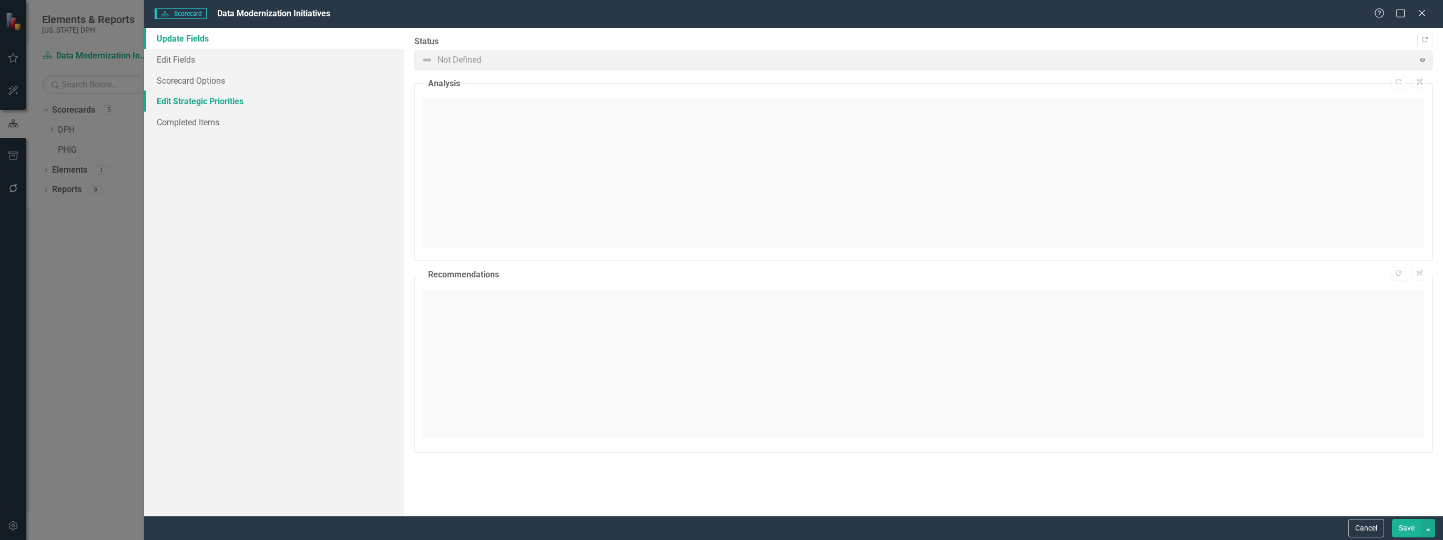
click at [227, 103] on link "Edit Strategic Priorities" at bounding box center [274, 100] width 260 height 21
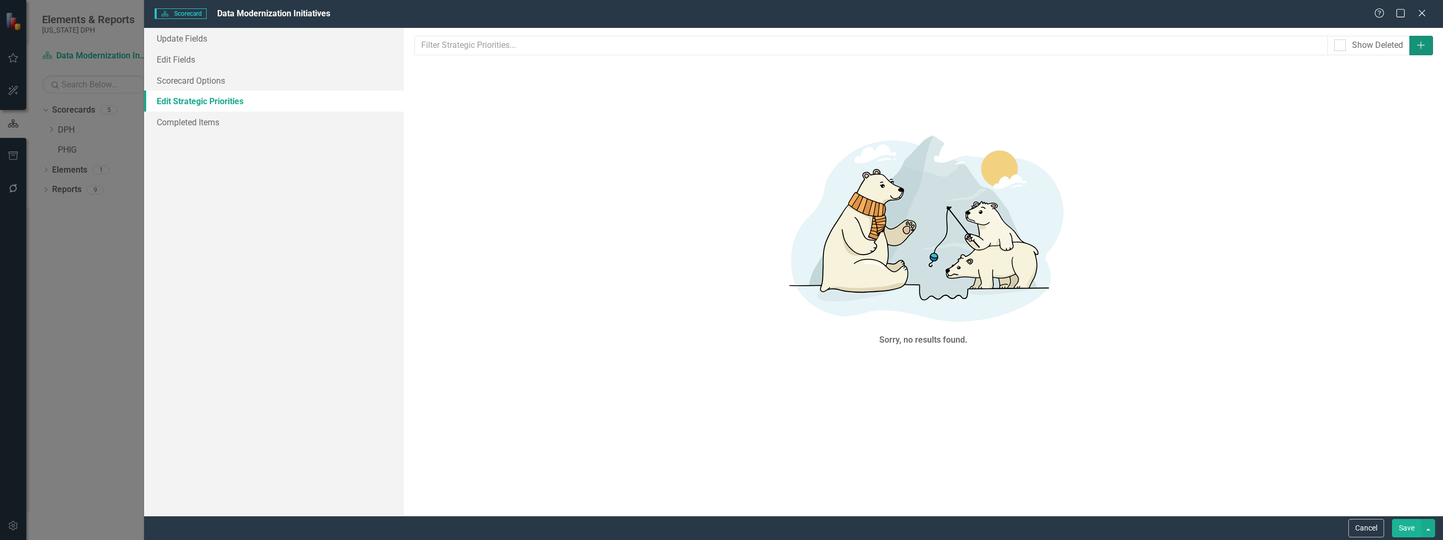
click at [1425, 43] on icon "Add" at bounding box center [1421, 45] width 11 height 8
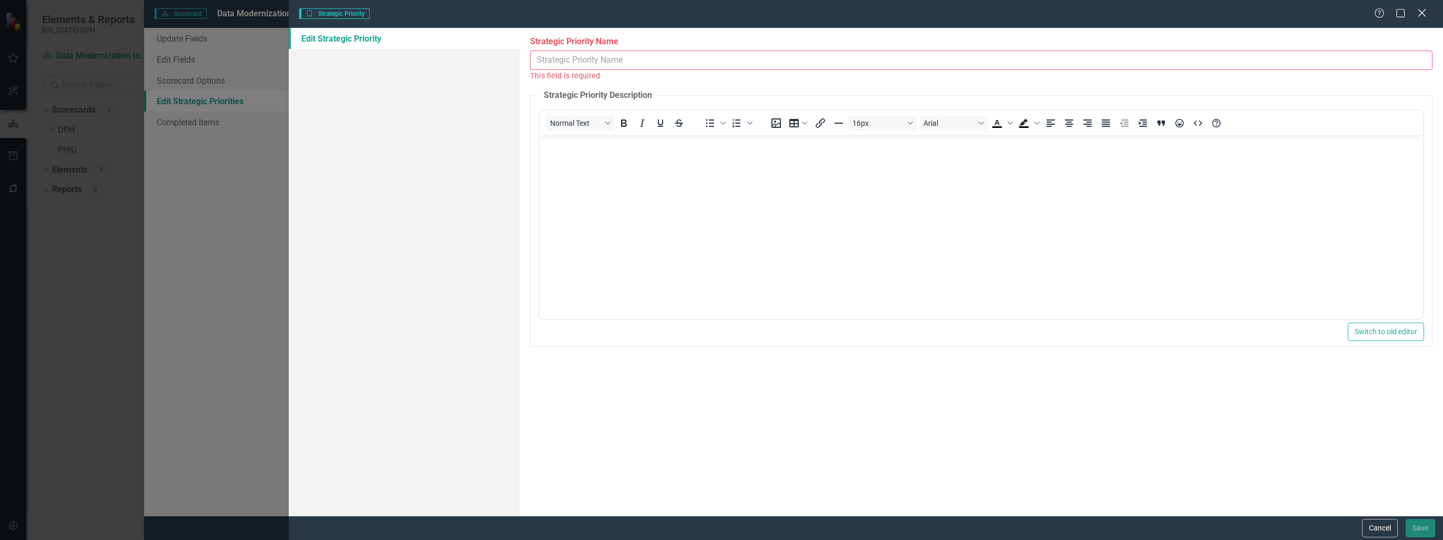
click at [1426, 14] on icon "Close" at bounding box center [1421, 13] width 13 height 10
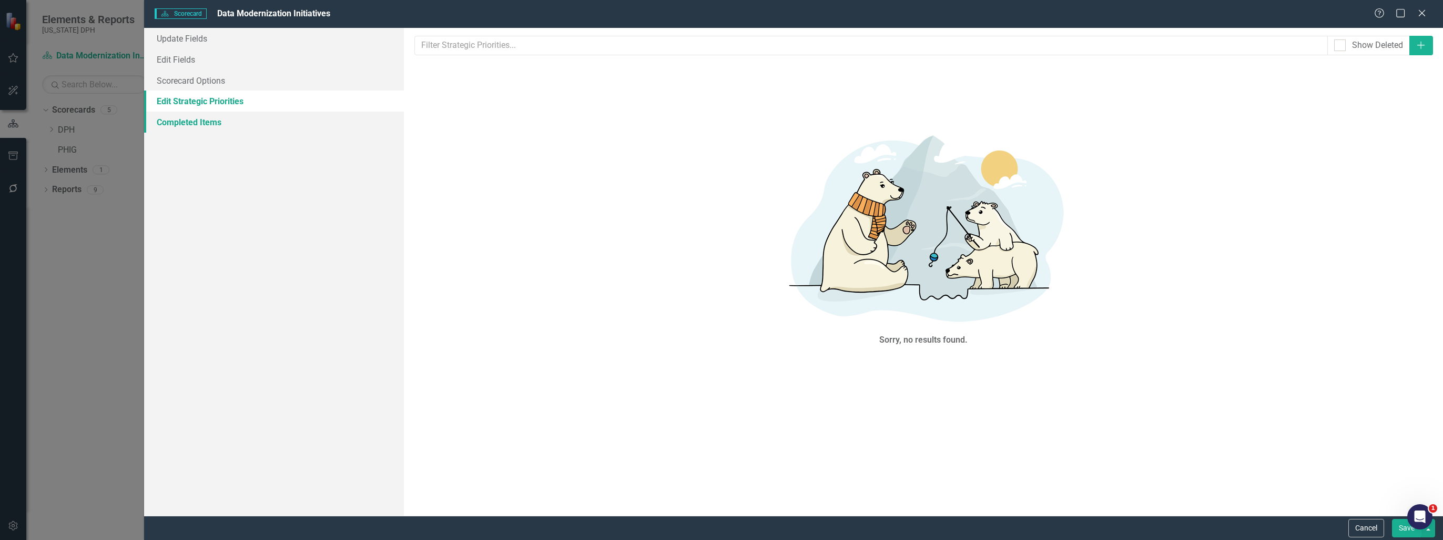
click at [195, 121] on link "Completed Items" at bounding box center [274, 121] width 260 height 21
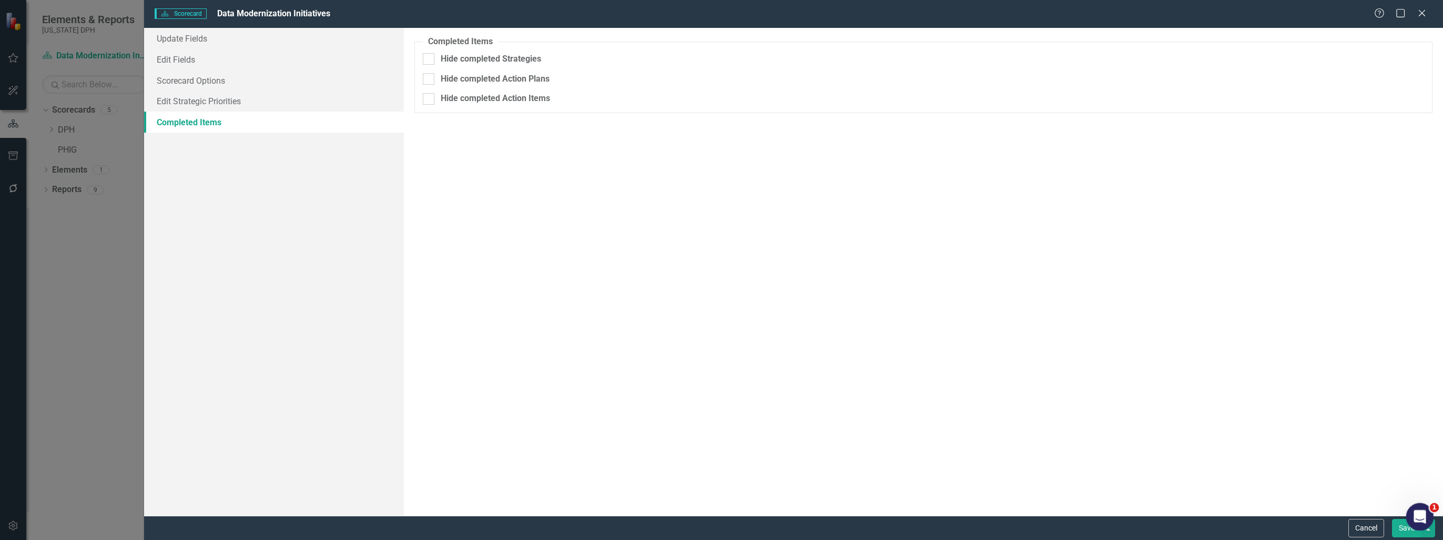
click at [1426, 515] on div "Open Intercom Messenger" at bounding box center [1418, 515] width 35 height 35
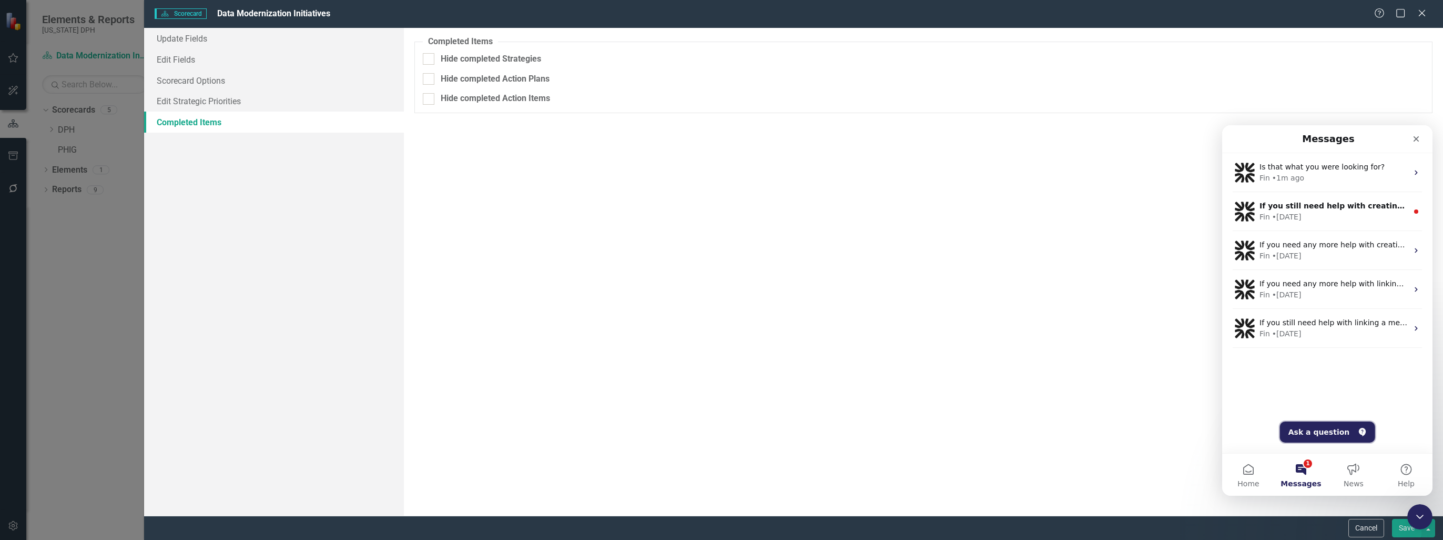
click at [1325, 423] on button "Ask a question" at bounding box center [1327, 431] width 95 height 21
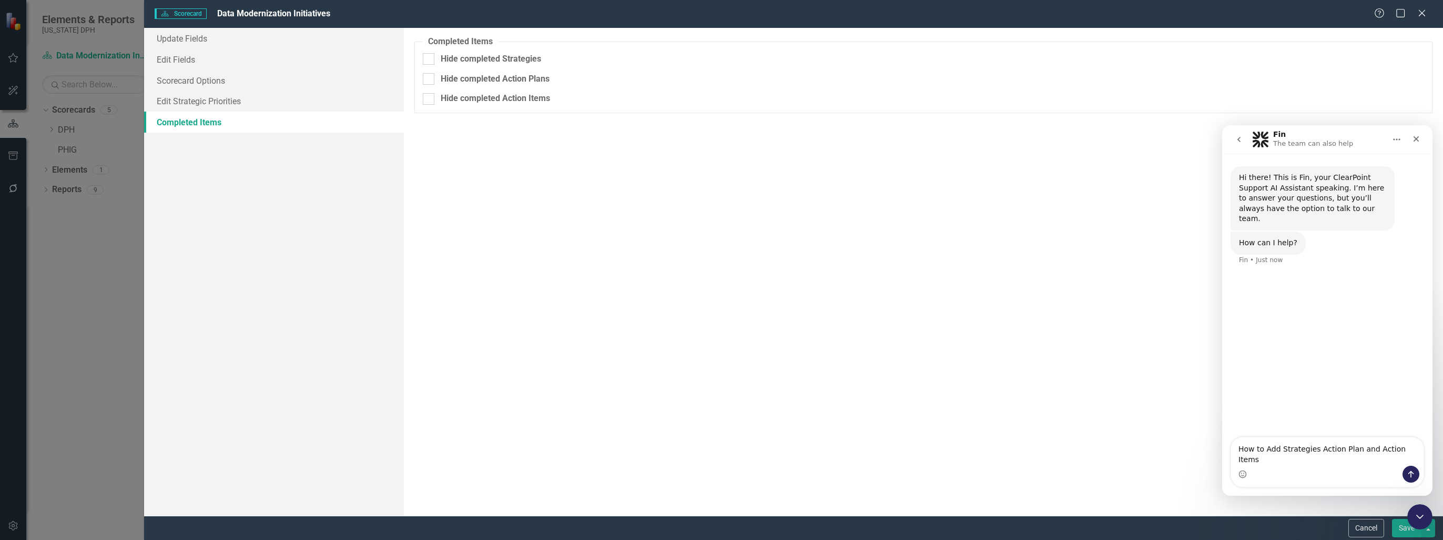
type textarea "How to Add Strategies Action Plan and Action Items"
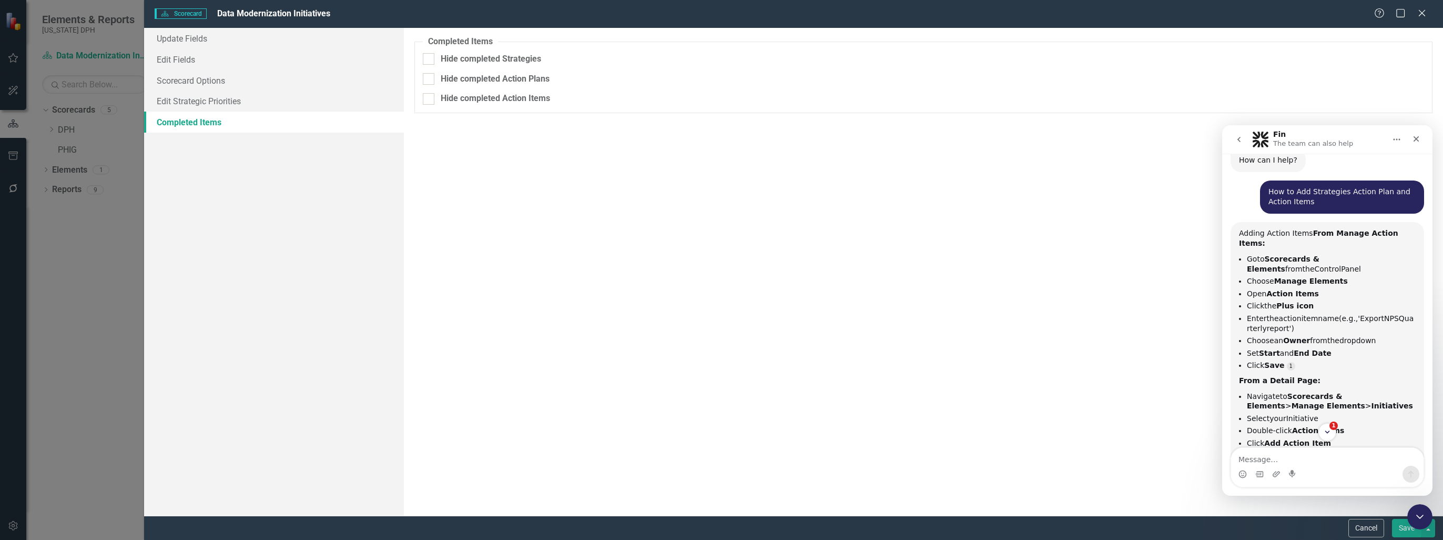
scroll to position [134, 0]
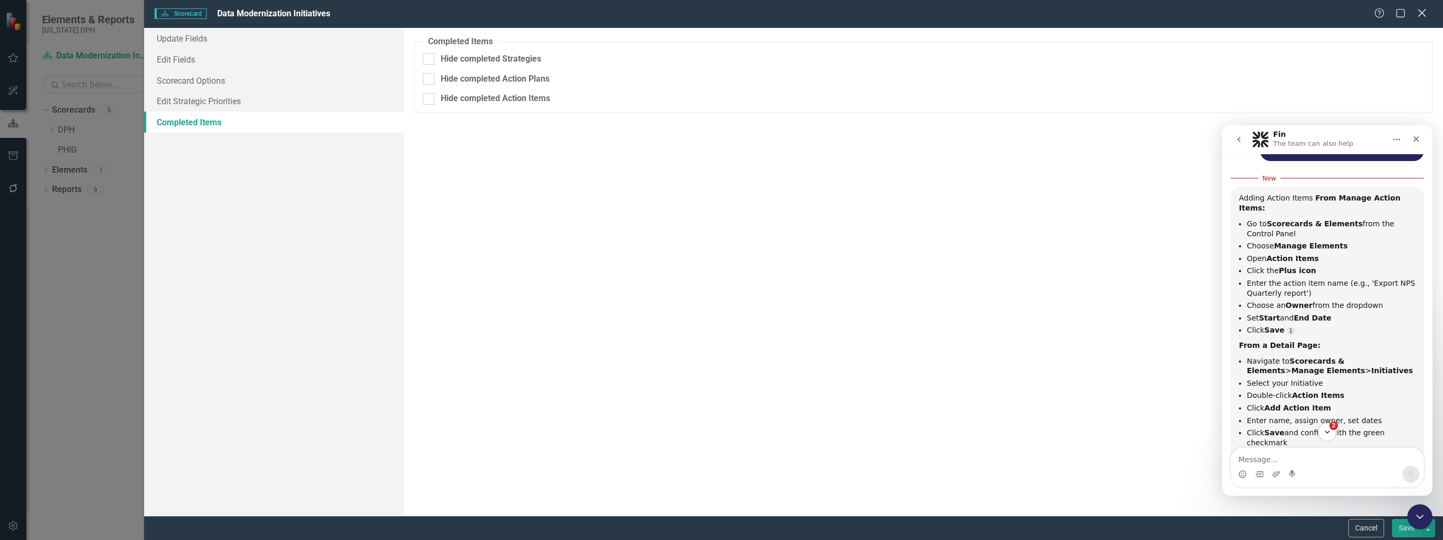
click at [1421, 11] on icon "Close" at bounding box center [1421, 13] width 13 height 10
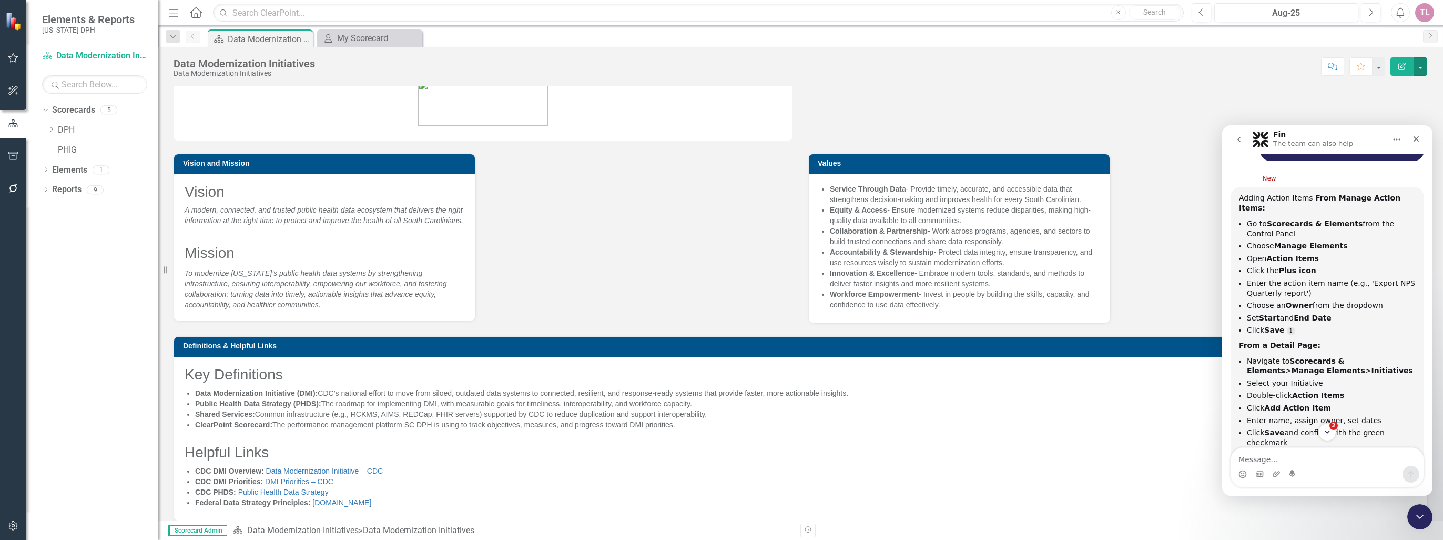
scroll to position [0, 0]
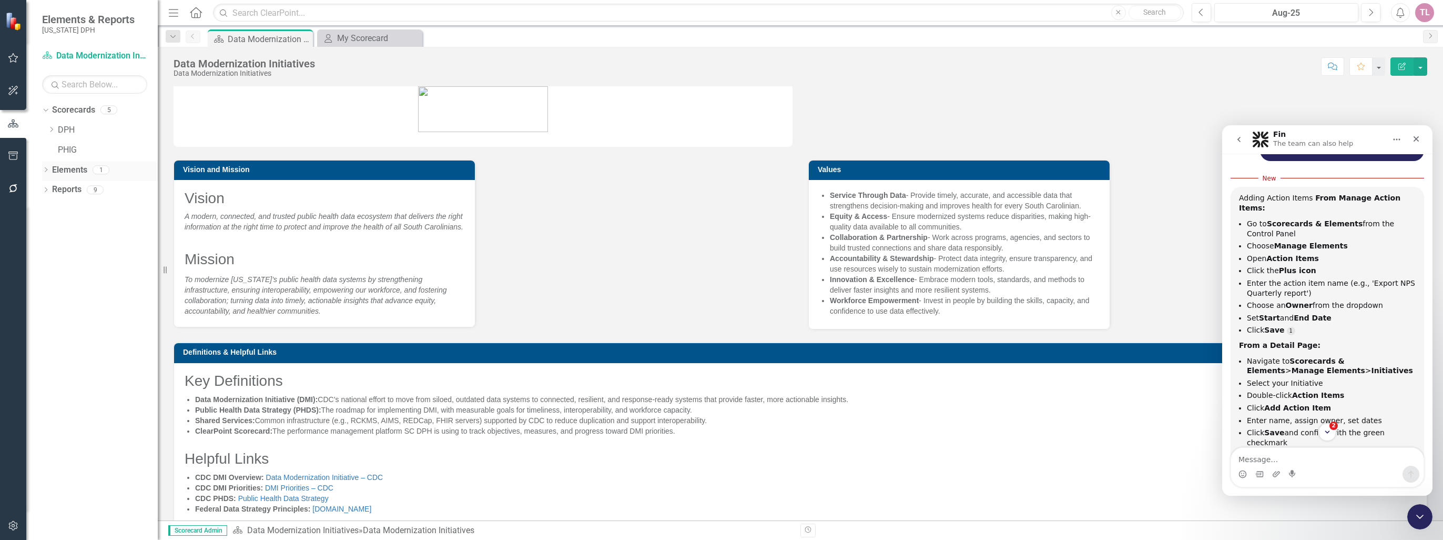
click at [63, 165] on link "Elements" at bounding box center [69, 170] width 35 height 12
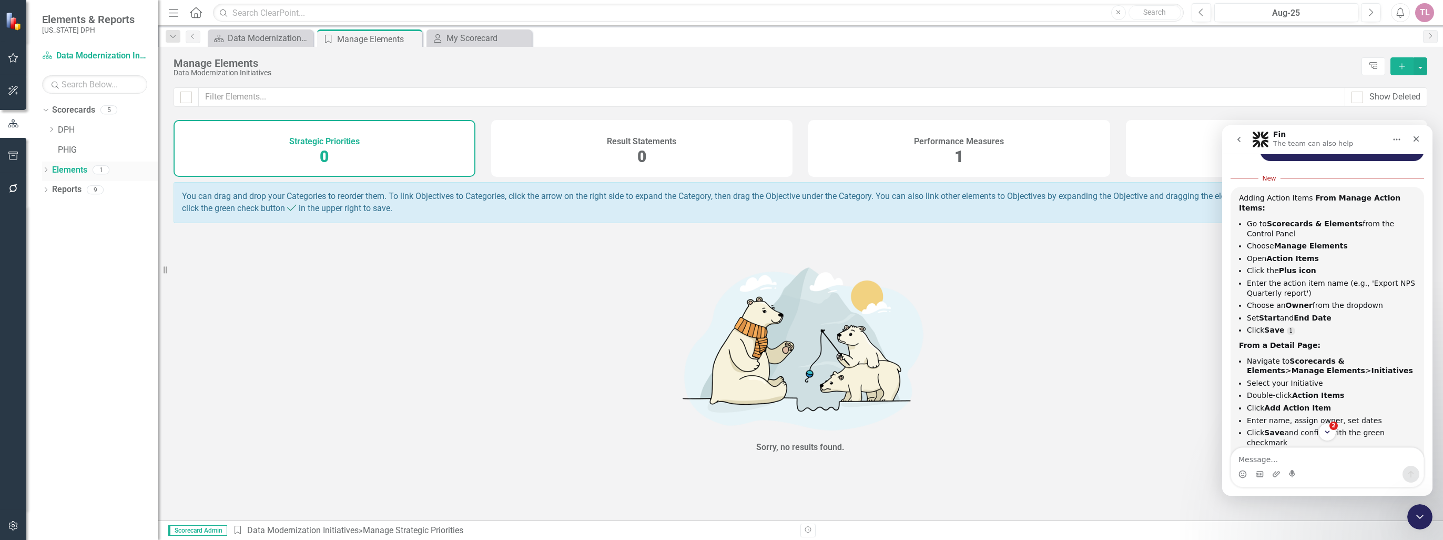
click at [49, 171] on icon "Dropdown" at bounding box center [45, 171] width 7 height 6
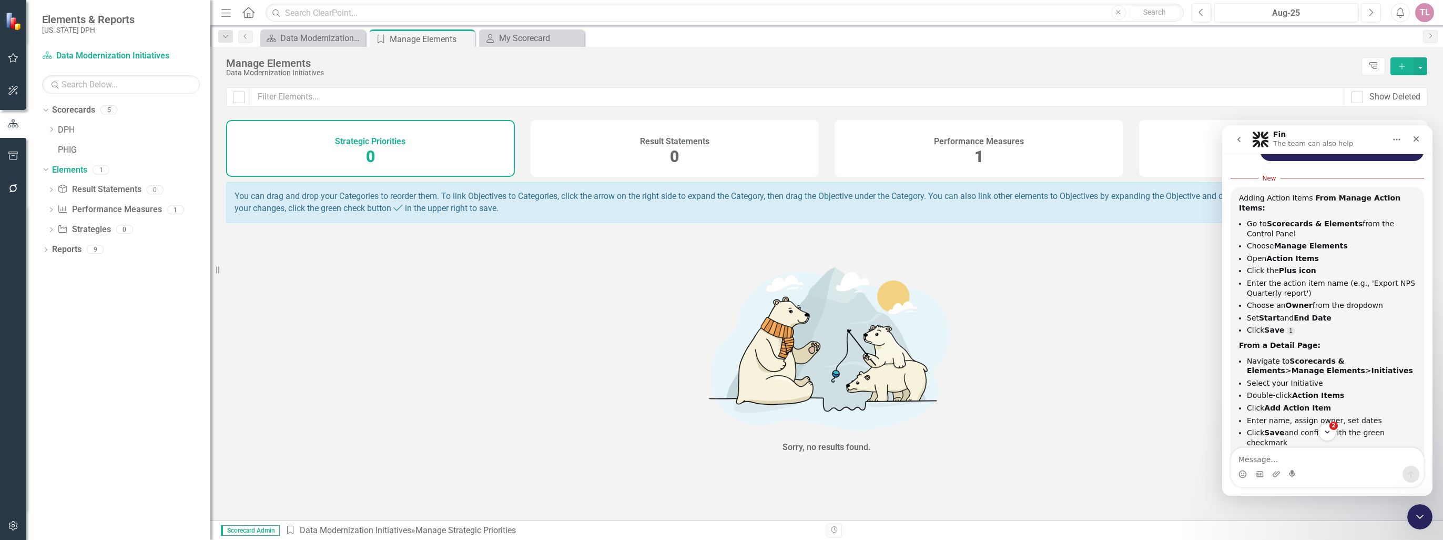
drag, startPoint x: 158, startPoint y: 205, endPoint x: 213, endPoint y: 201, distance: 55.3
click at [213, 201] on div "Resize" at bounding box center [214, 270] width 8 height 540
click at [115, 212] on link "Performance Measure Performance Measures" at bounding box center [109, 210] width 104 height 12
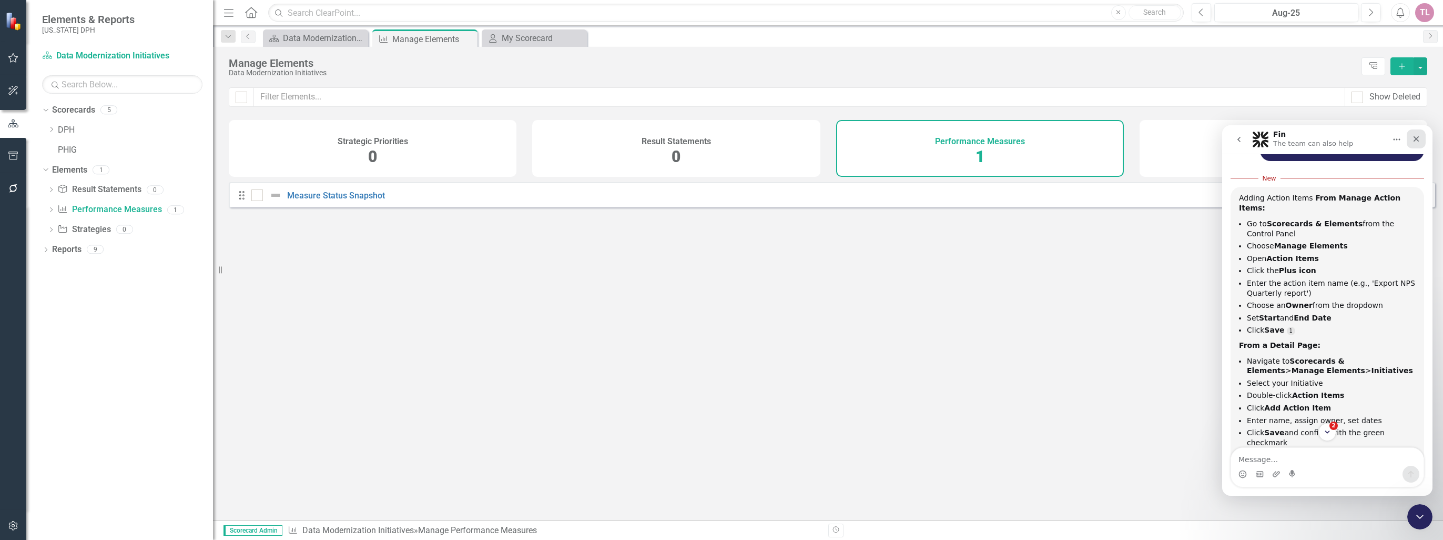
click at [1421, 136] on div "Close" at bounding box center [1416, 138] width 19 height 19
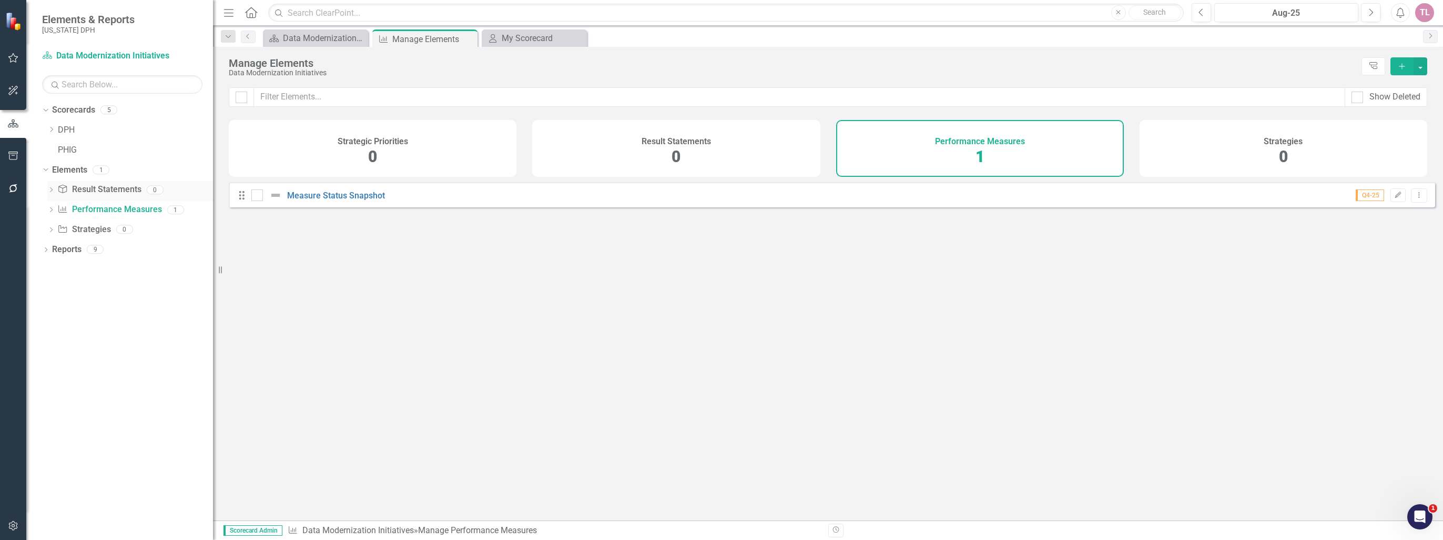
click at [98, 186] on link "Result Statement Result Statements" at bounding box center [99, 190] width 84 height 12
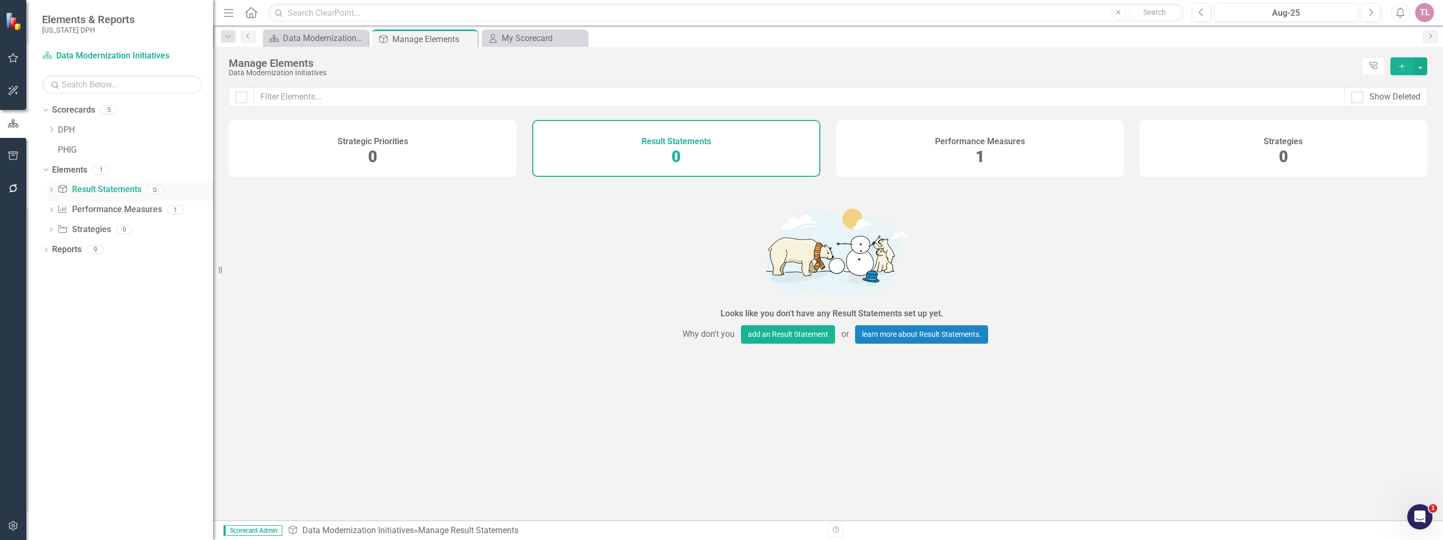
click at [103, 189] on link "Result Statement Result Statements" at bounding box center [99, 190] width 84 height 12
click at [114, 209] on link "Performance Measure Performance Measures" at bounding box center [109, 210] width 104 height 12
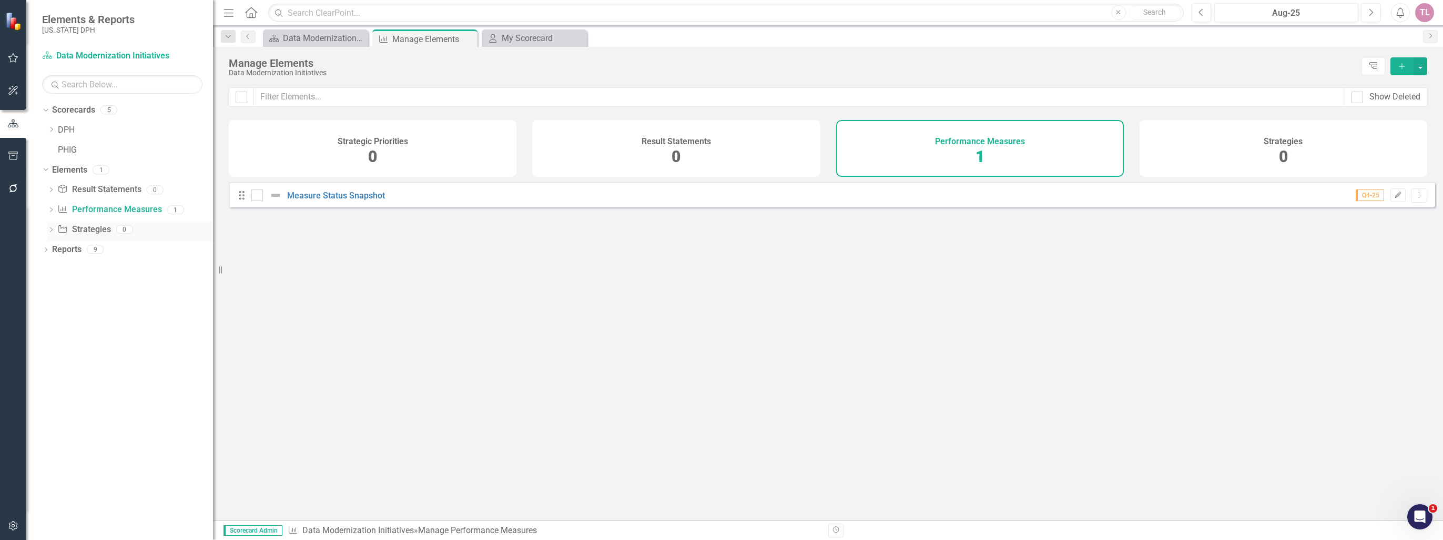
click at [93, 231] on link "Strategy Strategies" at bounding box center [83, 230] width 53 height 12
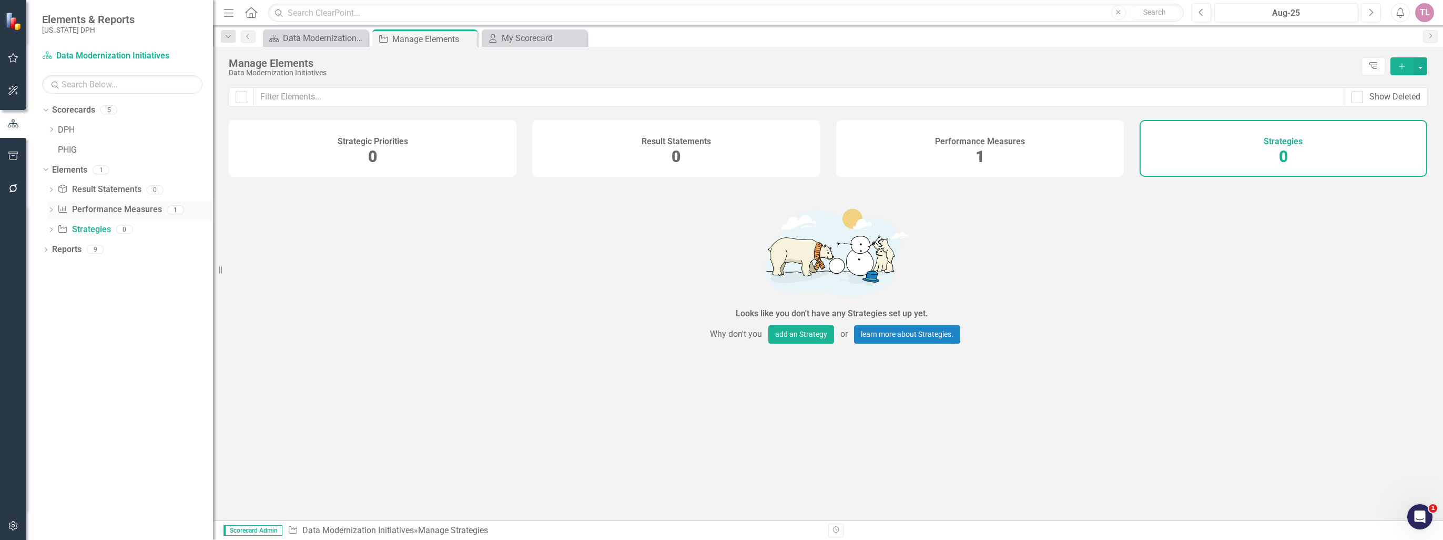
click at [97, 217] on div "Performance Measure Performance Measures" at bounding box center [109, 209] width 104 height 17
click at [999, 160] on div "Performance Measures 1" at bounding box center [980, 148] width 288 height 57
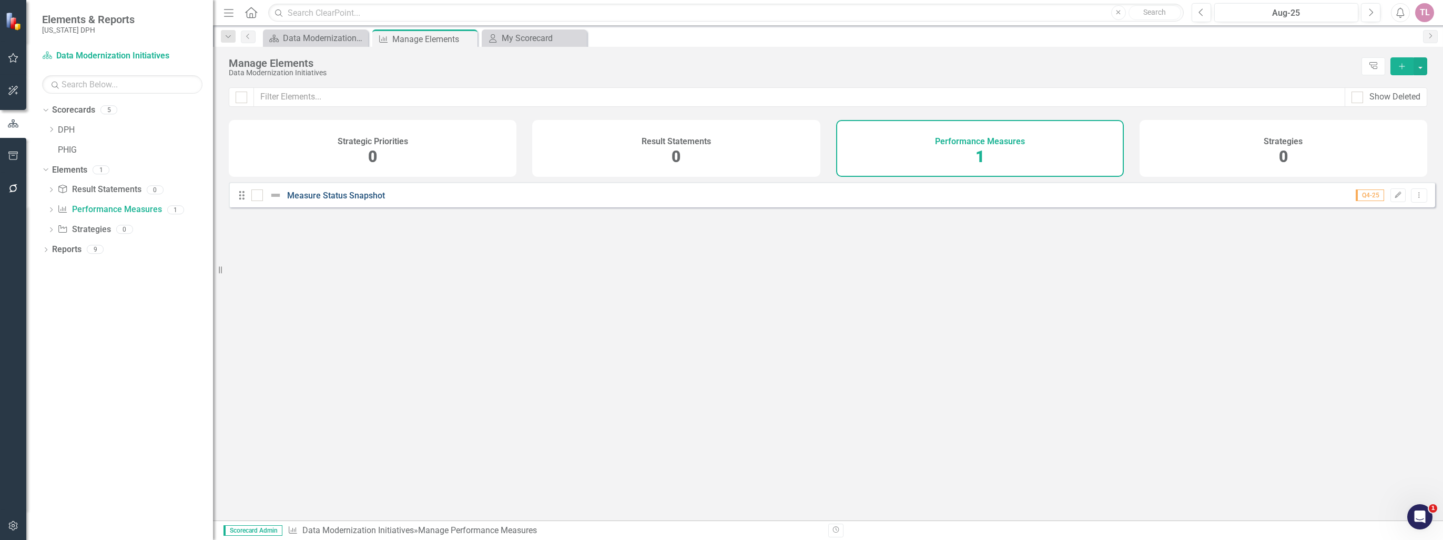
click at [376, 200] on link "Measure Status Snapshot" at bounding box center [336, 195] width 98 height 10
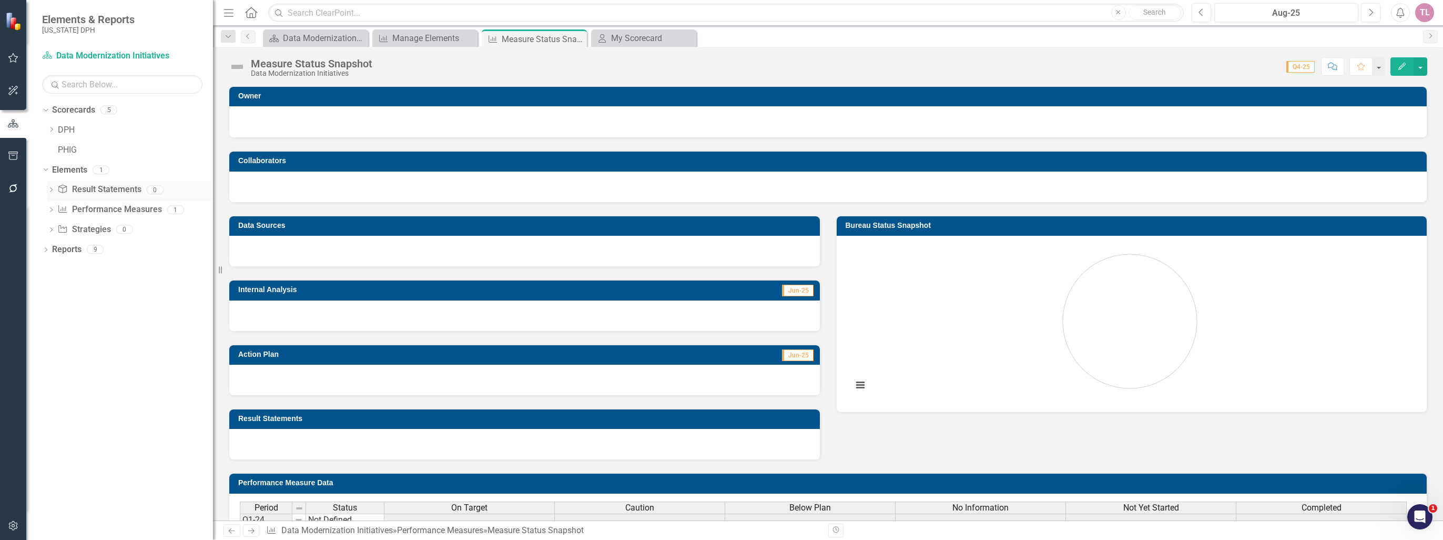
click at [102, 190] on link "Result Statement Result Statements" at bounding box center [99, 190] width 84 height 12
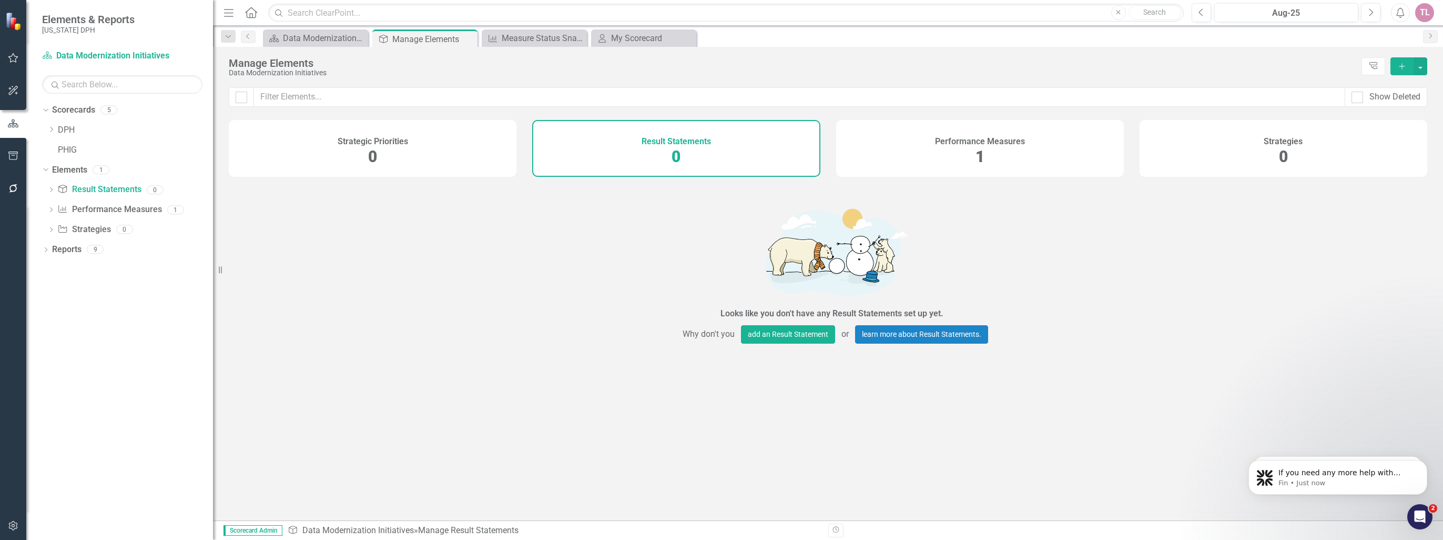
scroll to position [1, 0]
click at [1427, 463] on icon "Dismiss notification" at bounding box center [1425, 463] width 6 height 6
click at [1425, 464] on icon "Dismiss notification" at bounding box center [1424, 462] width 3 height 3
click at [1425, 464] on icon "Dismiss notification" at bounding box center [1424, 463] width 5 height 5
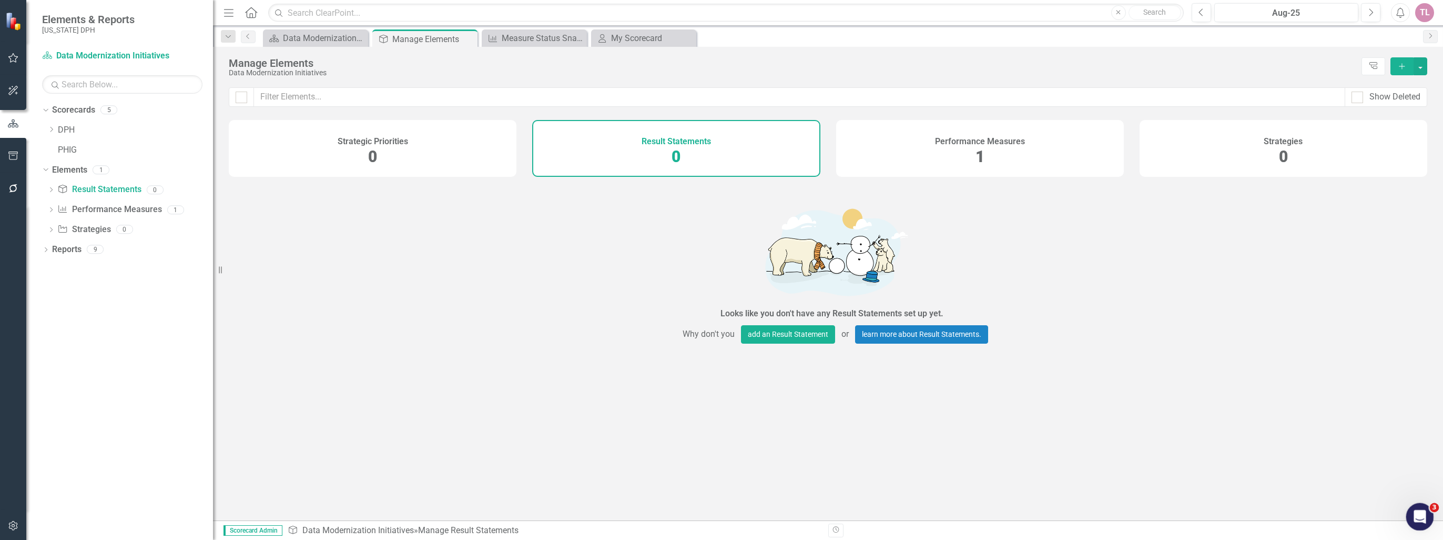
click at [1408, 512] on div "Open Intercom Messenger" at bounding box center [1418, 515] width 35 height 35
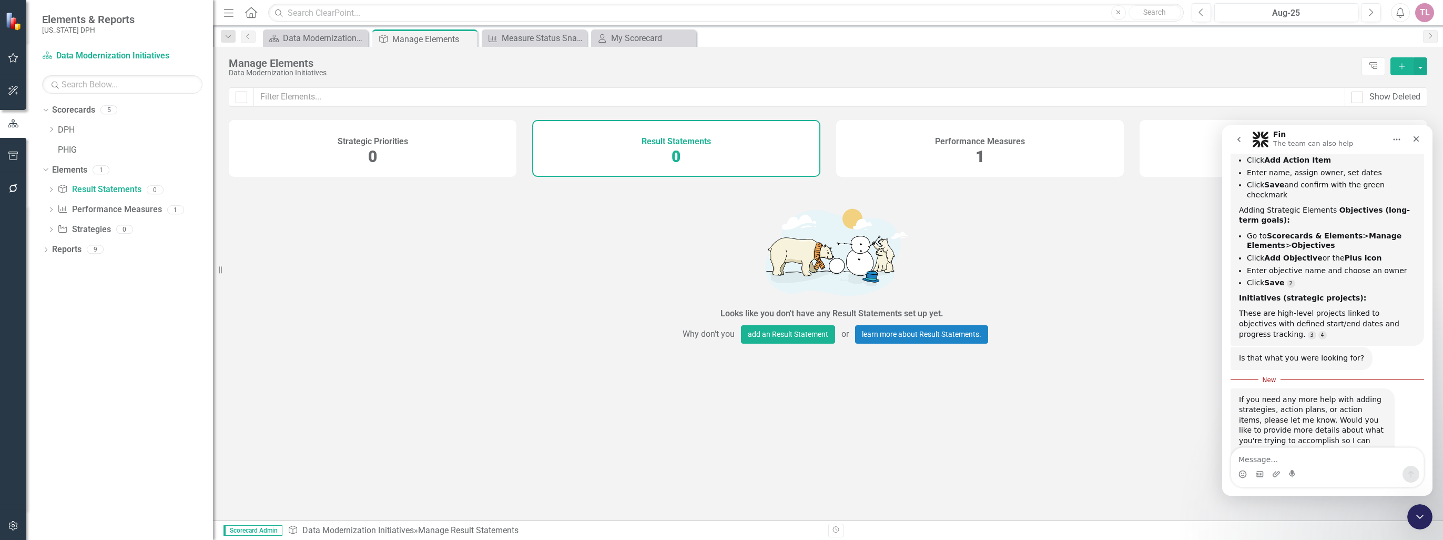
scroll to position [368, 0]
click at [1415, 137] on icon "Close" at bounding box center [1416, 139] width 8 height 8
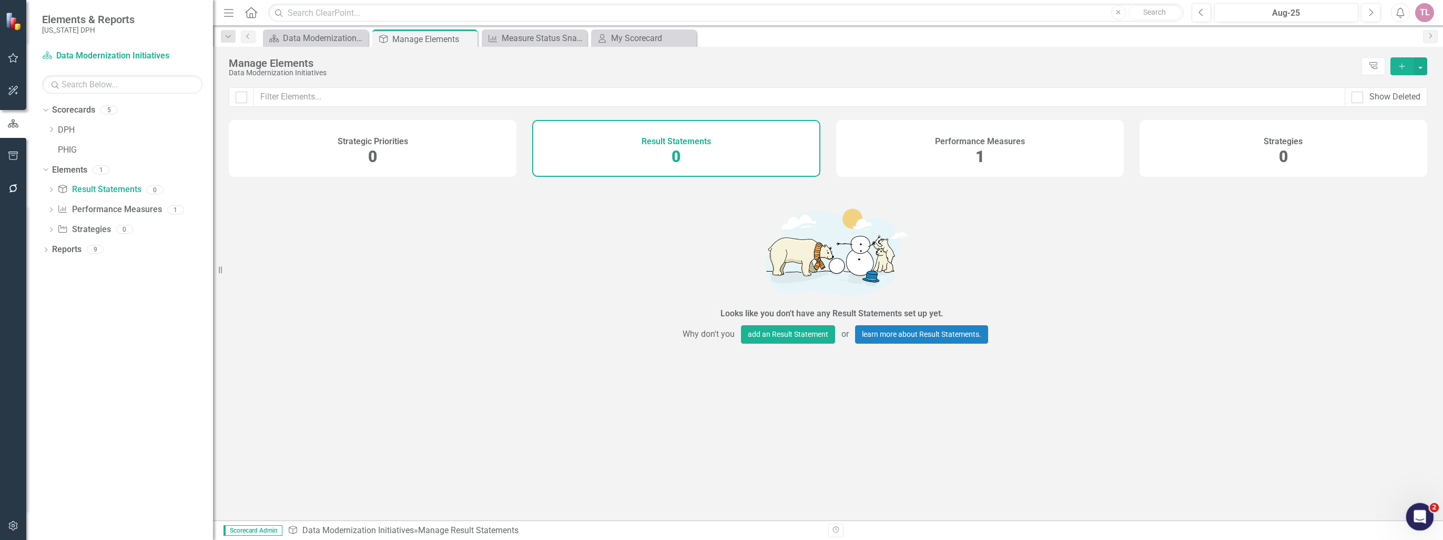
click at [1419, 502] on html at bounding box center [1418, 514] width 25 height 25
click at [1421, 509] on icon "Open Intercom Messenger" at bounding box center [1418, 514] width 17 height 17
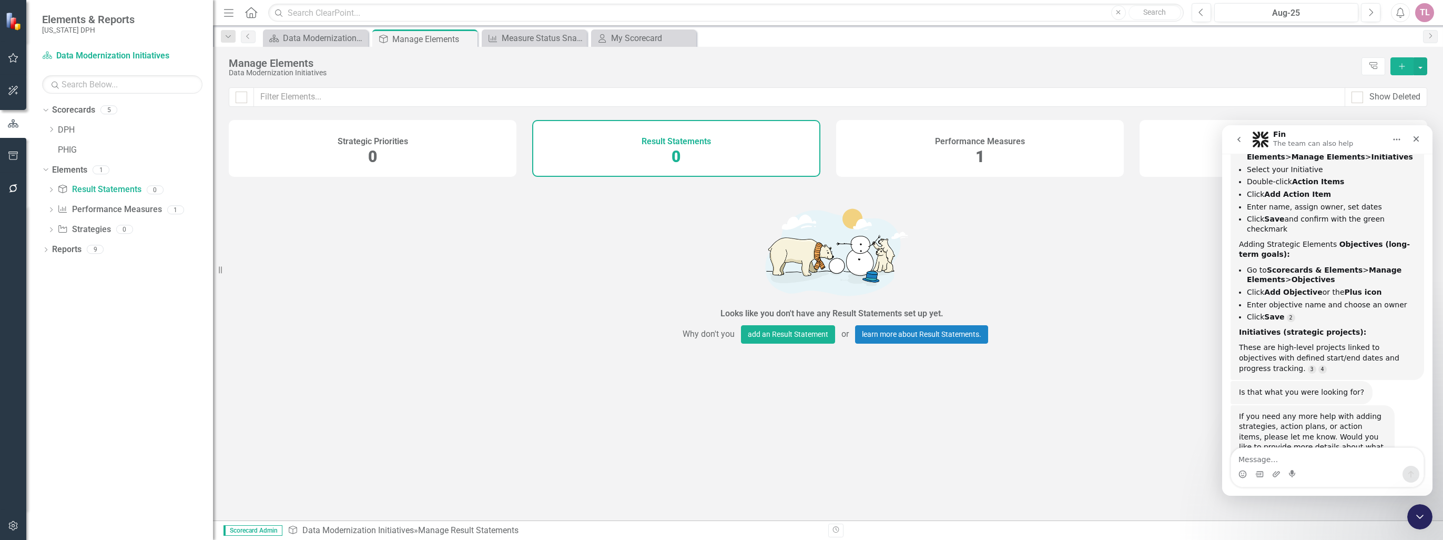
scroll to position [350, 0]
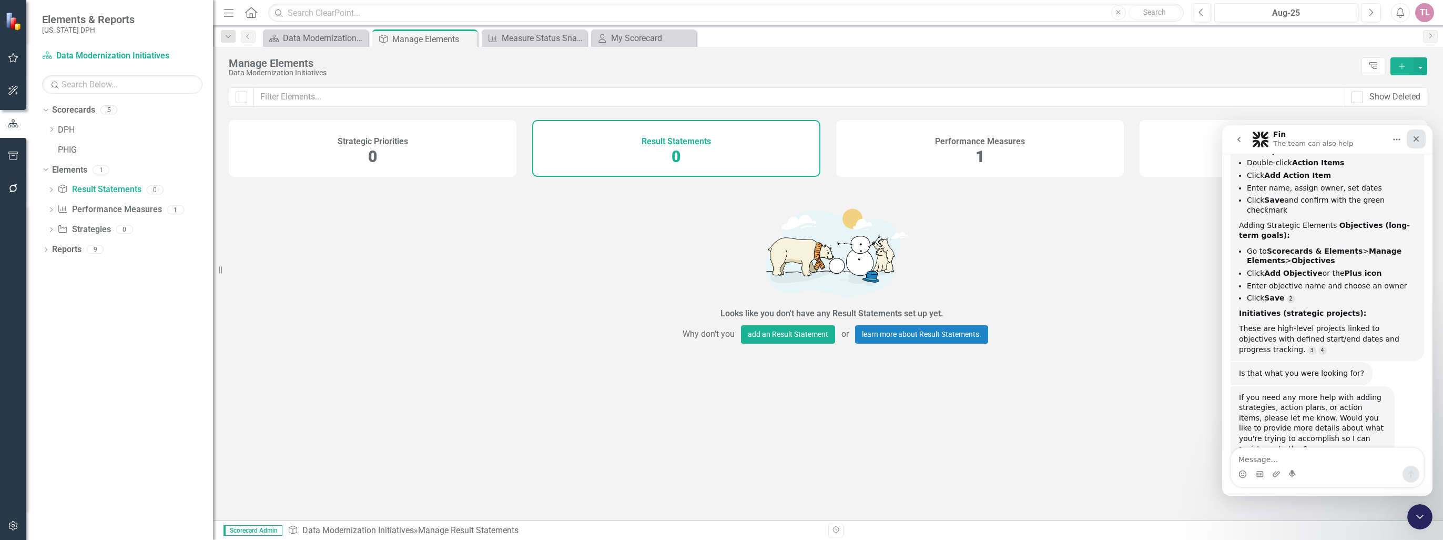
click at [1415, 139] on icon "Close" at bounding box center [1417, 139] width 6 height 6
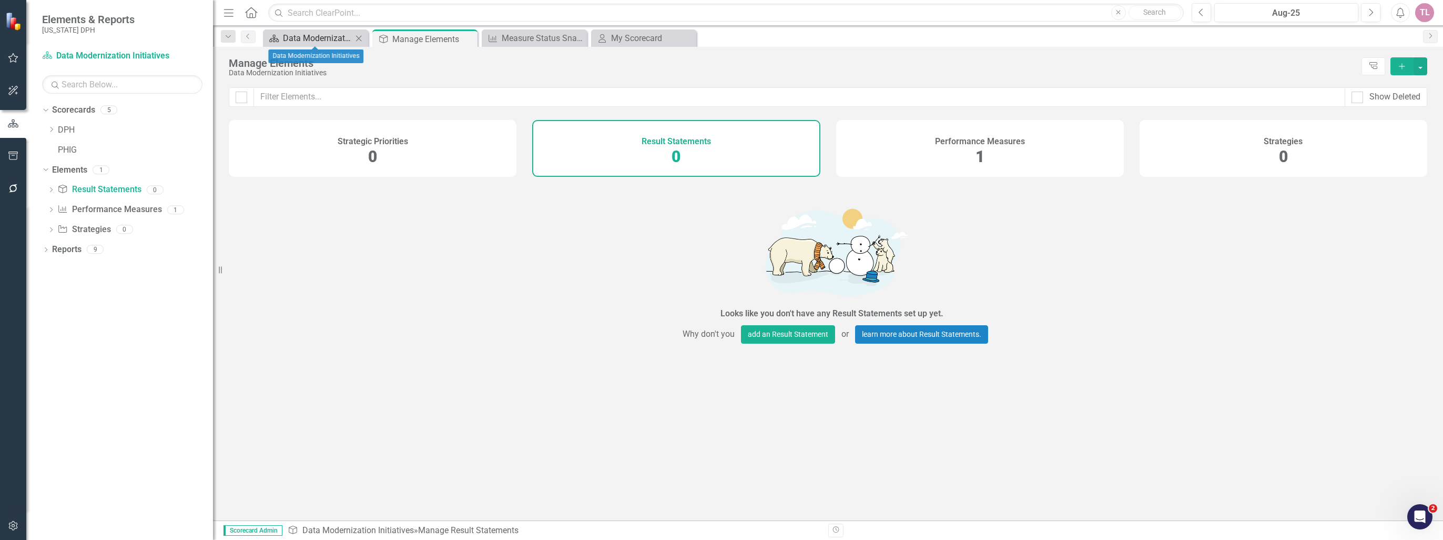
click at [328, 40] on div "Data Modernization Initiatives" at bounding box center [317, 38] width 69 height 13
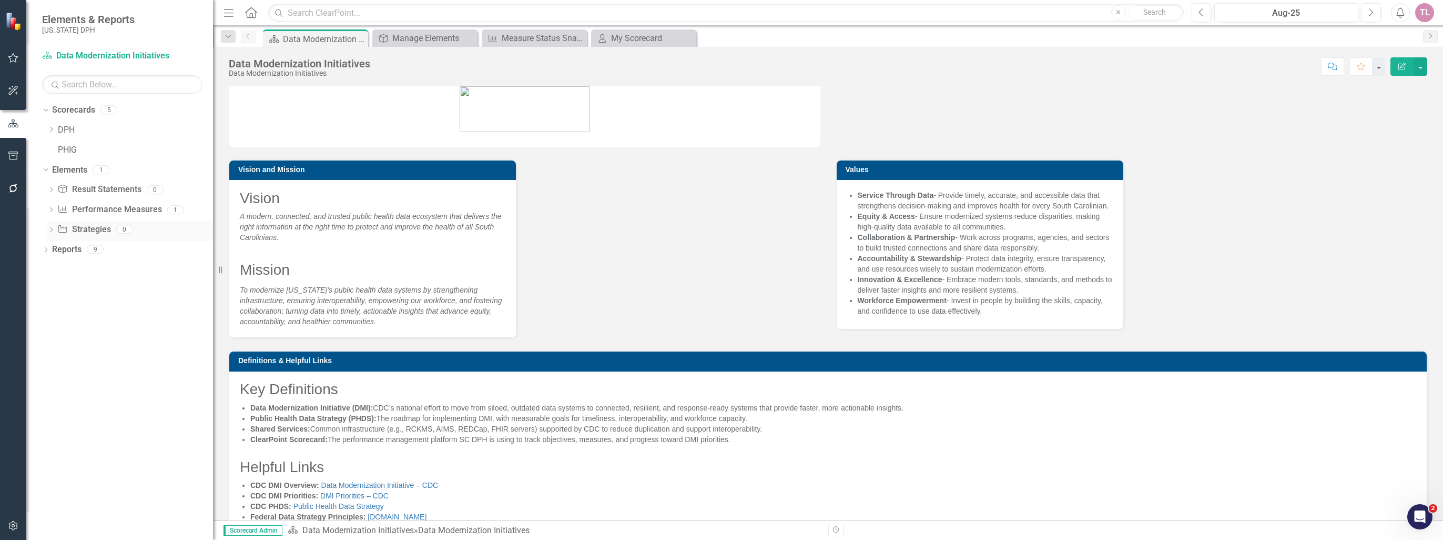
click at [173, 232] on div "Strategy Strategies 0" at bounding box center [135, 231] width 156 height 20
click at [77, 226] on link "Strategy Strategies" at bounding box center [83, 230] width 53 height 12
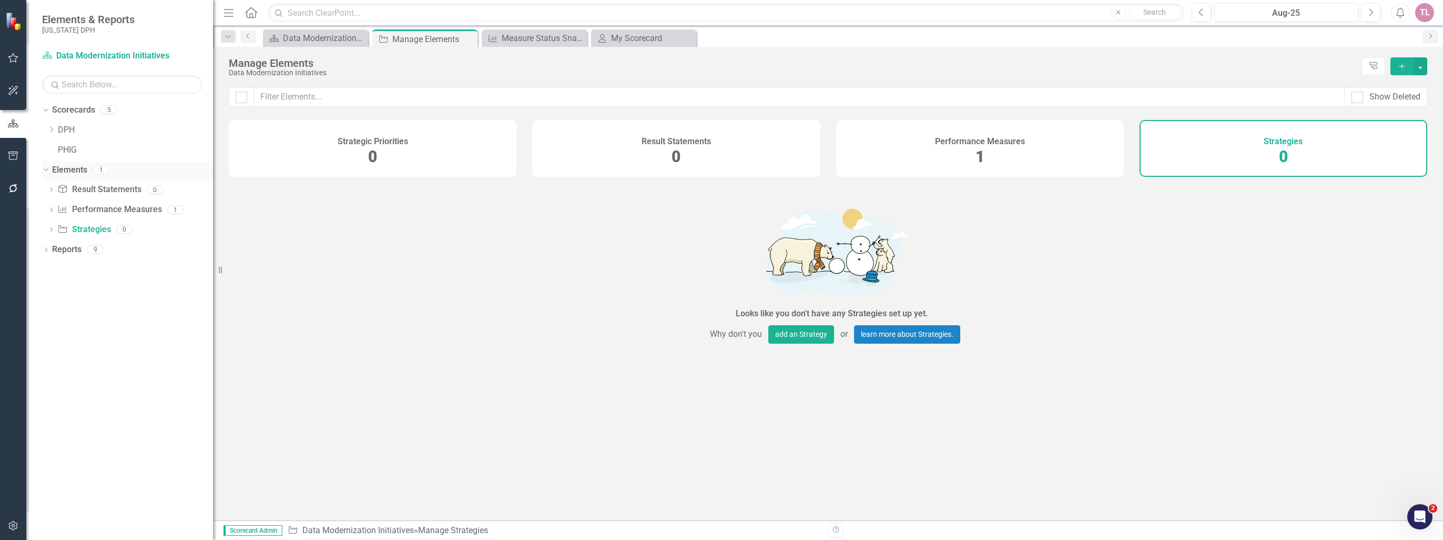
click at [69, 170] on link "Elements" at bounding box center [69, 170] width 35 height 12
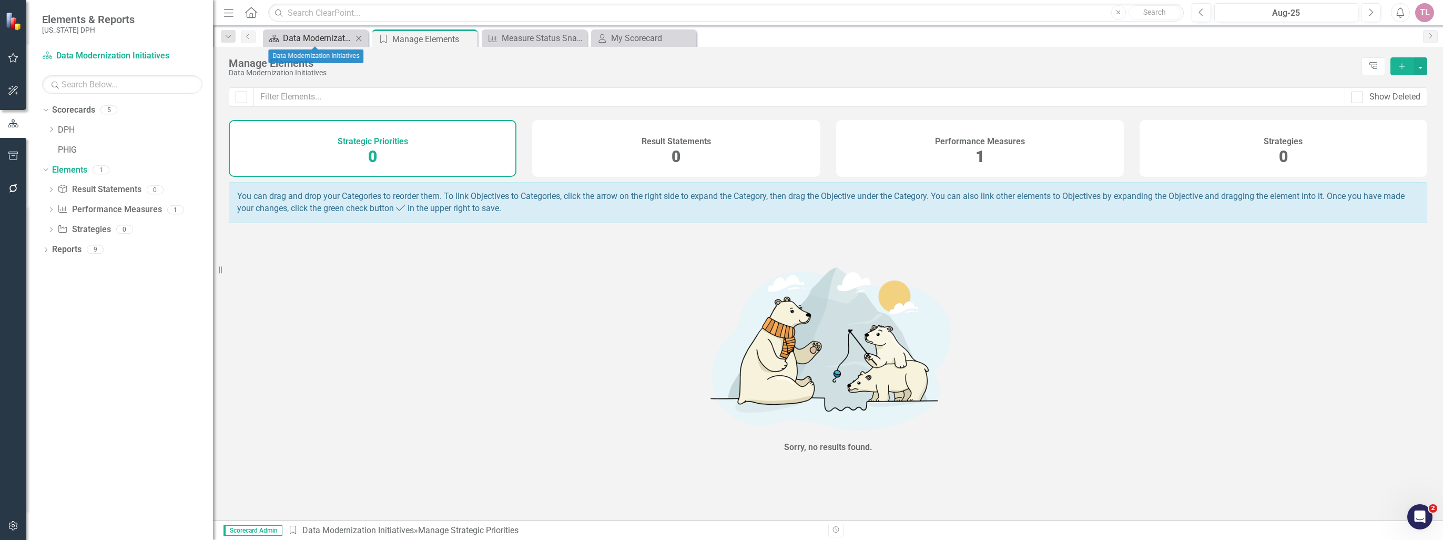
click at [329, 39] on div "Data Modernization Initiatives" at bounding box center [317, 38] width 69 height 13
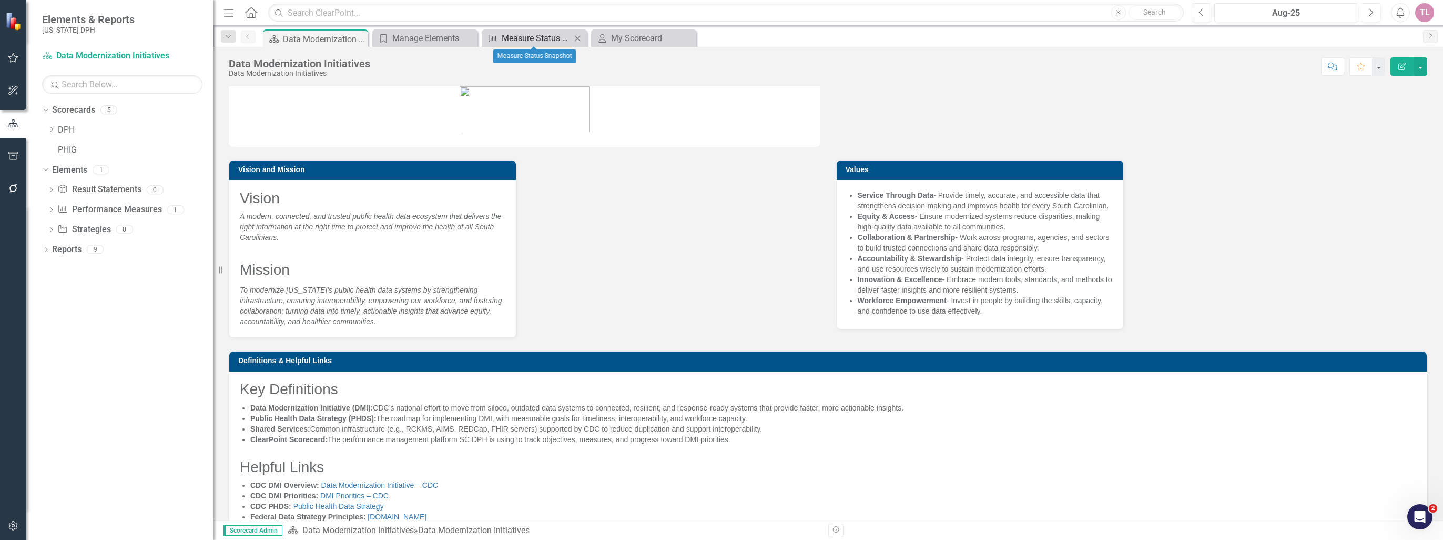
click at [562, 36] on div "Measure Status Snapshot" at bounding box center [536, 38] width 69 height 13
